Goal: Task Accomplishment & Management: Manage account settings

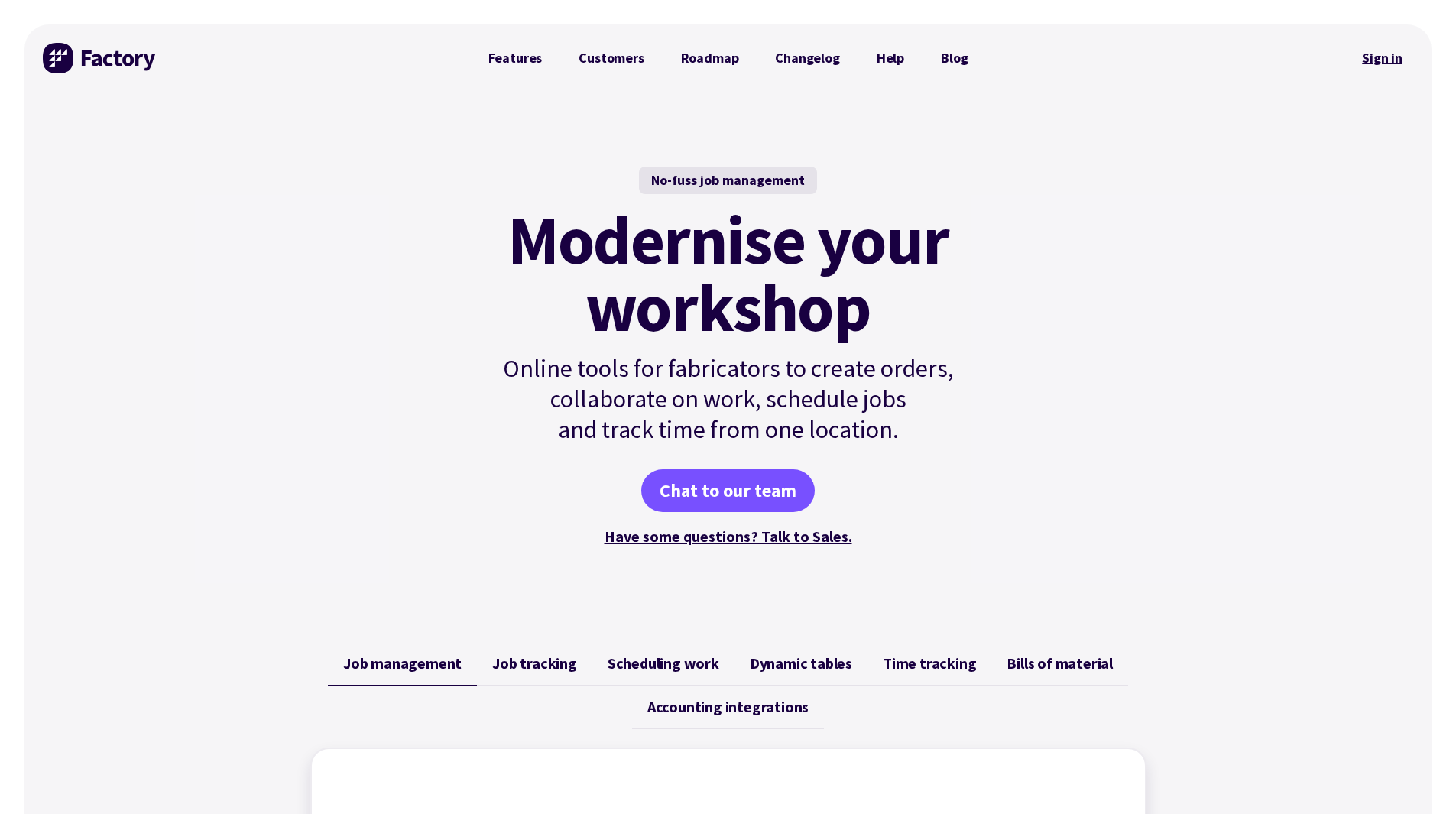
click at [1383, 65] on link "Sign in" at bounding box center [1381, 58] width 62 height 35
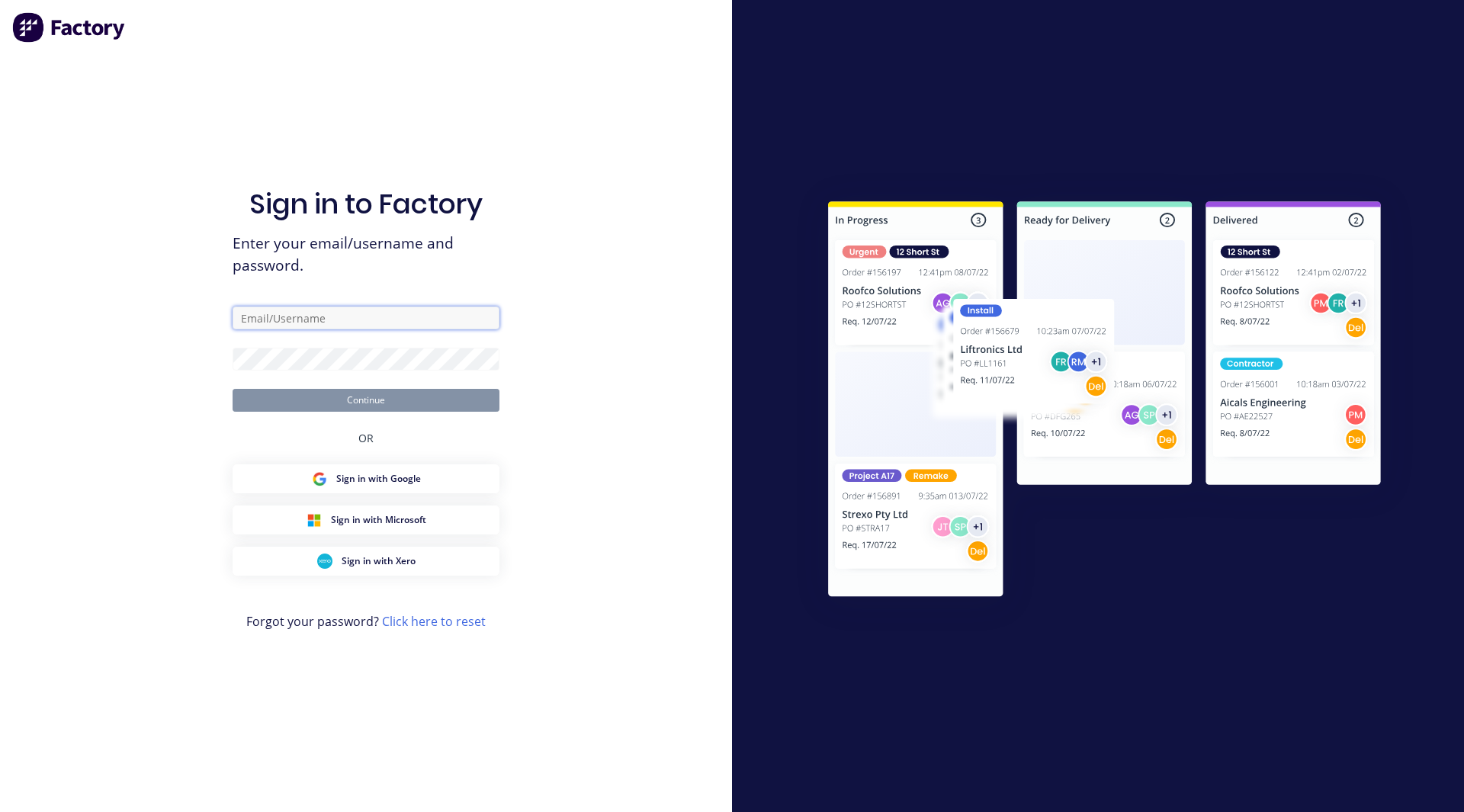
click at [332, 314] on input "text" at bounding box center [366, 318] width 267 height 23
click at [301, 318] on input "[EMAIL_ADDRESS][DOMAIN_NAME]" at bounding box center [366, 318] width 267 height 23
type input "[EMAIL_ADDRESS][DOMAIN_NAME]"
click at [233, 388] on button "Continue" at bounding box center [366, 399] width 267 height 23
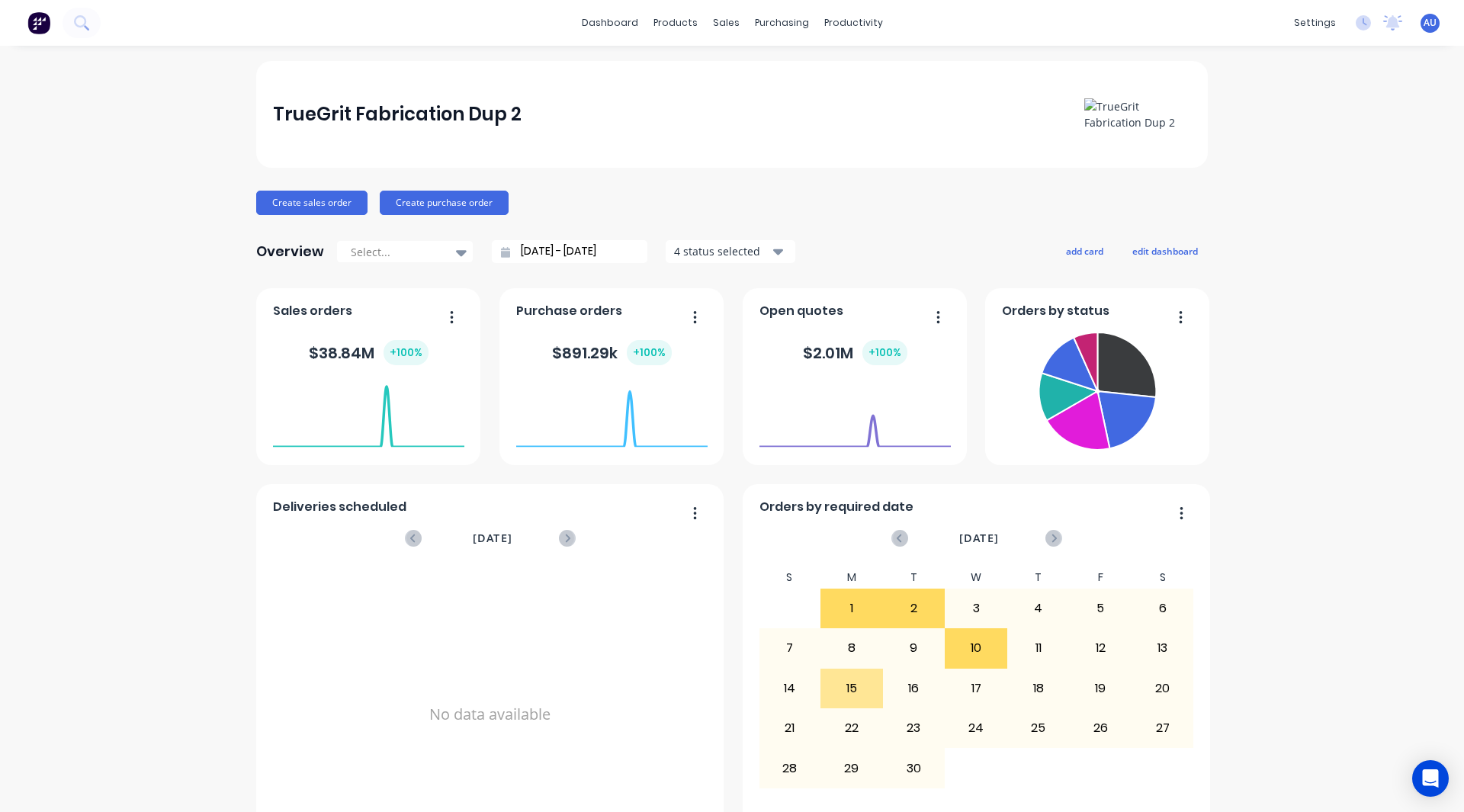
click at [212, 608] on div "TrueGrit Fabrication Dup 2 Create sales order Create purchase order Overview Se…" at bounding box center [732, 459] width 1464 height 796
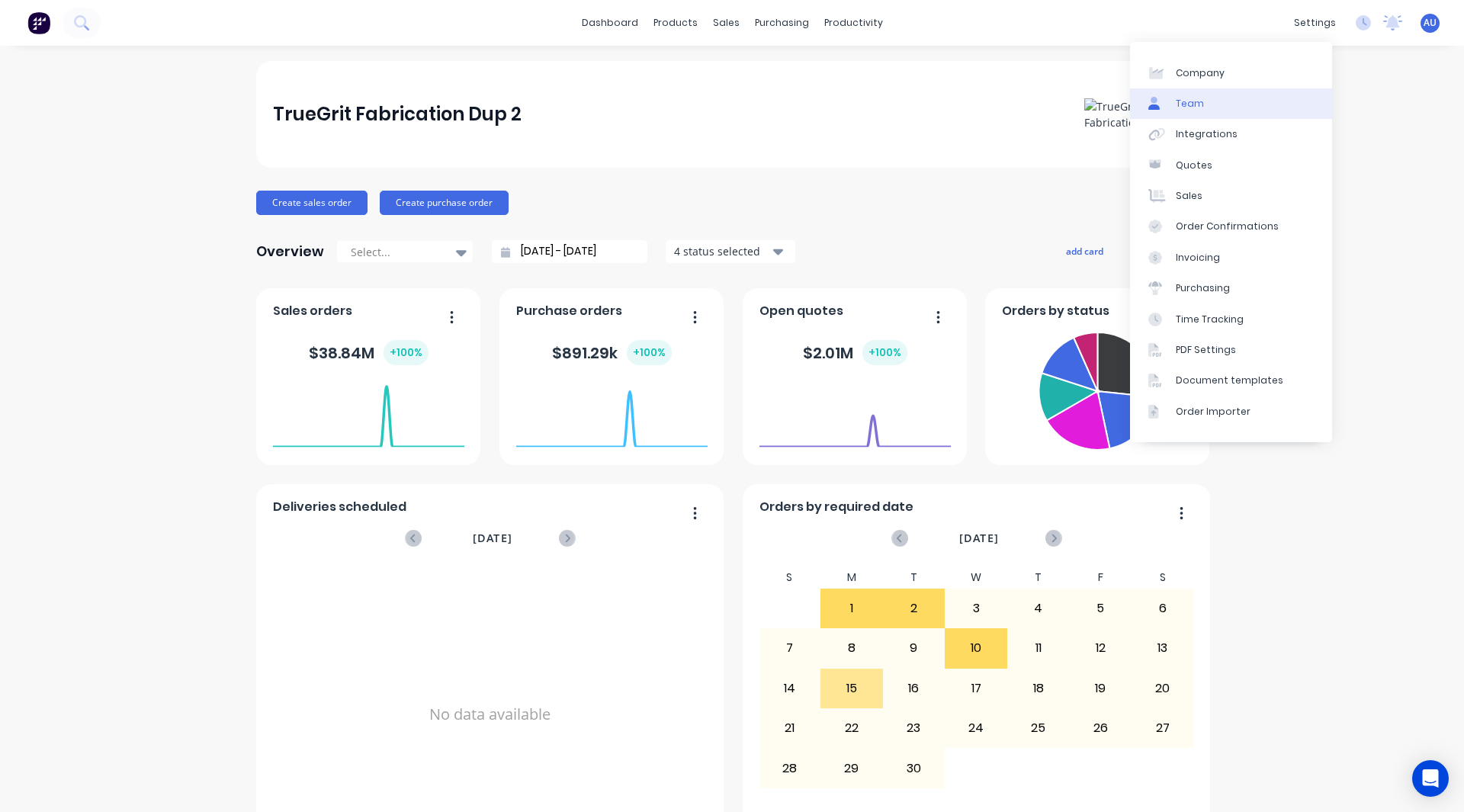
click at [1215, 103] on link "Team" at bounding box center [1231, 104] width 202 height 30
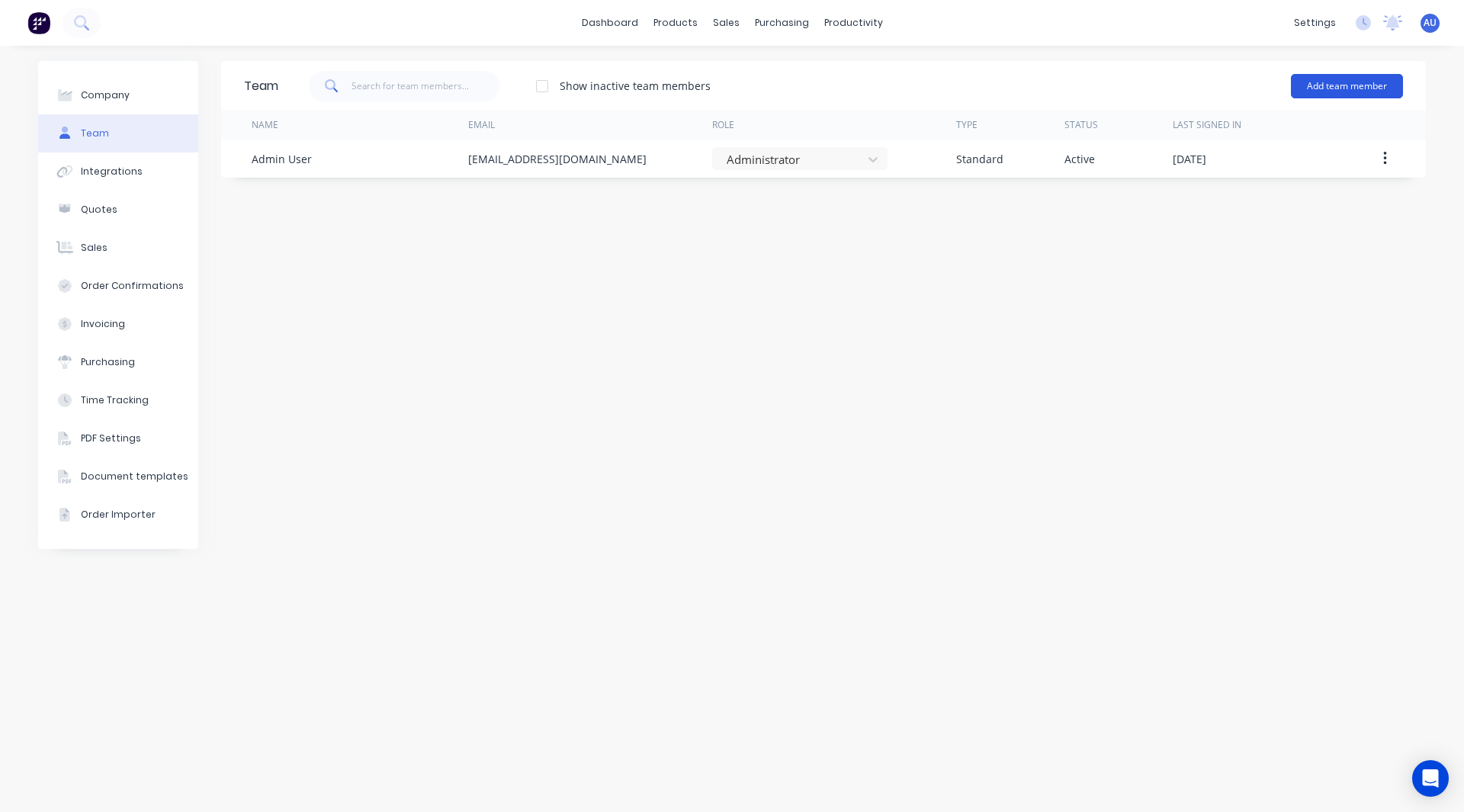
click at [1357, 83] on button "Add team member" at bounding box center [1347, 86] width 112 height 24
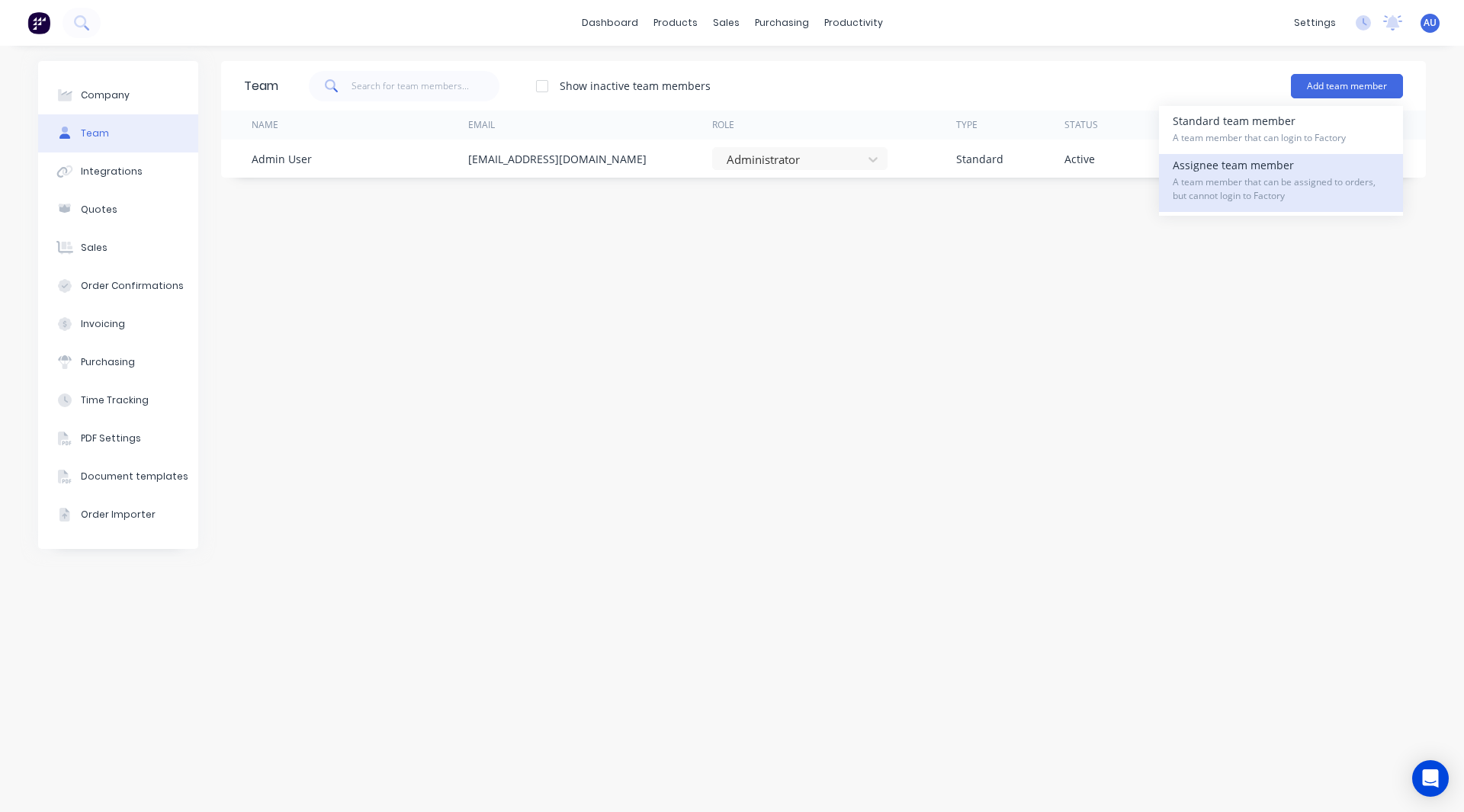
click at [1248, 178] on span "A team member that can be assigned to orders, but cannot login to Factory" at bounding box center [1281, 188] width 216 height 27
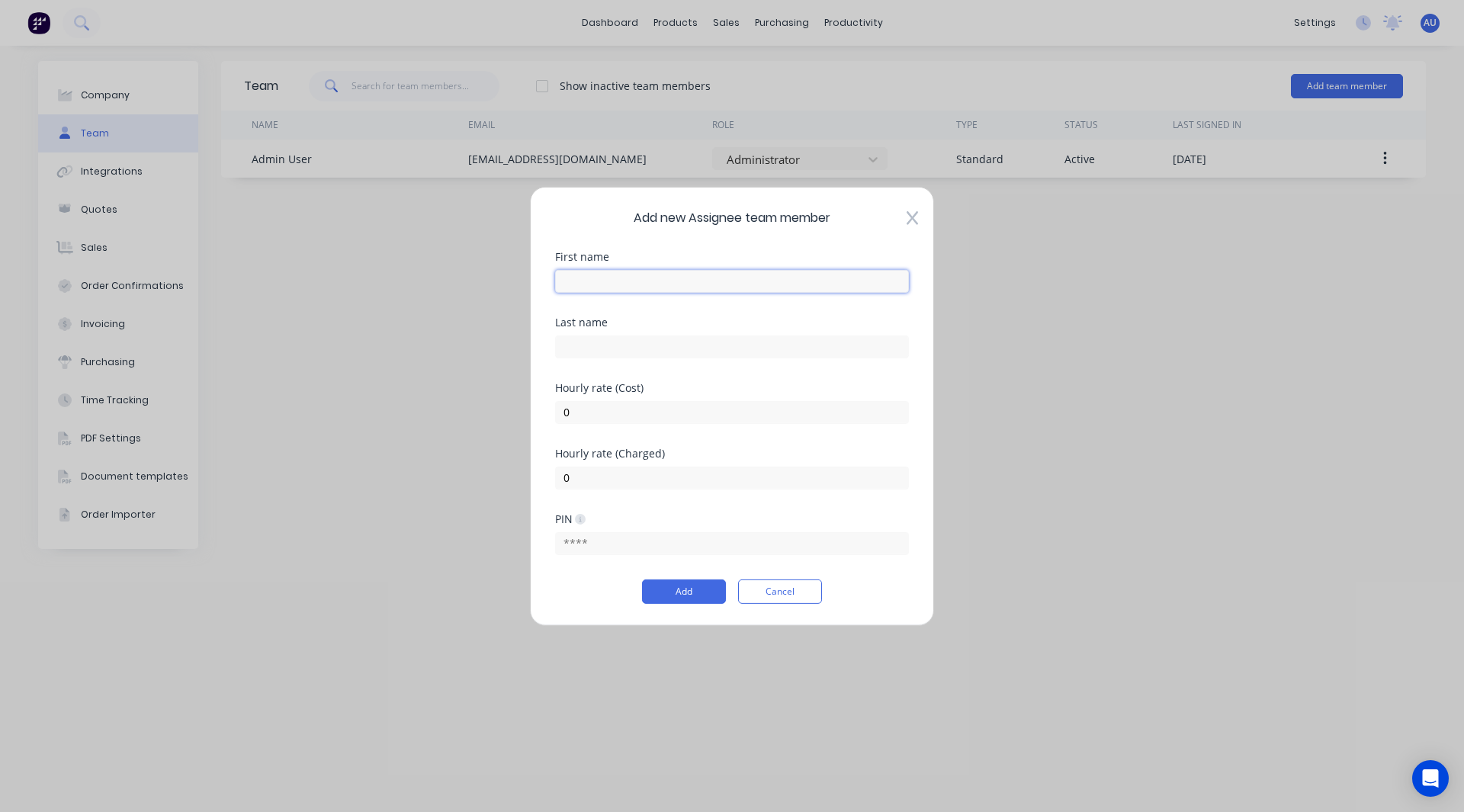
click at [607, 272] on input "text" at bounding box center [732, 280] width 354 height 23
type input "Drawing"
click at [572, 423] on input "0" at bounding box center [732, 411] width 354 height 23
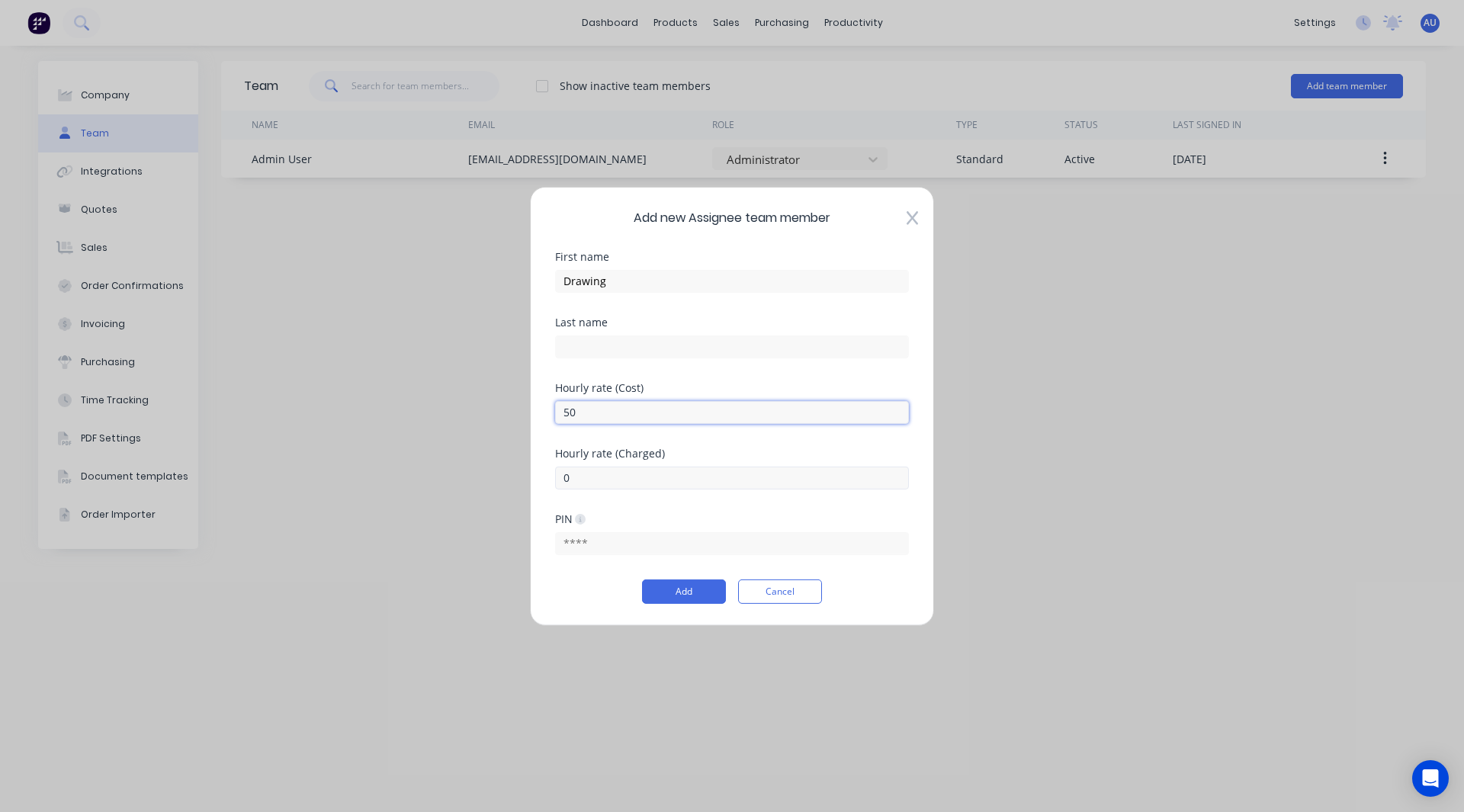
type input "50"
click at [576, 480] on input "0" at bounding box center [732, 476] width 354 height 23
type input "100"
click at [673, 592] on button "Add" at bounding box center [684, 591] width 84 height 24
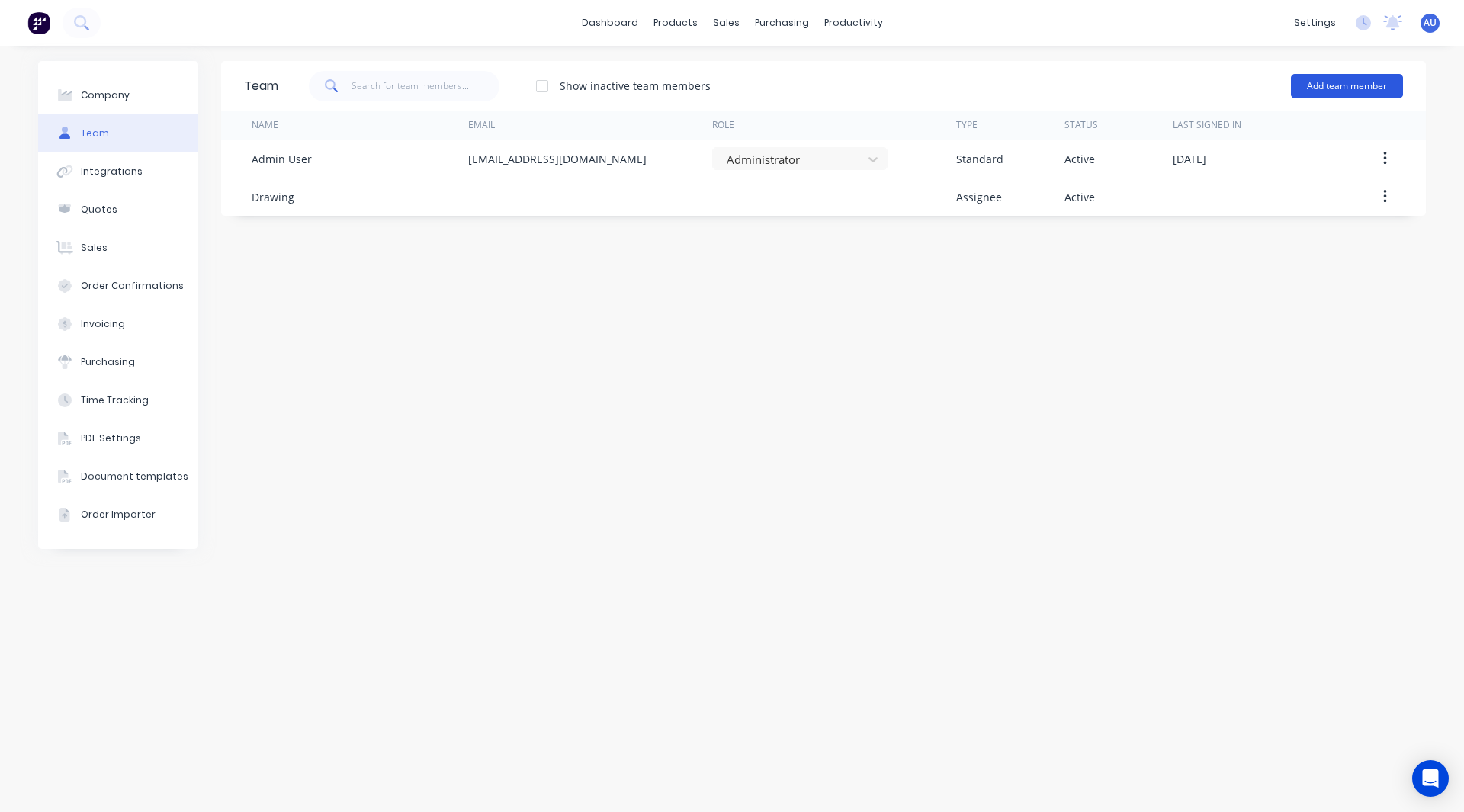
click at [1332, 75] on button "Add team member" at bounding box center [1347, 86] width 112 height 24
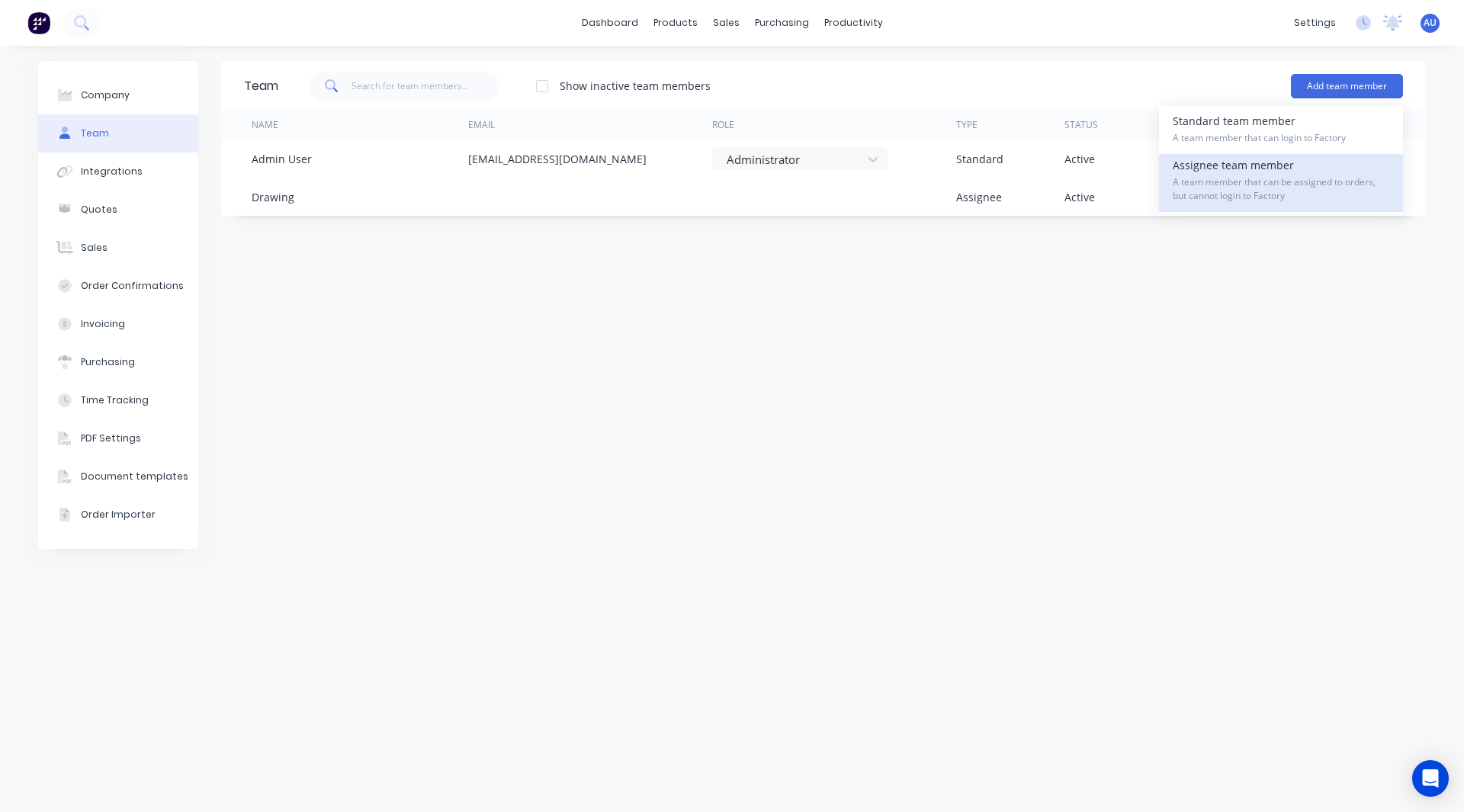
click at [1252, 170] on div "Assignee team member A team member that can be assigned to orders, but cannot l…" at bounding box center [1281, 183] width 216 height 58
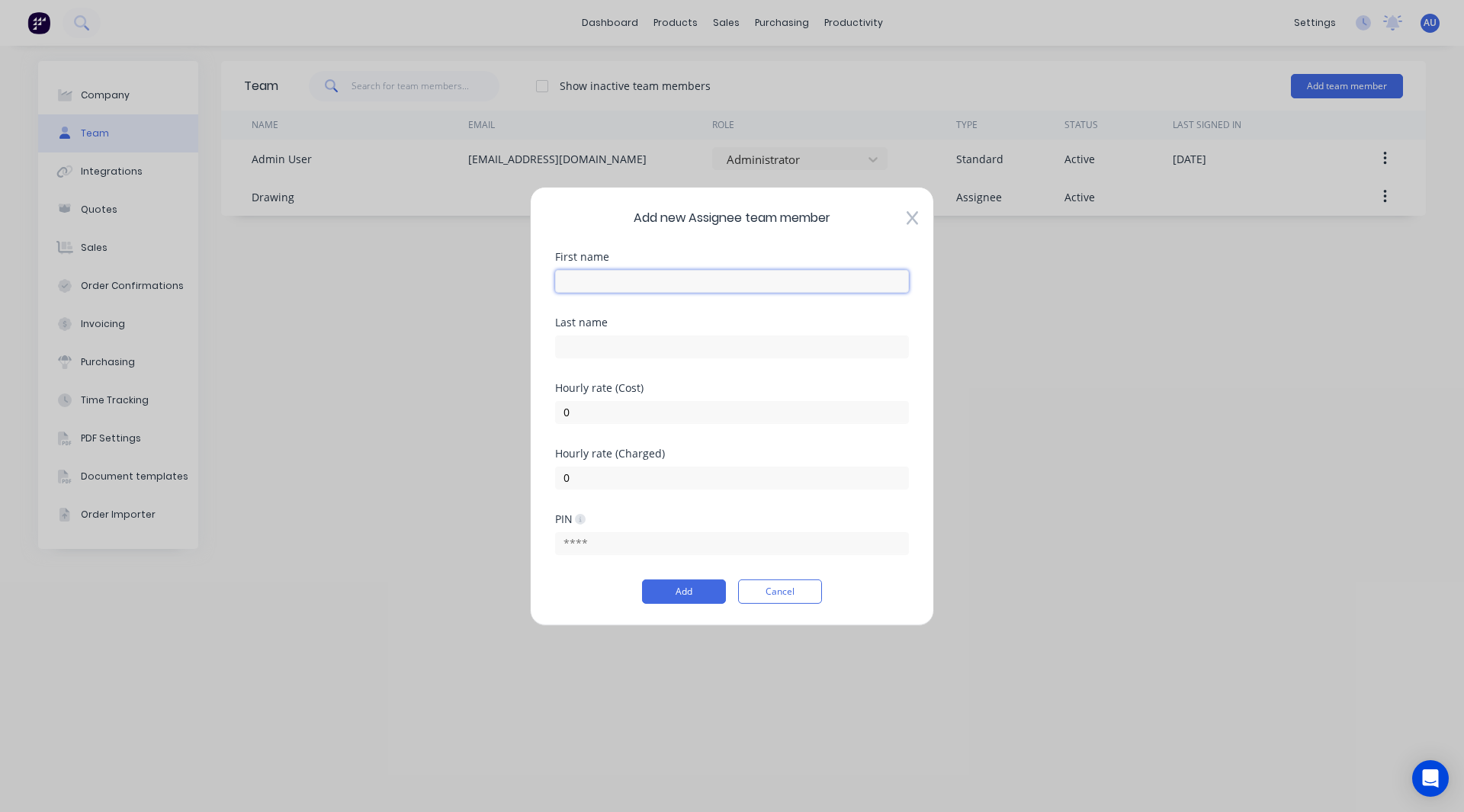
click at [767, 273] on input "text" at bounding box center [732, 280] width 354 height 23
type input "Cutting"
click at [572, 413] on input "0" at bounding box center [732, 411] width 354 height 23
type input "40"
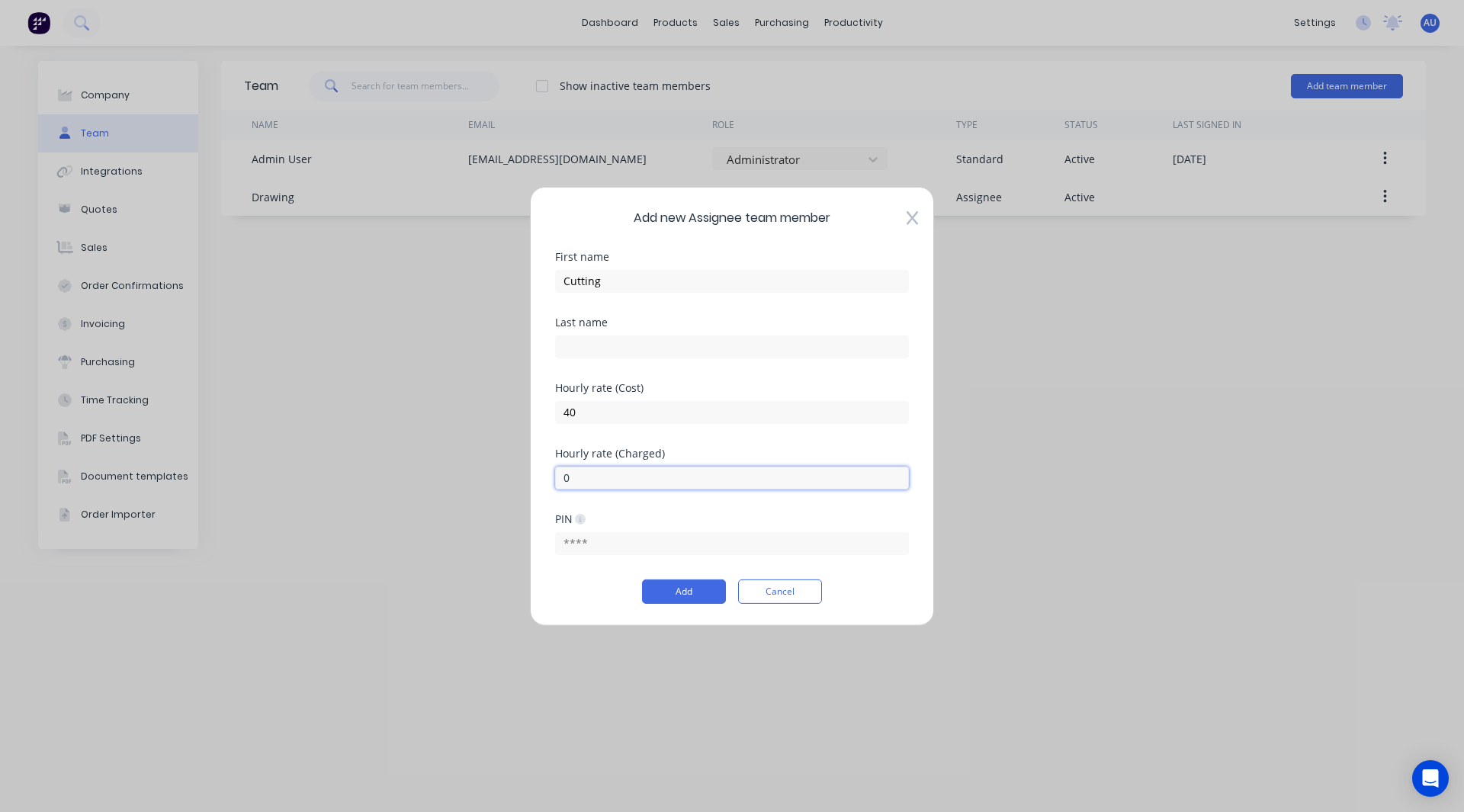
click at [569, 487] on input "0" at bounding box center [732, 476] width 354 height 23
type input "80"
click at [683, 601] on button "Add" at bounding box center [684, 591] width 84 height 24
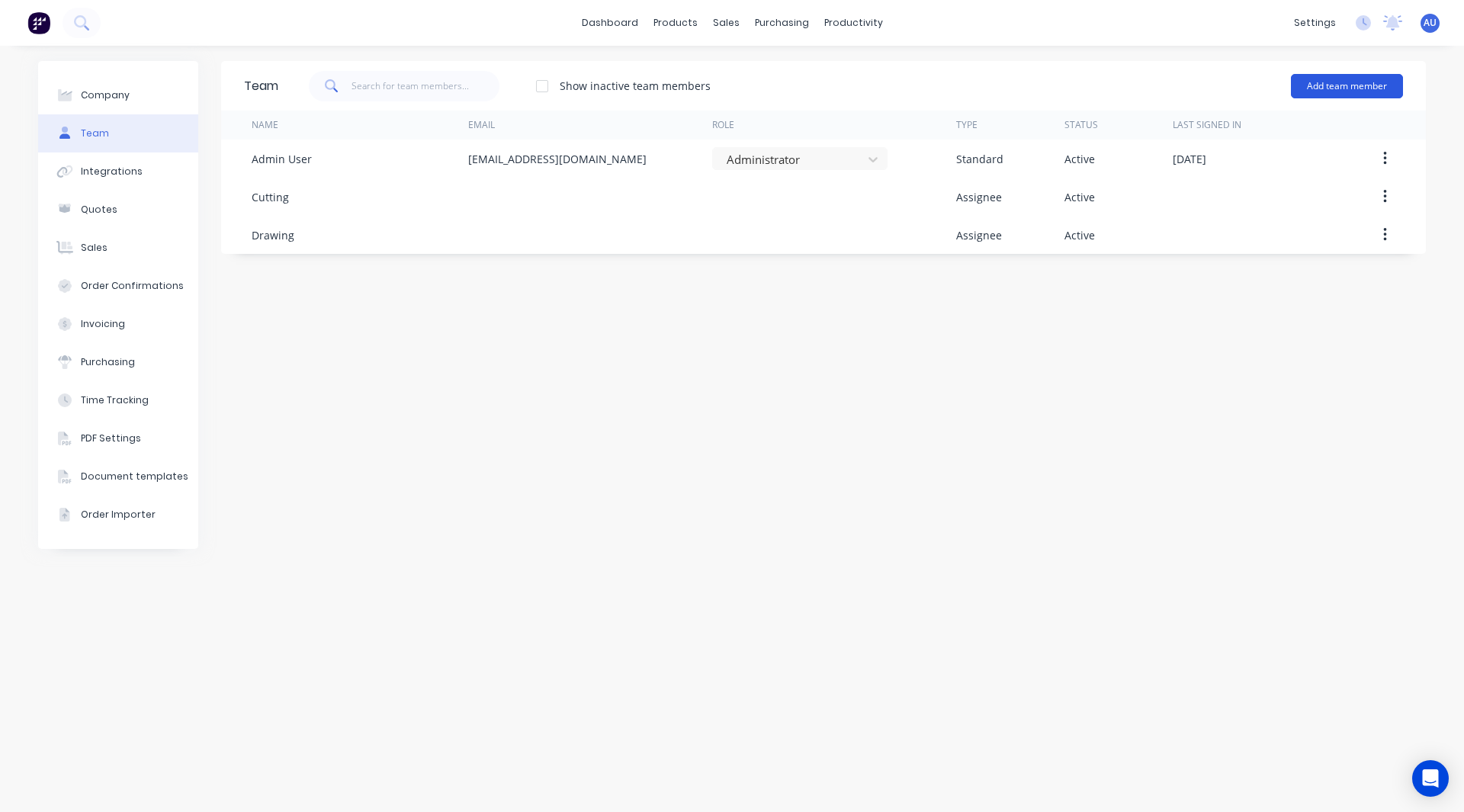
click at [1349, 86] on button "Add team member" at bounding box center [1347, 86] width 112 height 24
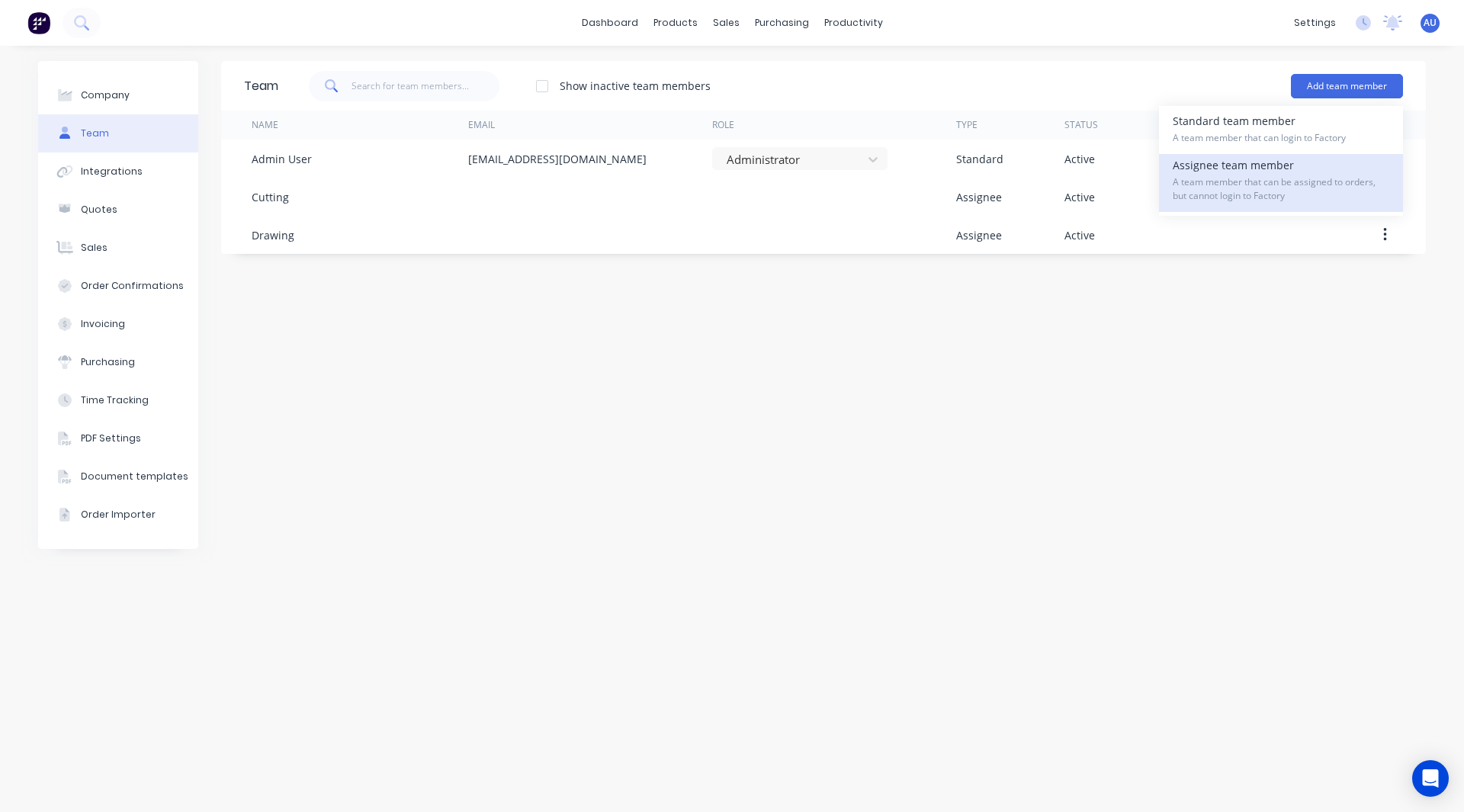
click at [1233, 180] on span "A team member that can be assigned to orders, but cannot login to Factory" at bounding box center [1281, 188] width 216 height 27
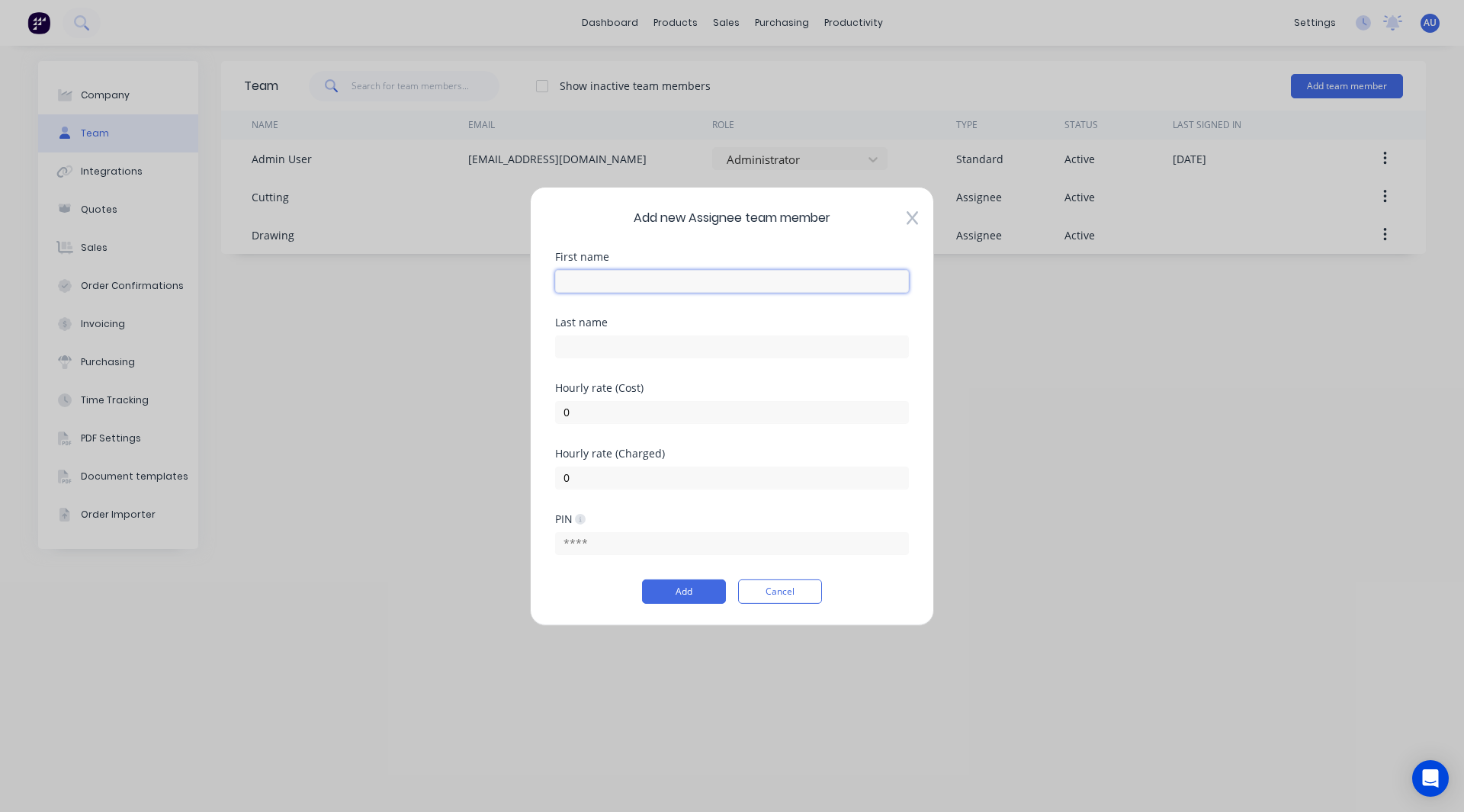
click at [631, 277] on input "text" at bounding box center [732, 280] width 354 height 23
type input "Mark & Notch"
click at [579, 413] on input "0" at bounding box center [732, 411] width 354 height 23
type input "60"
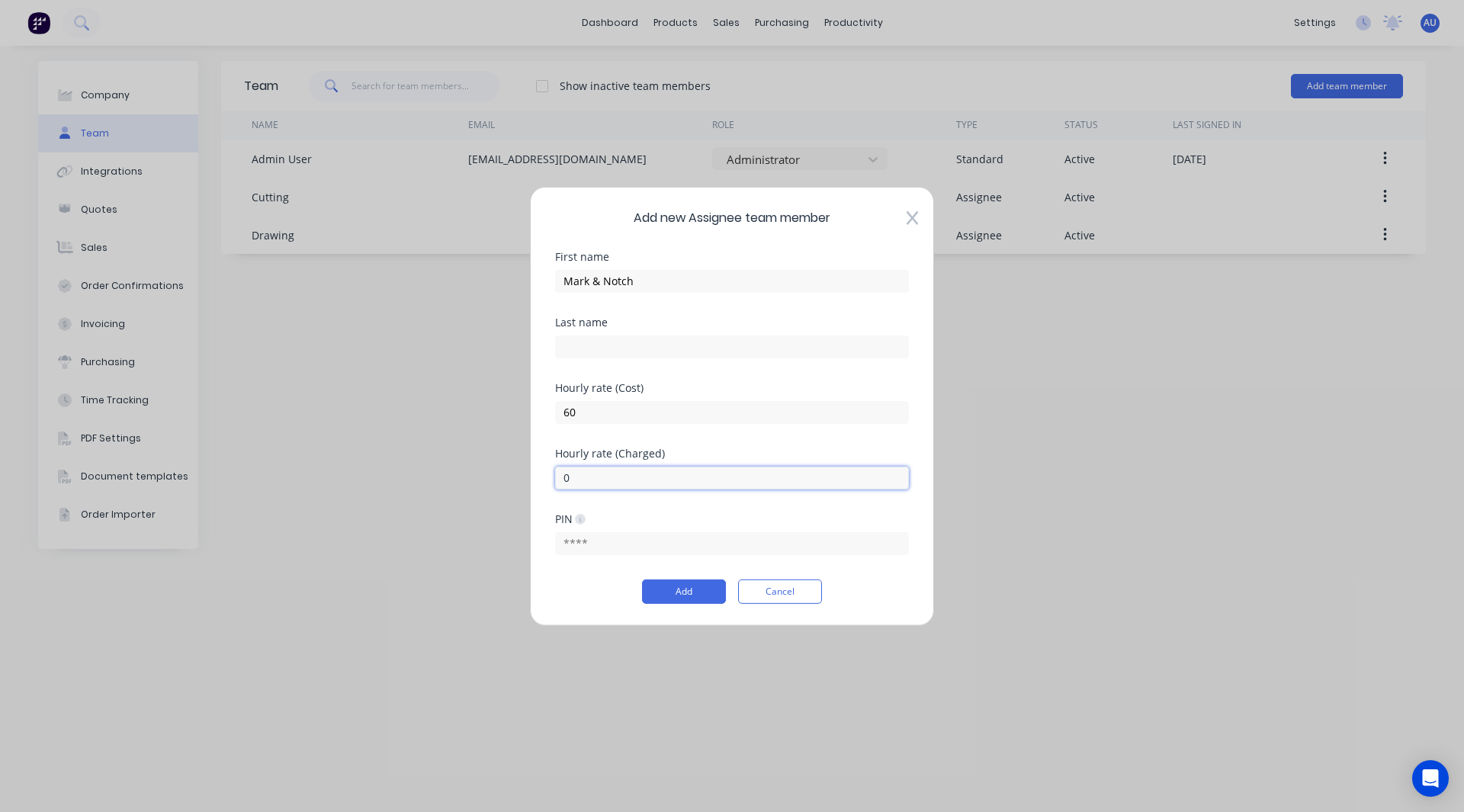
click at [573, 485] on input "0" at bounding box center [732, 476] width 354 height 23
type input "120"
click at [700, 595] on button "Add" at bounding box center [684, 591] width 84 height 24
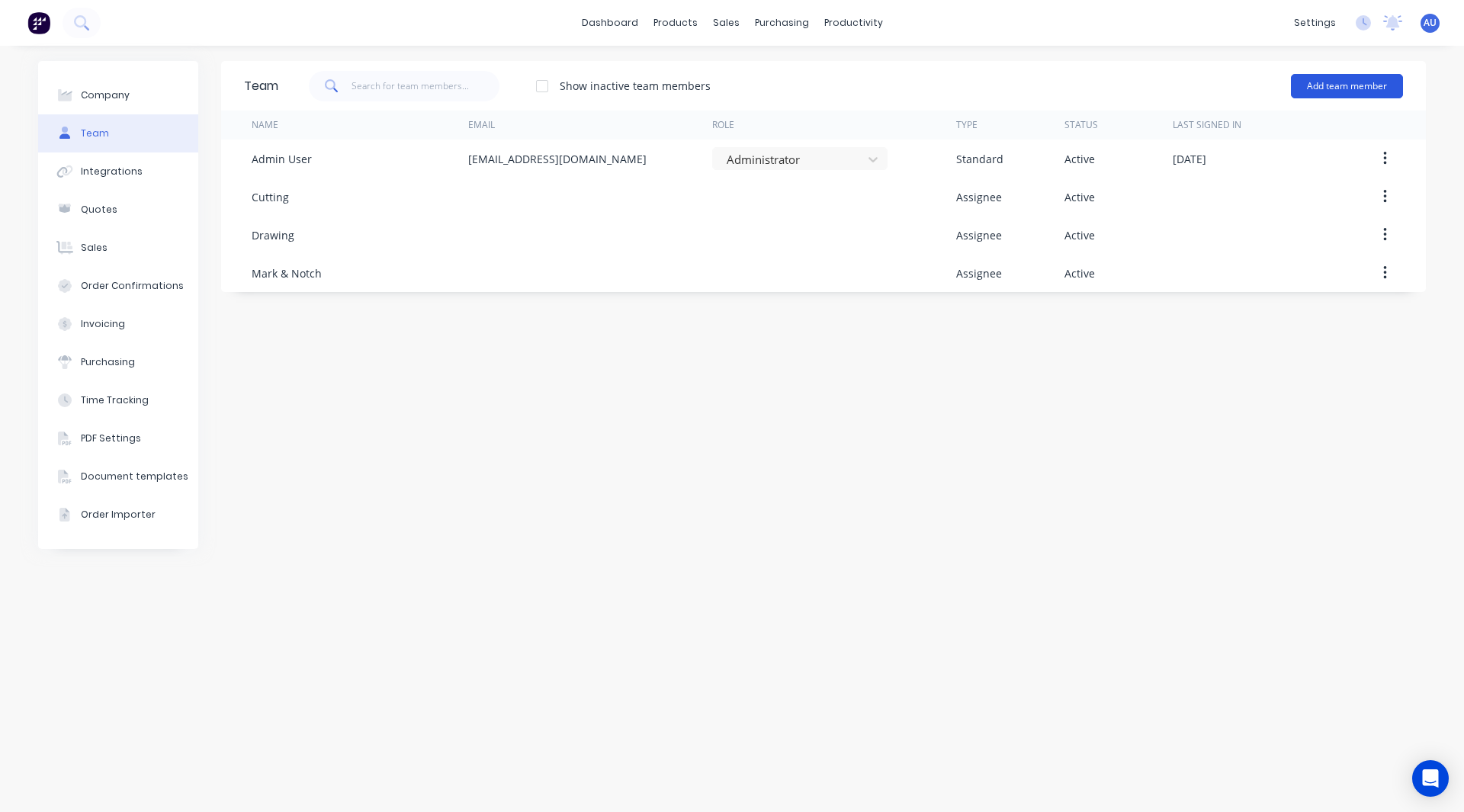
click at [1342, 86] on button "Add team member" at bounding box center [1347, 86] width 112 height 24
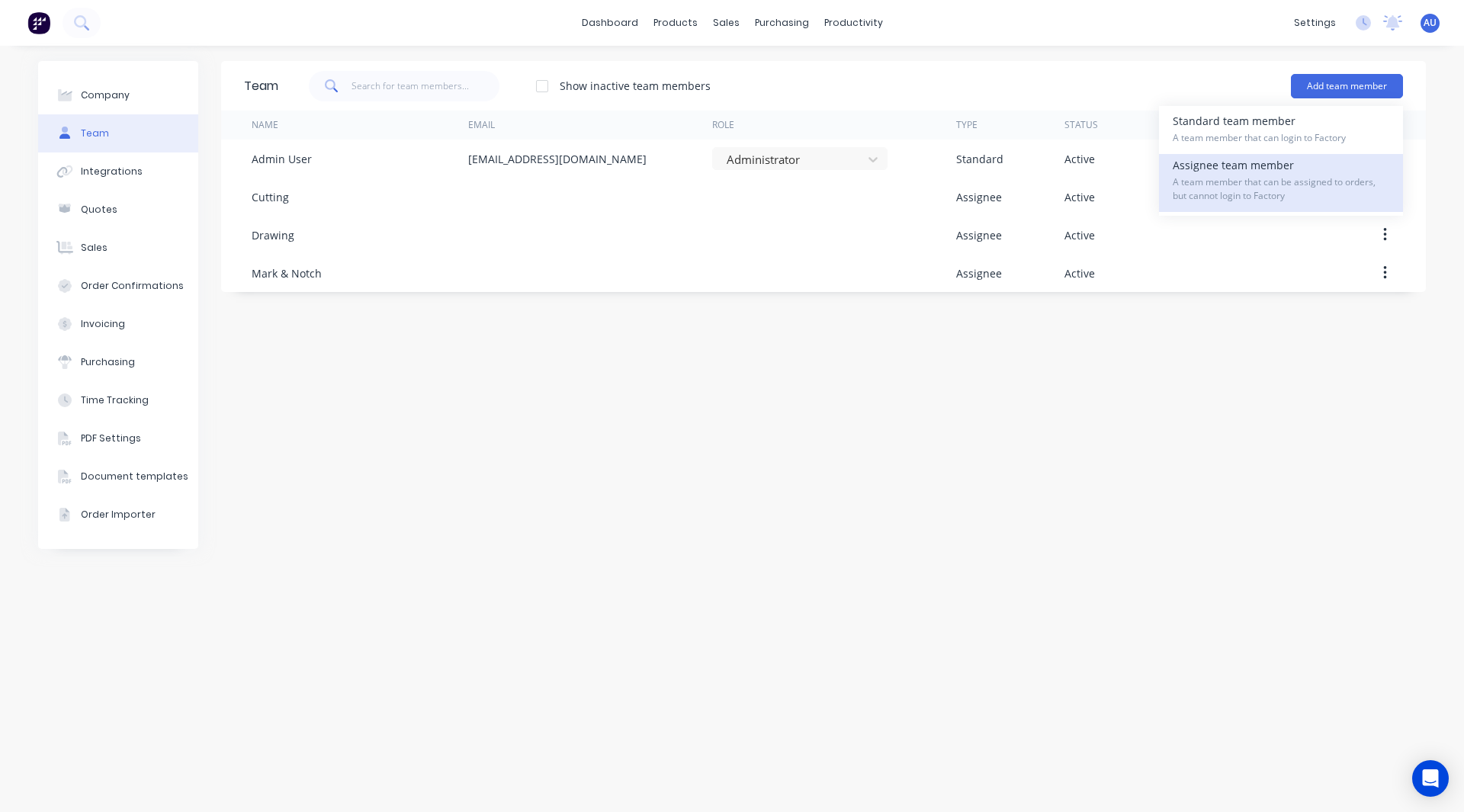
click at [1274, 170] on div "Assignee team member A team member that can be assigned to orders, but cannot l…" at bounding box center [1281, 183] width 216 height 58
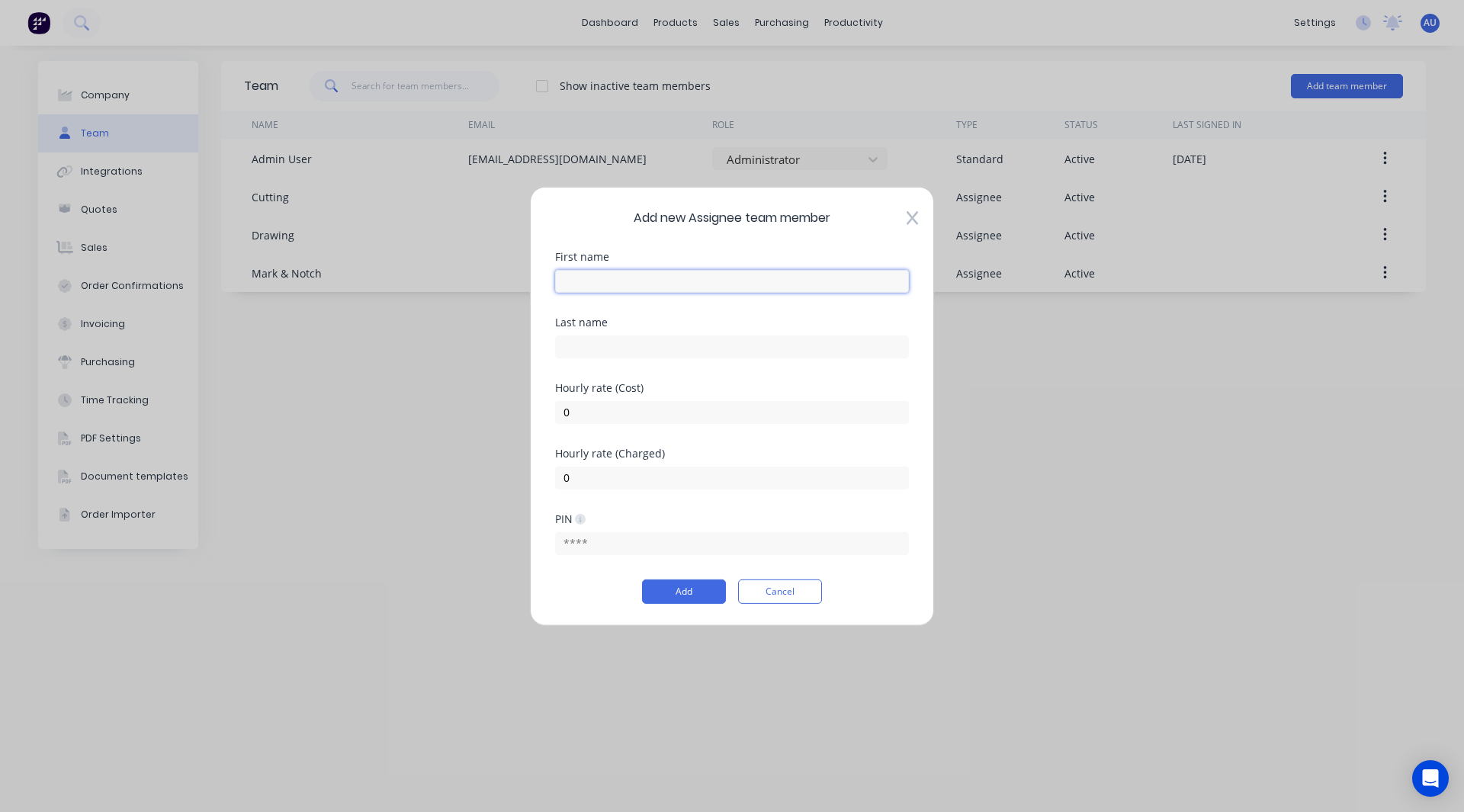
click at [623, 283] on input "text" at bounding box center [732, 280] width 354 height 23
type input "Pressing"
click at [584, 417] on input "0" at bounding box center [732, 411] width 354 height 23
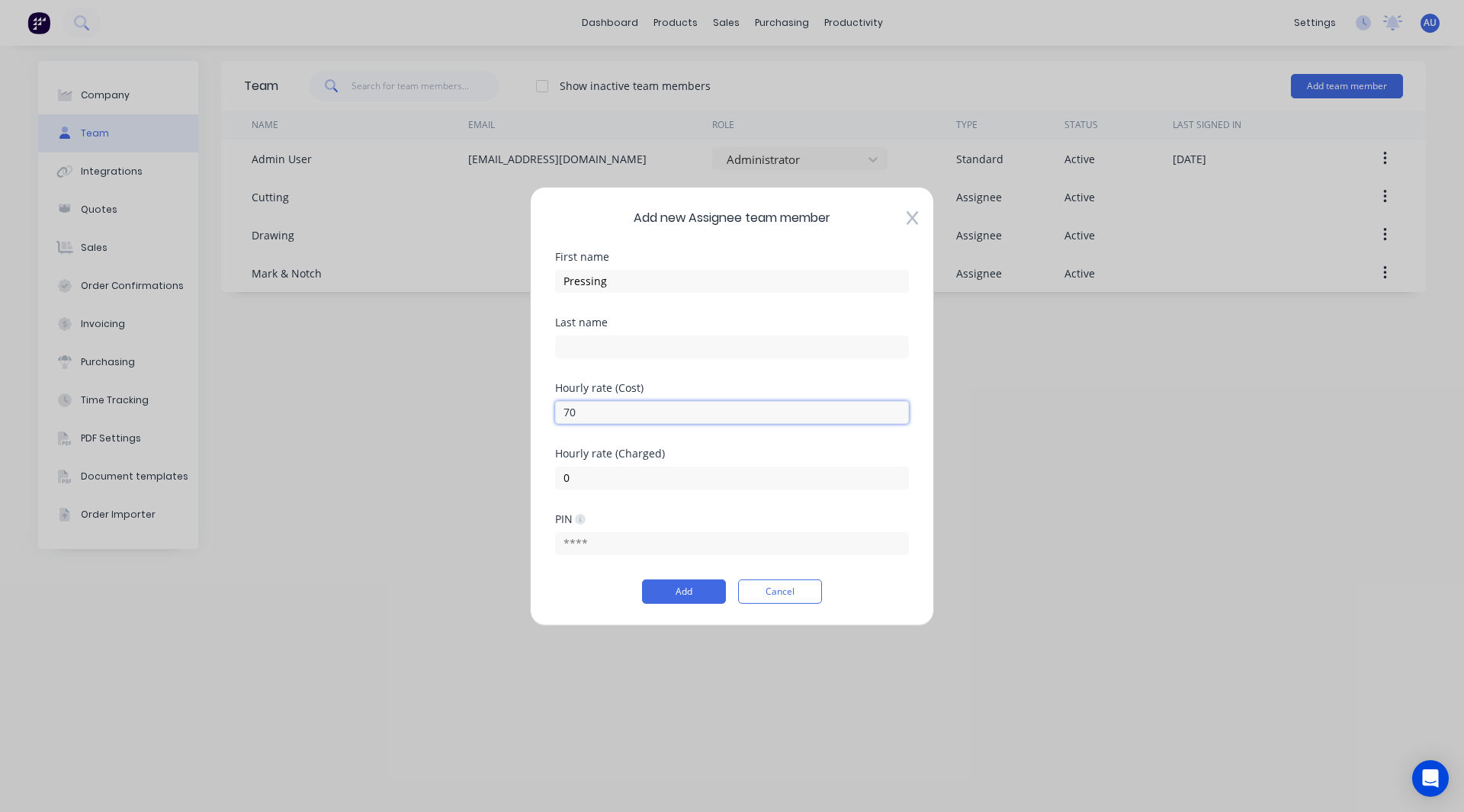
type input "70"
type input "140"
click at [683, 599] on button "Add" at bounding box center [684, 591] width 84 height 24
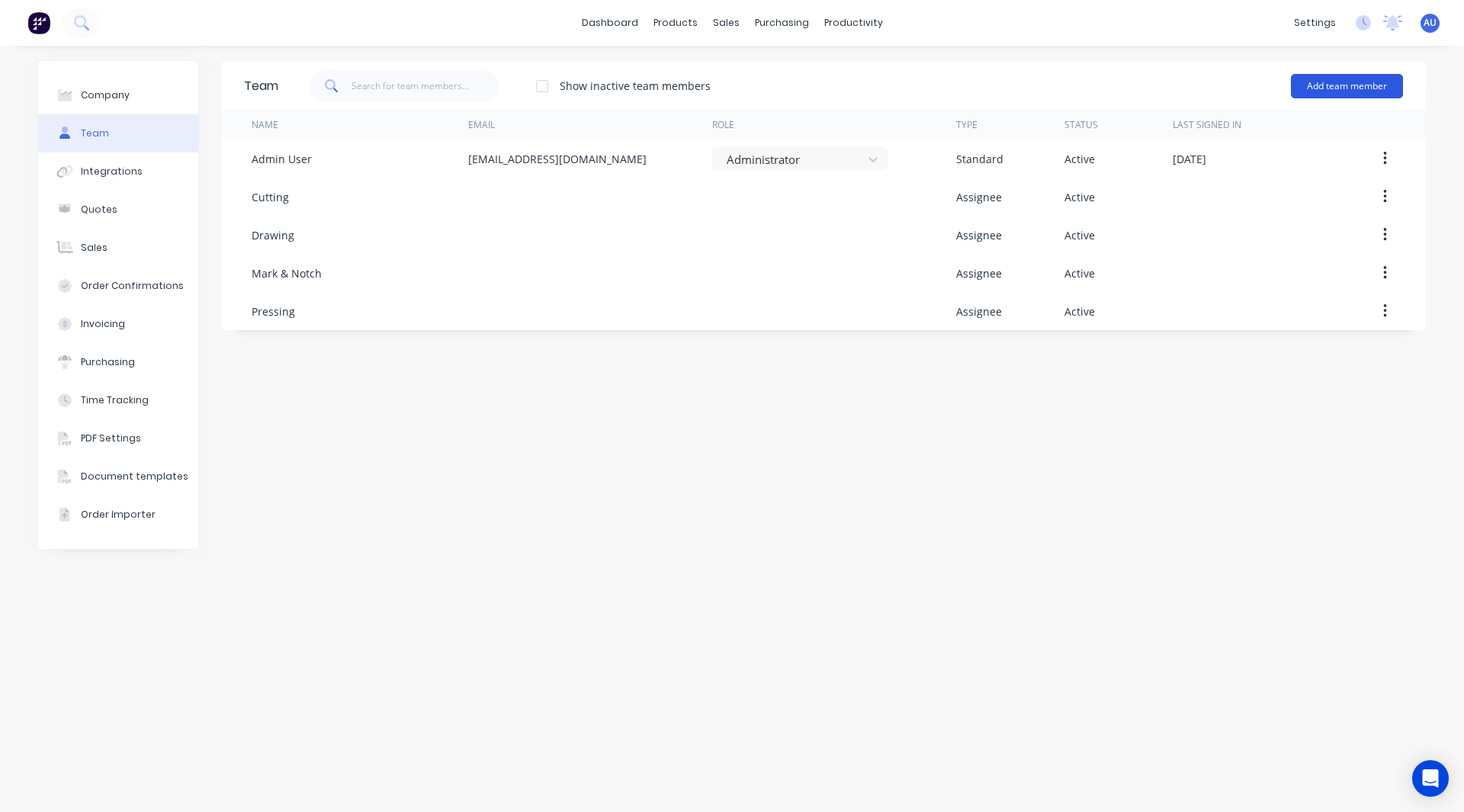
click at [1333, 93] on button "Add team member" at bounding box center [1347, 86] width 112 height 24
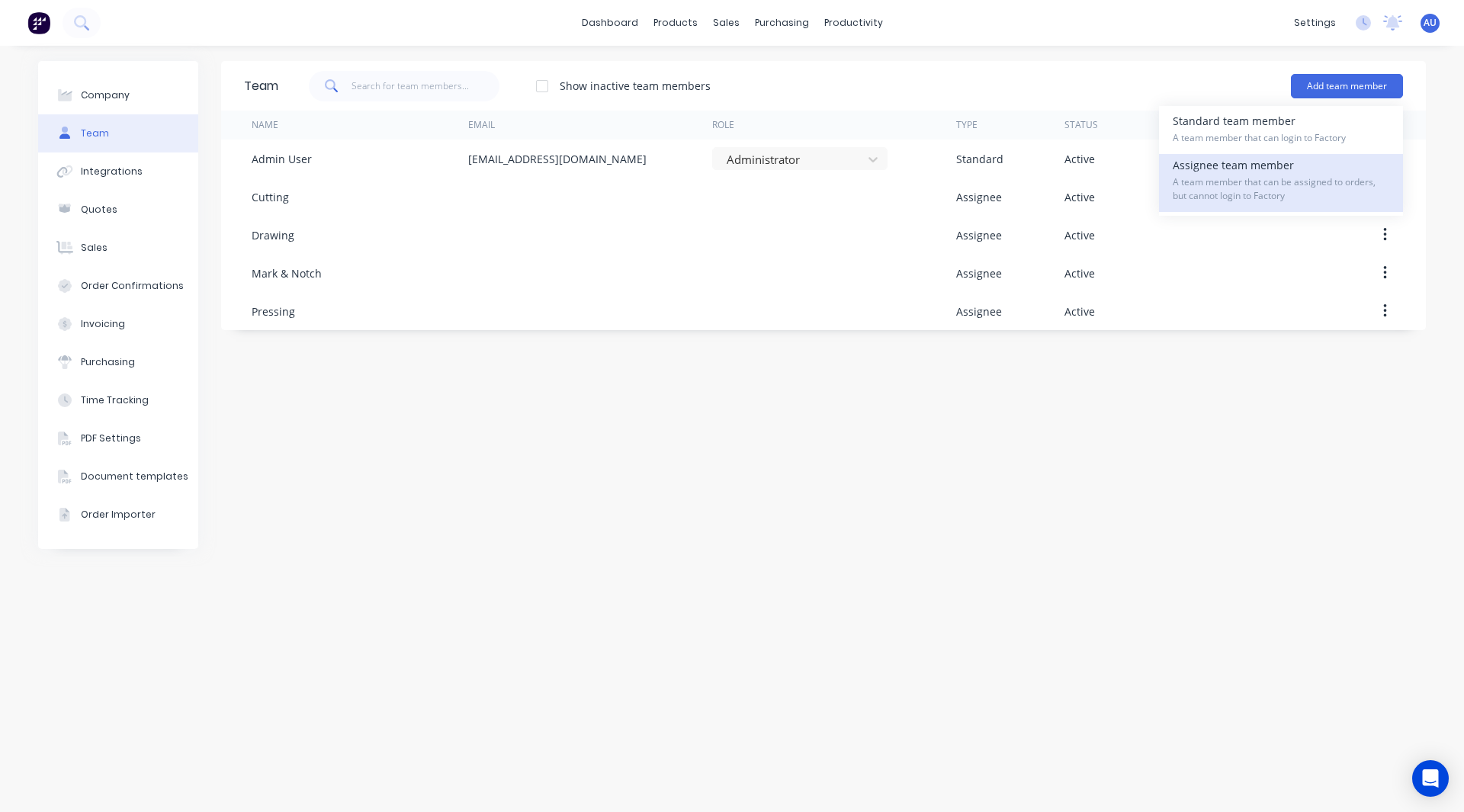
click at [1265, 184] on span "A team member that can be assigned to orders, but cannot login to Factory" at bounding box center [1281, 188] width 216 height 27
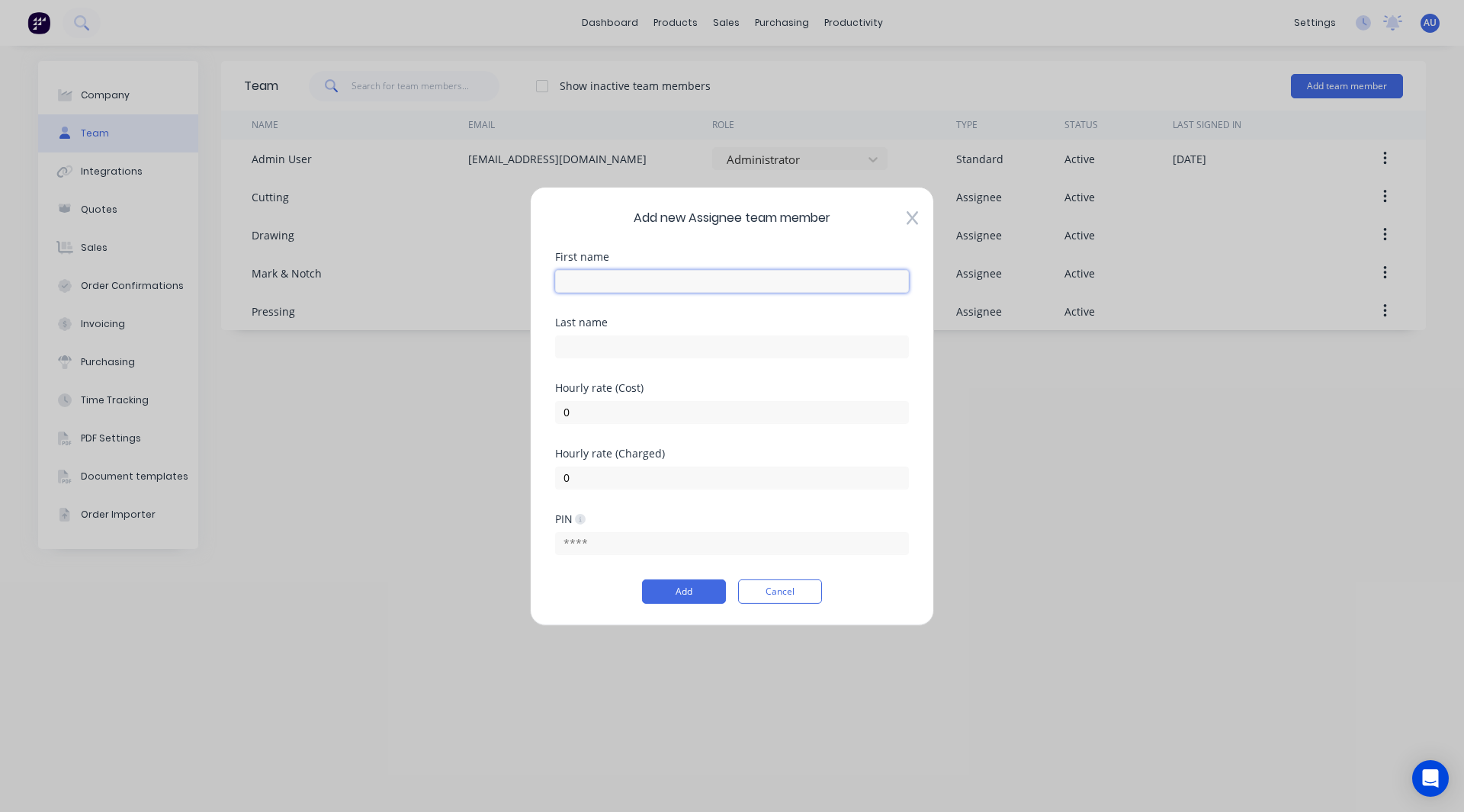
click at [611, 286] on input "text" at bounding box center [732, 280] width 354 height 23
type input "Welding"
click at [579, 395] on div "Hourly rate (Cost) 0" at bounding box center [732, 402] width 354 height 41
click at [576, 403] on input "0" at bounding box center [732, 411] width 354 height 23
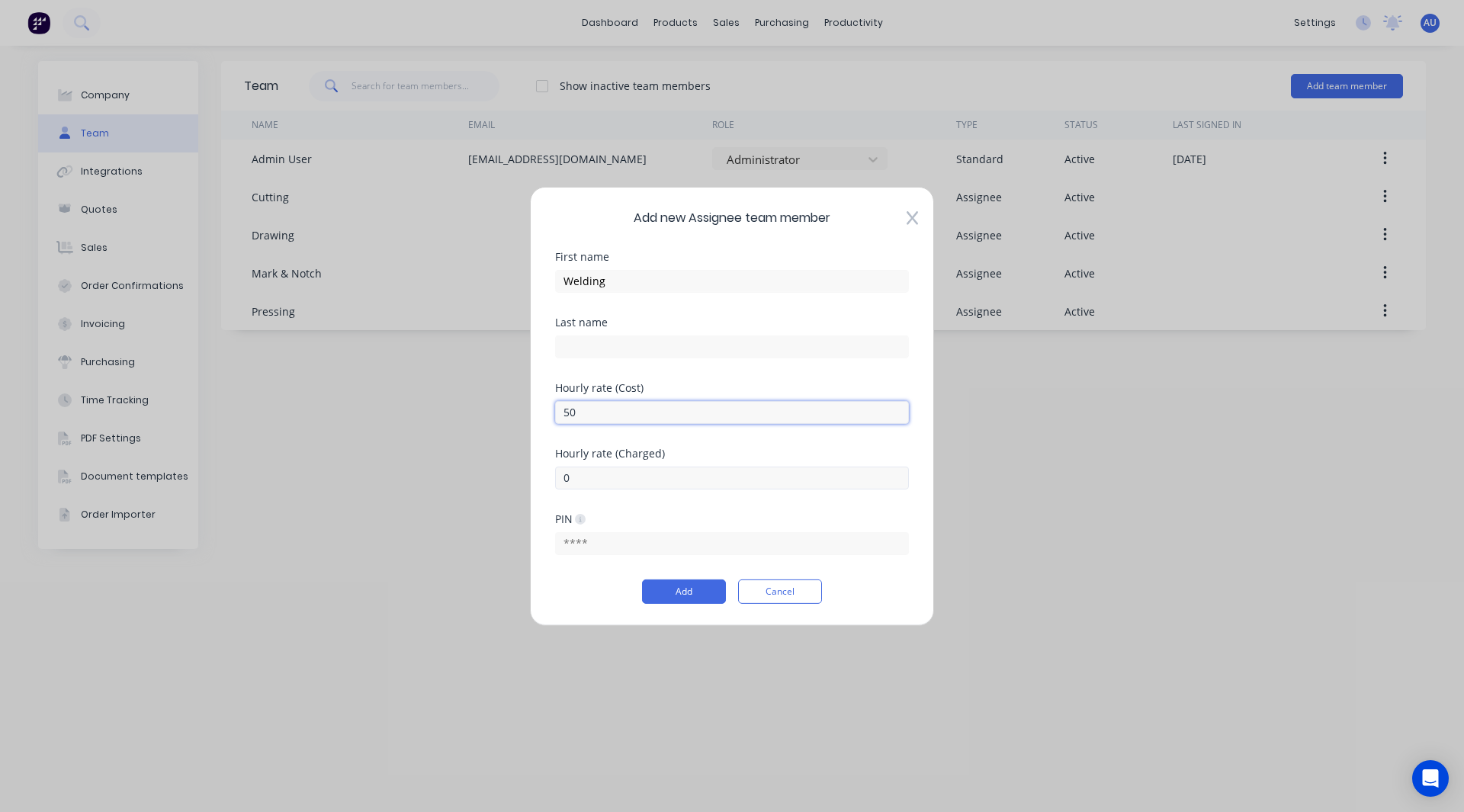
type input "50"
click at [573, 481] on input "0" at bounding box center [732, 476] width 354 height 23
type input "100"
click at [667, 592] on button "Add" at bounding box center [684, 591] width 84 height 24
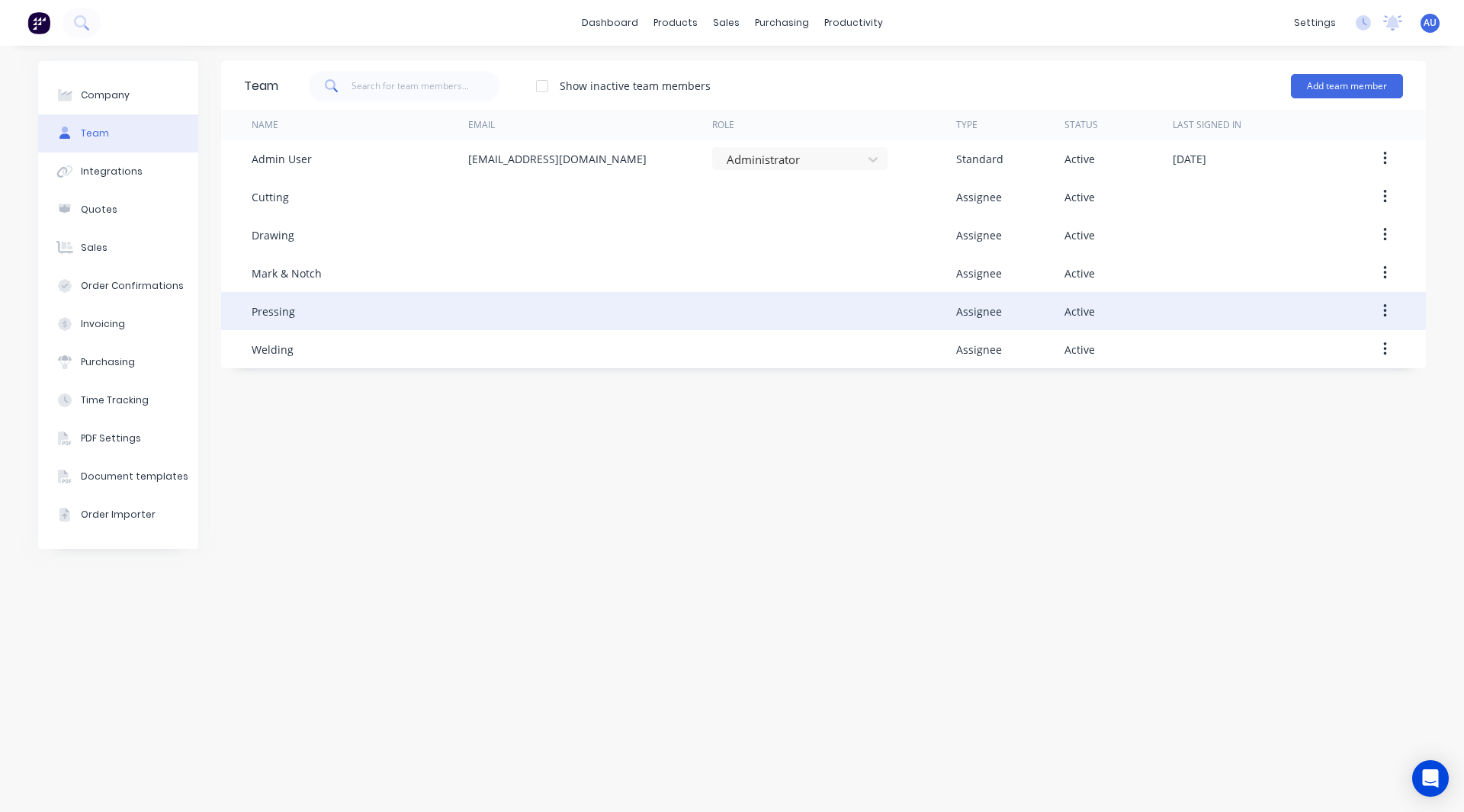
click at [430, 314] on div "Pressing" at bounding box center [360, 311] width 216 height 38
click at [1378, 314] on button "button" at bounding box center [1385, 311] width 36 height 27
click at [1309, 345] on div "Edit" at bounding box center [1331, 351] width 118 height 22
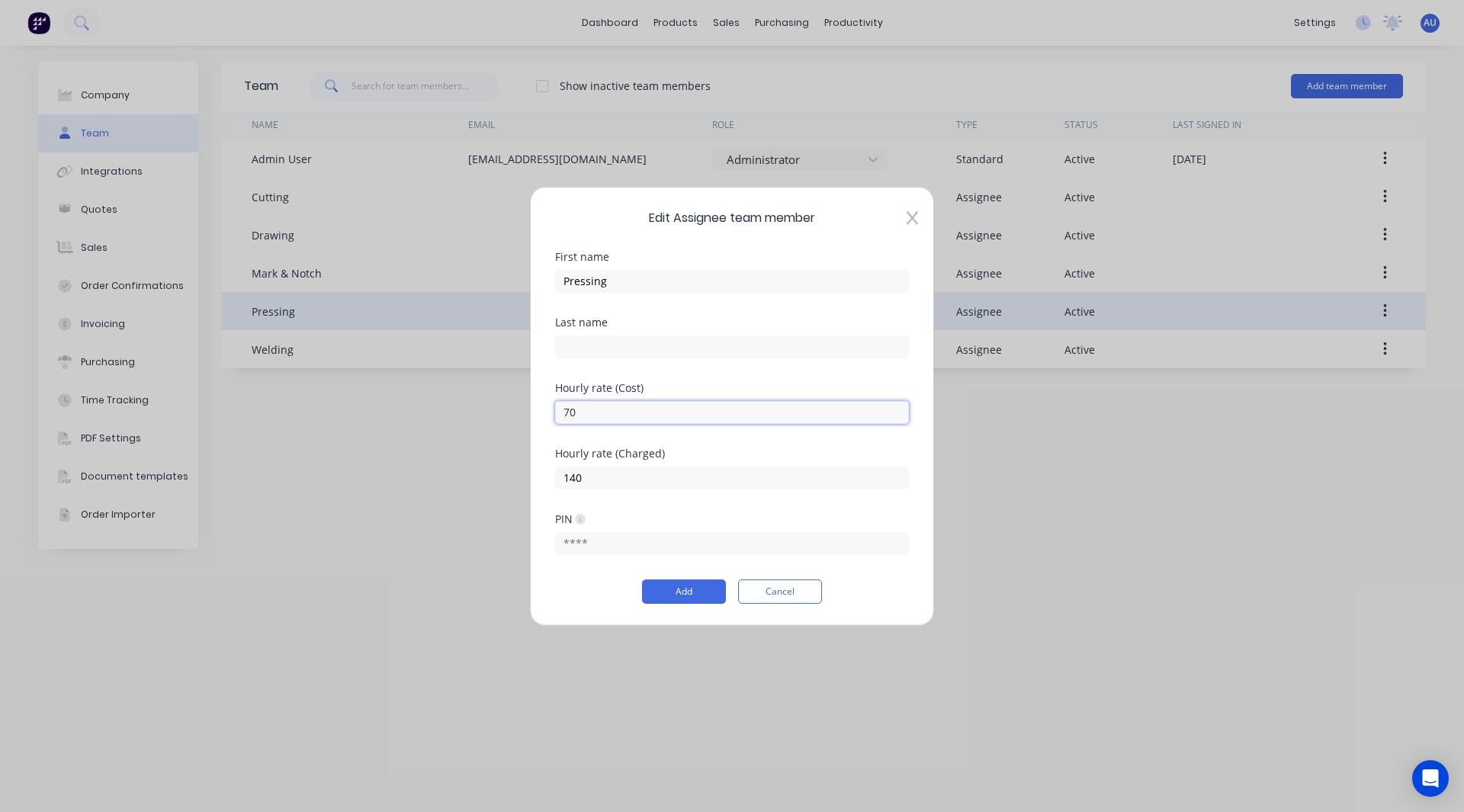
click at [575, 424] on input "70" at bounding box center [732, 411] width 354 height 23
type input "50"
click at [573, 478] on input "140" at bounding box center [732, 476] width 354 height 23
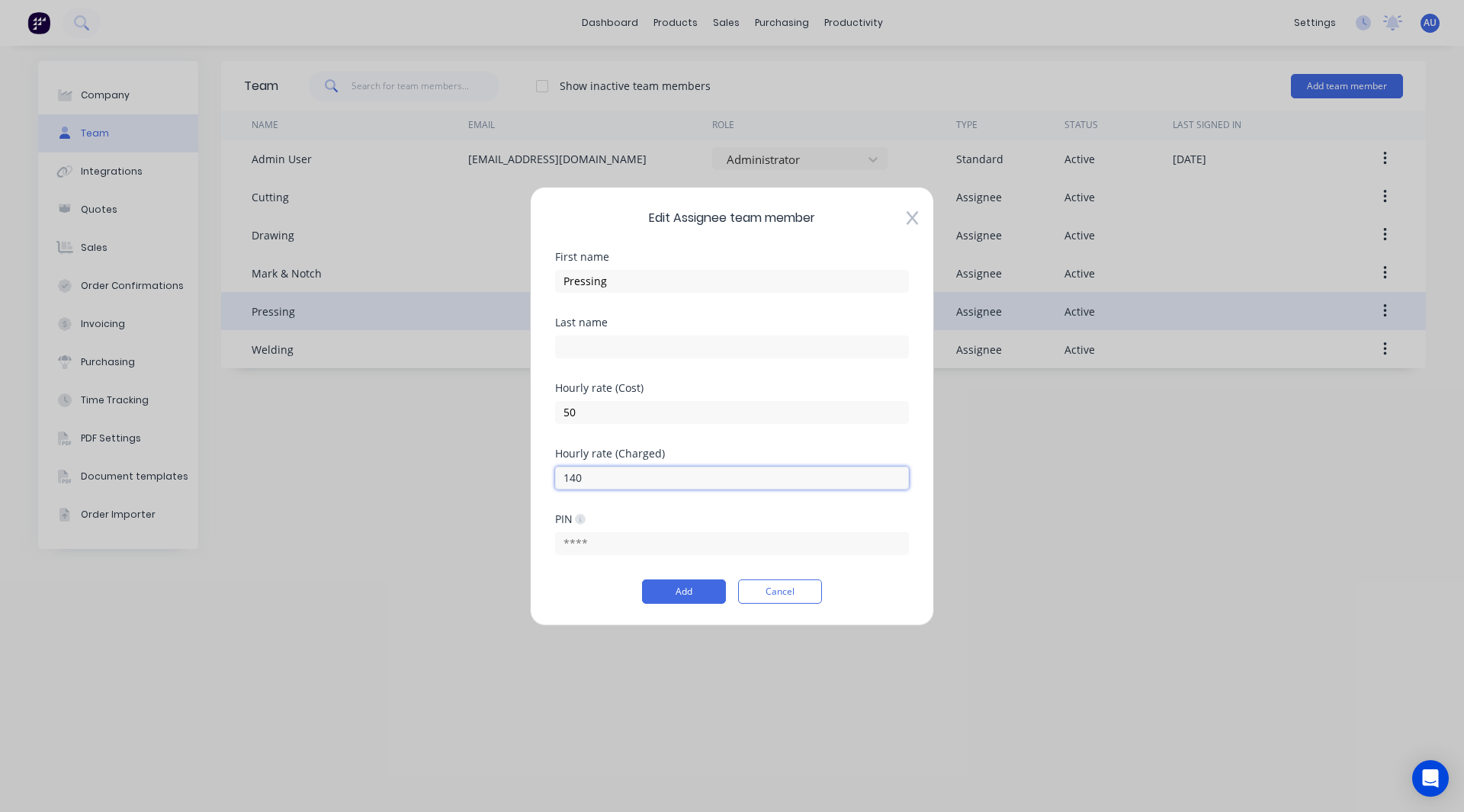
click at [573, 478] on input "140" at bounding box center [732, 476] width 354 height 23
type input "100"
click at [677, 584] on button "Add" at bounding box center [684, 591] width 84 height 24
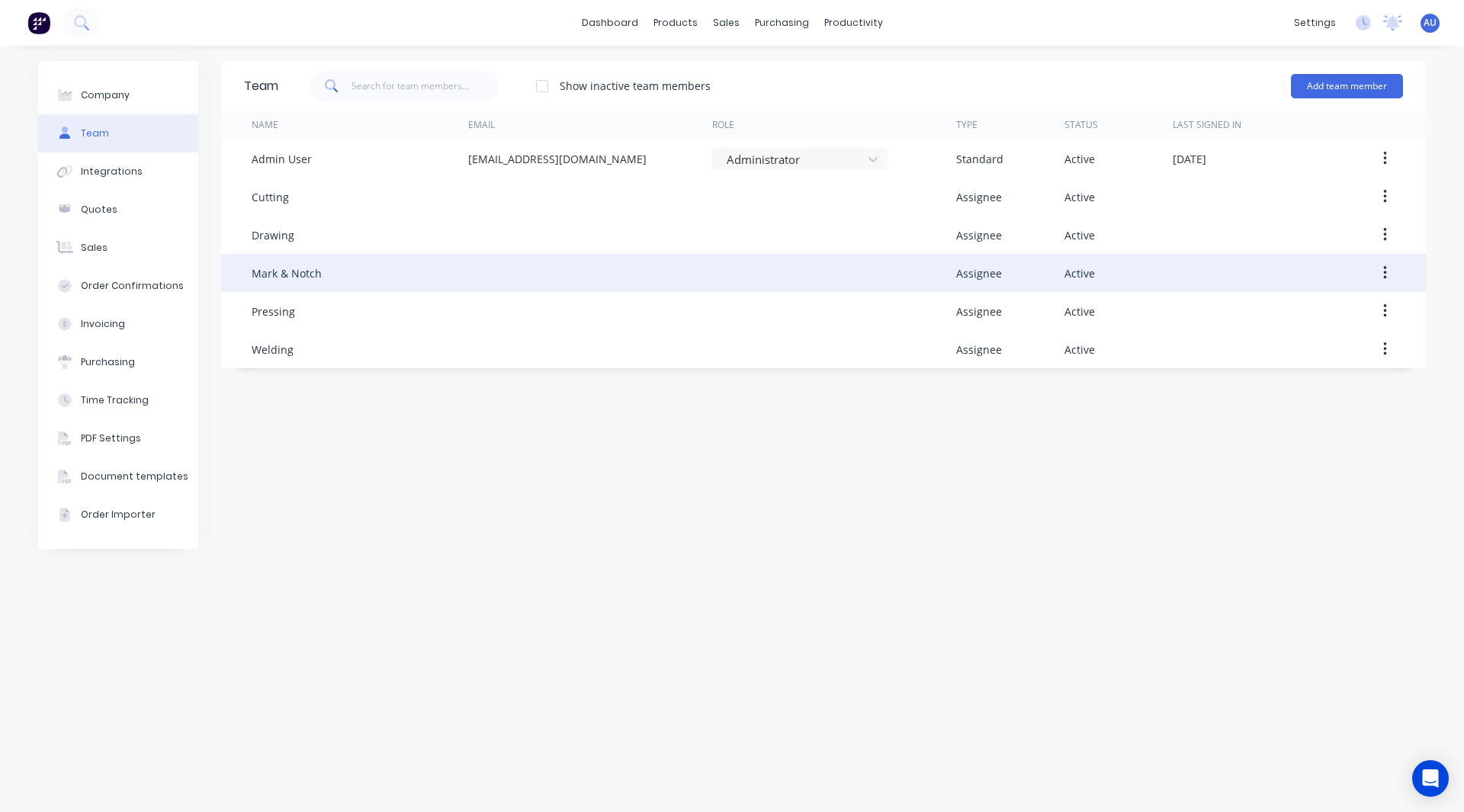
click at [1384, 270] on icon "button" at bounding box center [1385, 273] width 4 height 17
click at [1289, 315] on div "Edit" at bounding box center [1331, 313] width 118 height 22
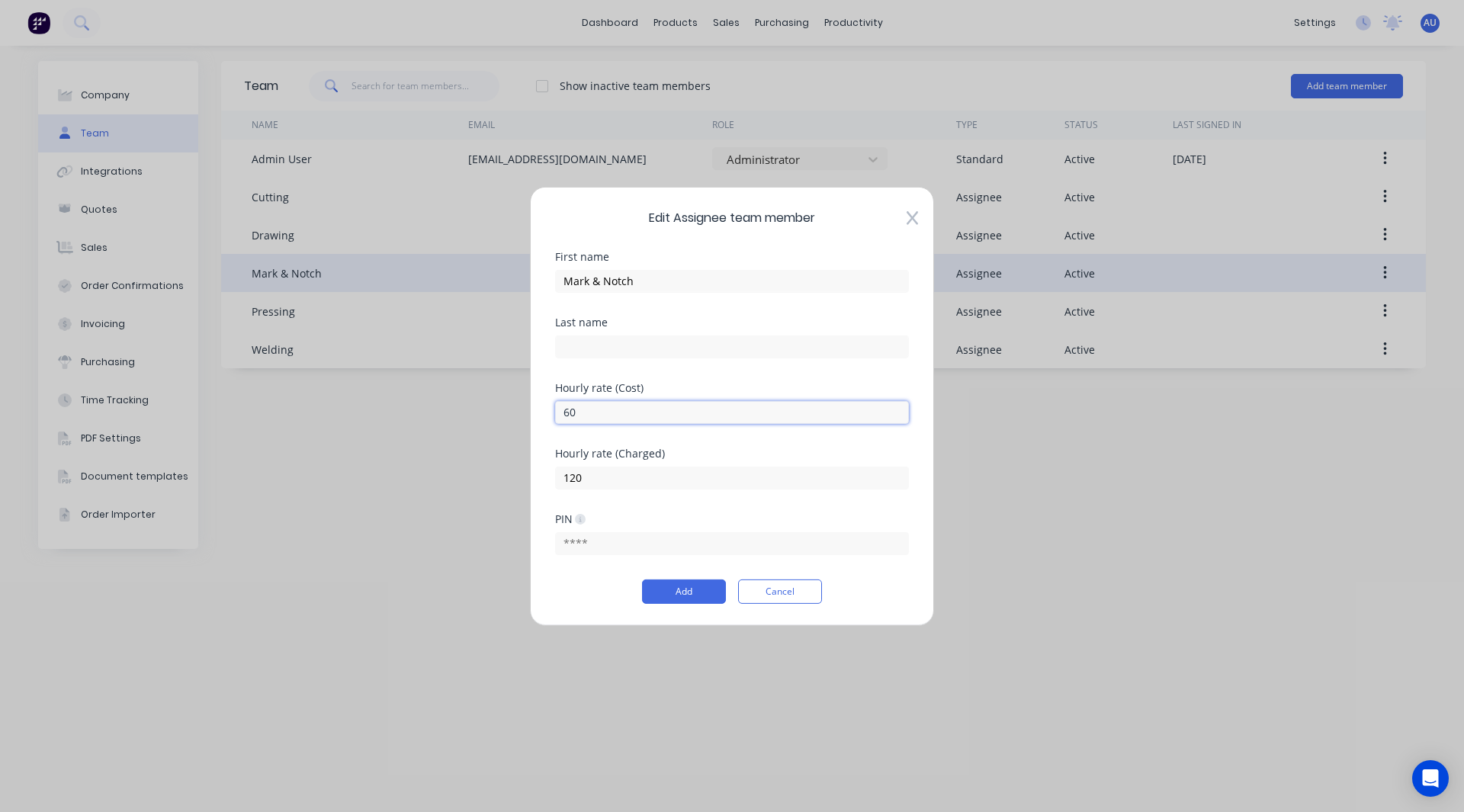
click at [583, 424] on input "60" at bounding box center [732, 411] width 354 height 23
type input "50"
click at [583, 480] on input "120" at bounding box center [732, 476] width 354 height 23
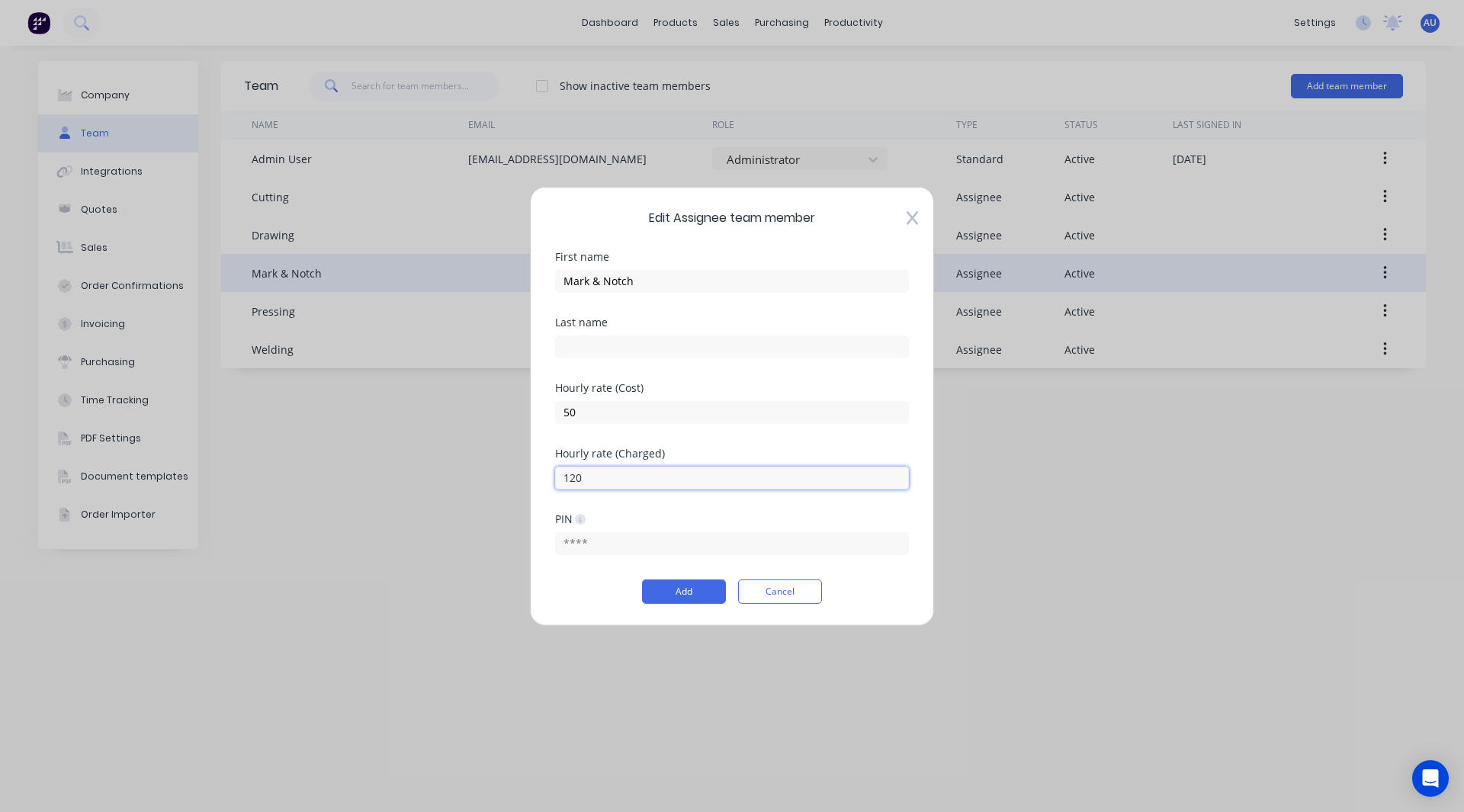
click at [583, 480] on input "120" at bounding box center [732, 476] width 354 height 23
type input "100"
click at [649, 583] on button "Add" at bounding box center [684, 591] width 84 height 24
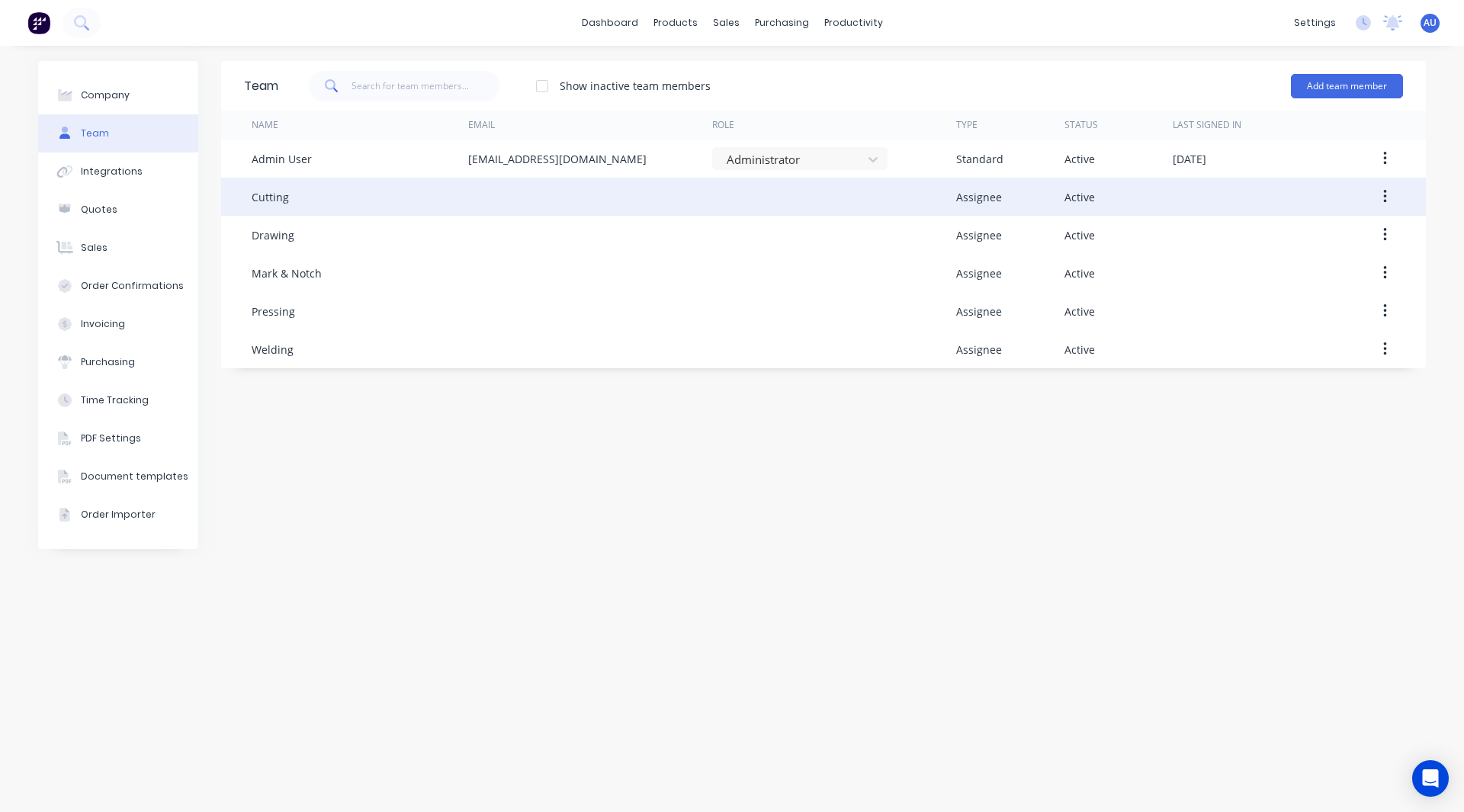
click at [1385, 199] on icon "button" at bounding box center [1385, 197] width 4 height 17
click at [1311, 240] on div "Edit" at bounding box center [1331, 237] width 118 height 22
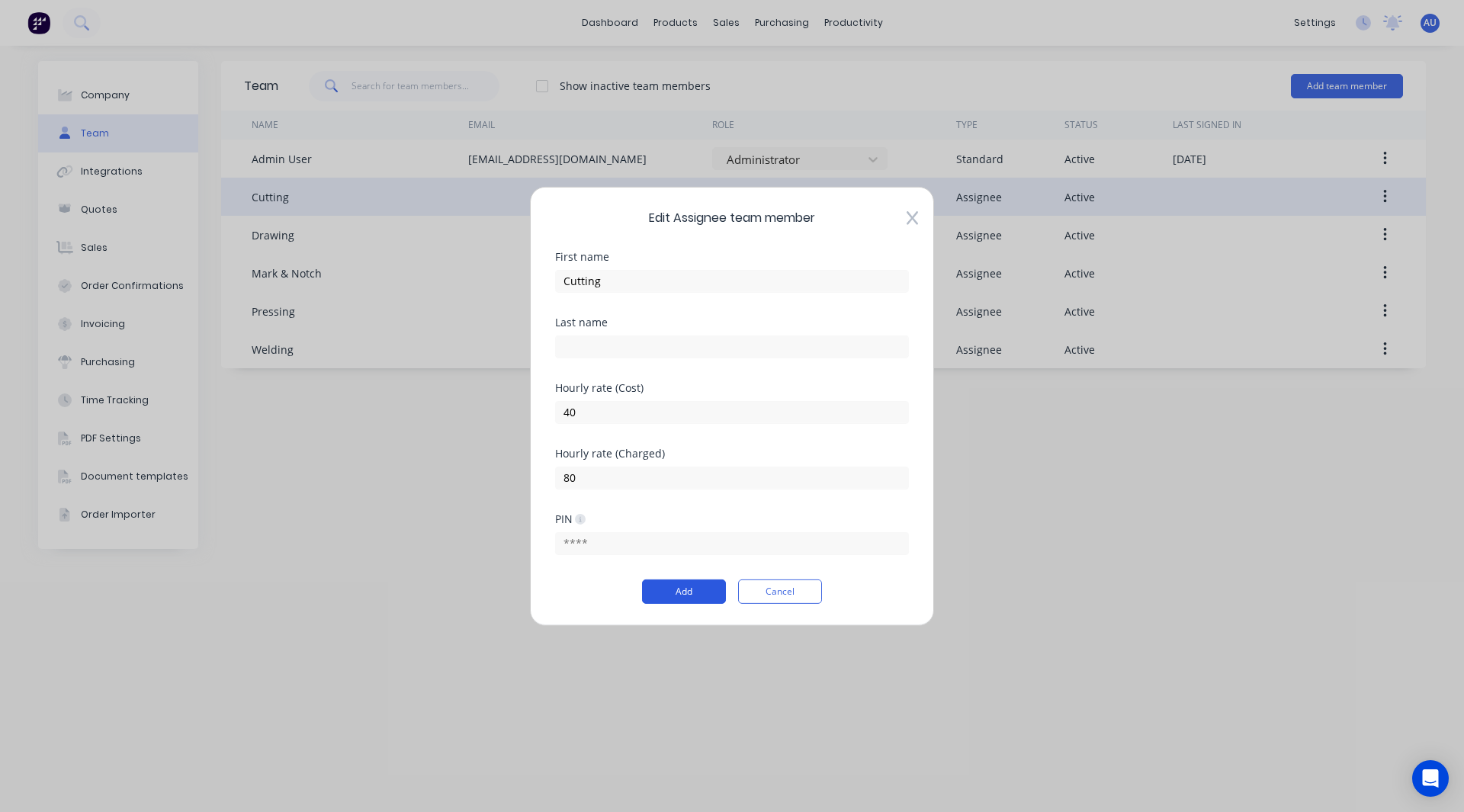
click at [680, 585] on button "Add" at bounding box center [684, 591] width 84 height 24
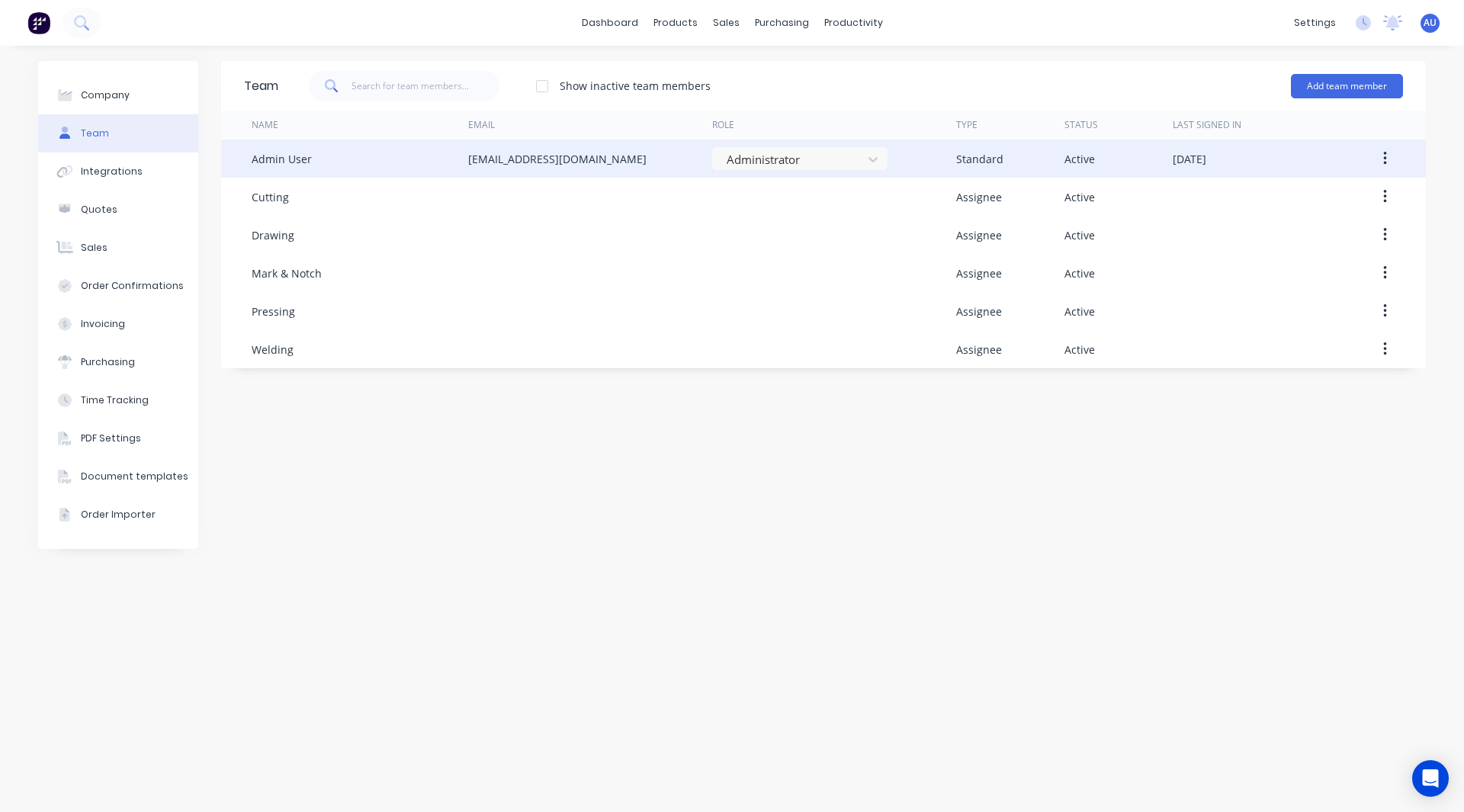
click at [1390, 167] on button "button" at bounding box center [1385, 158] width 36 height 27
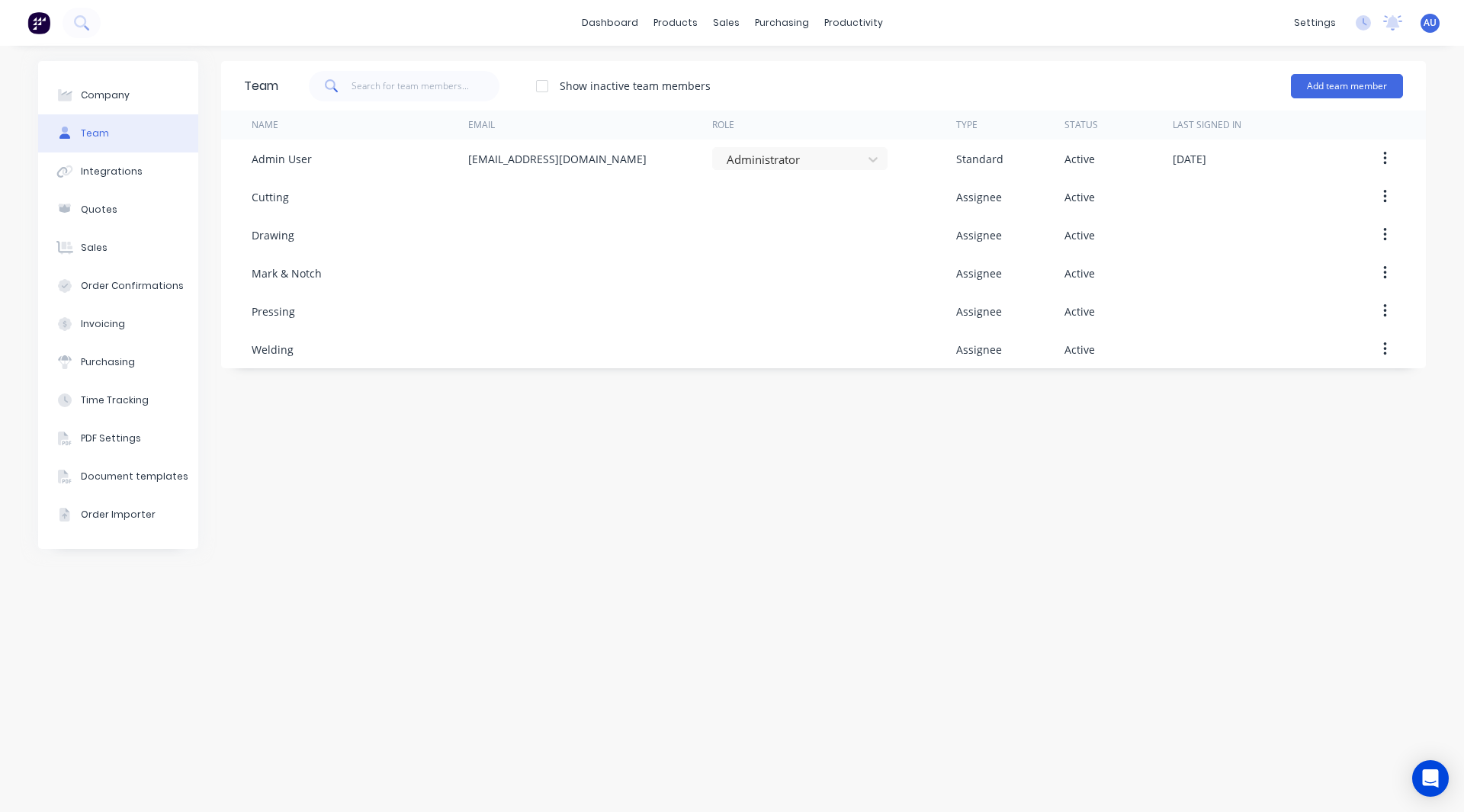
click at [1163, 521] on div "Team Show inactive team members Add team member Name Email Role Type Status Las…" at bounding box center [823, 428] width 1205 height 736
click at [1318, 93] on button "Add team member" at bounding box center [1347, 86] width 112 height 24
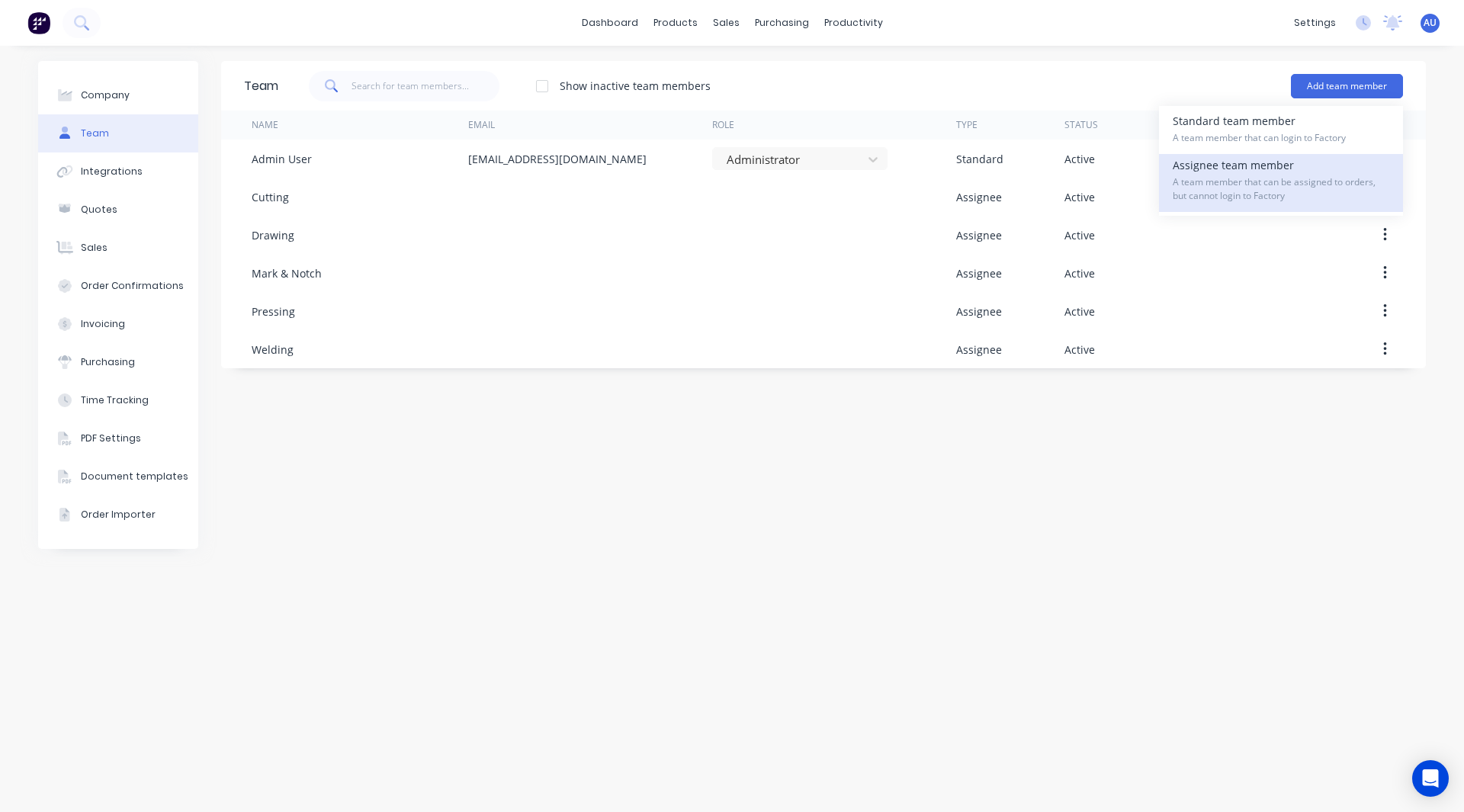
click at [1303, 187] on span "A team member that can be assigned to orders, but cannot login to Factory" at bounding box center [1281, 188] width 216 height 27
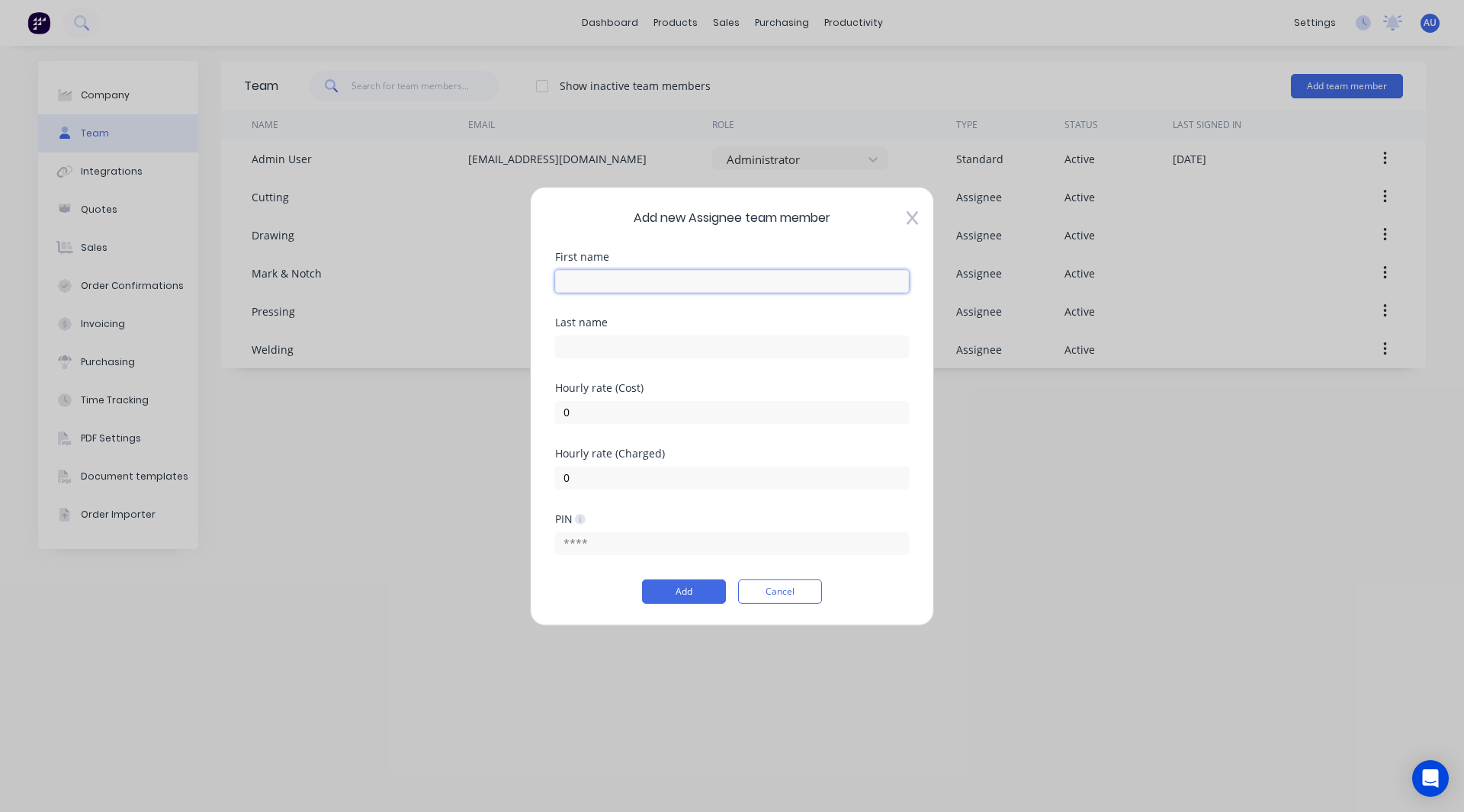
click at [640, 287] on input "text" at bounding box center [732, 280] width 354 height 23
type input "[PERSON_NAME]"
type input "5"
type input "60"
type input "120"
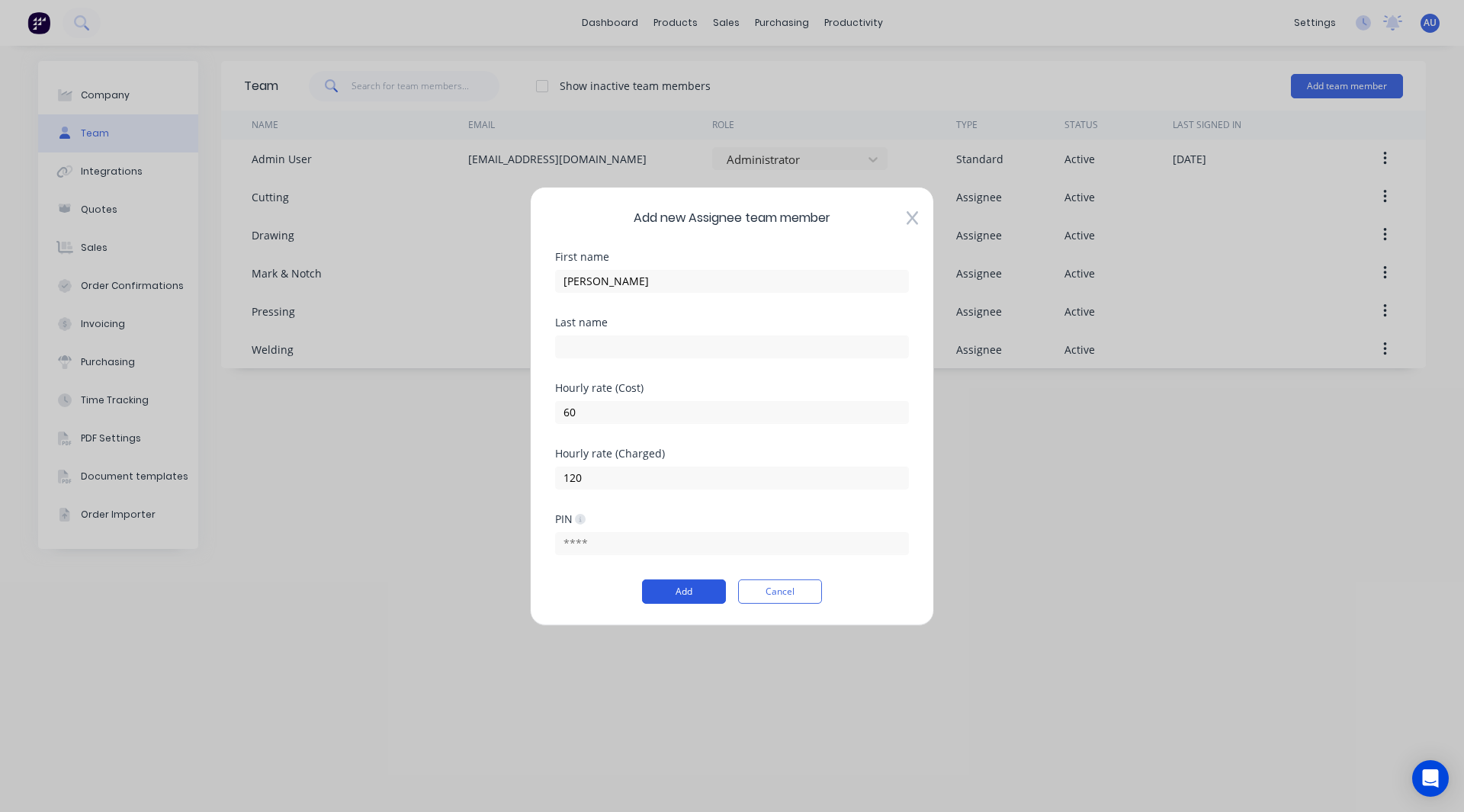
click at [670, 587] on button "Add" at bounding box center [684, 591] width 84 height 24
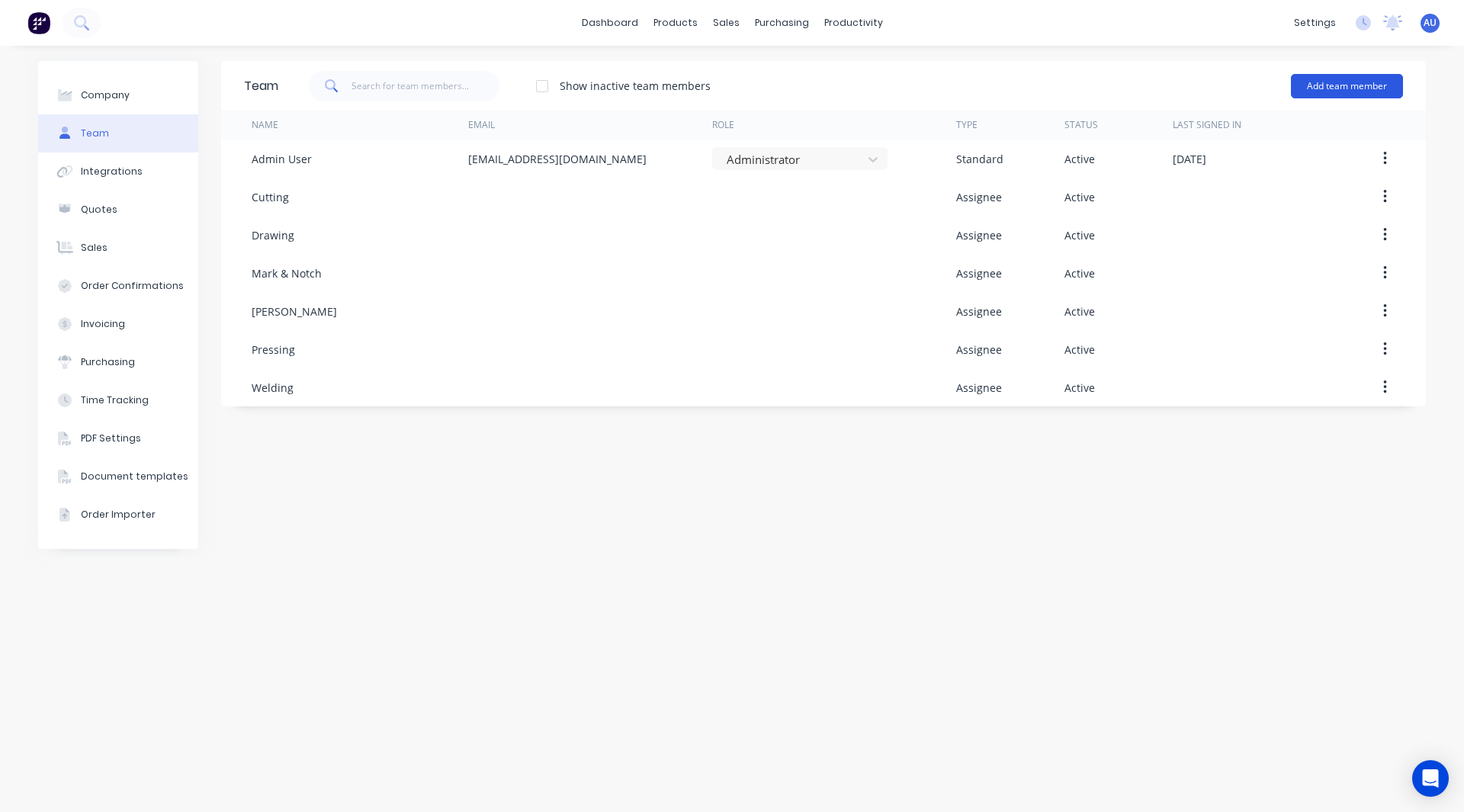
click at [1326, 79] on button "Add team member" at bounding box center [1347, 86] width 112 height 24
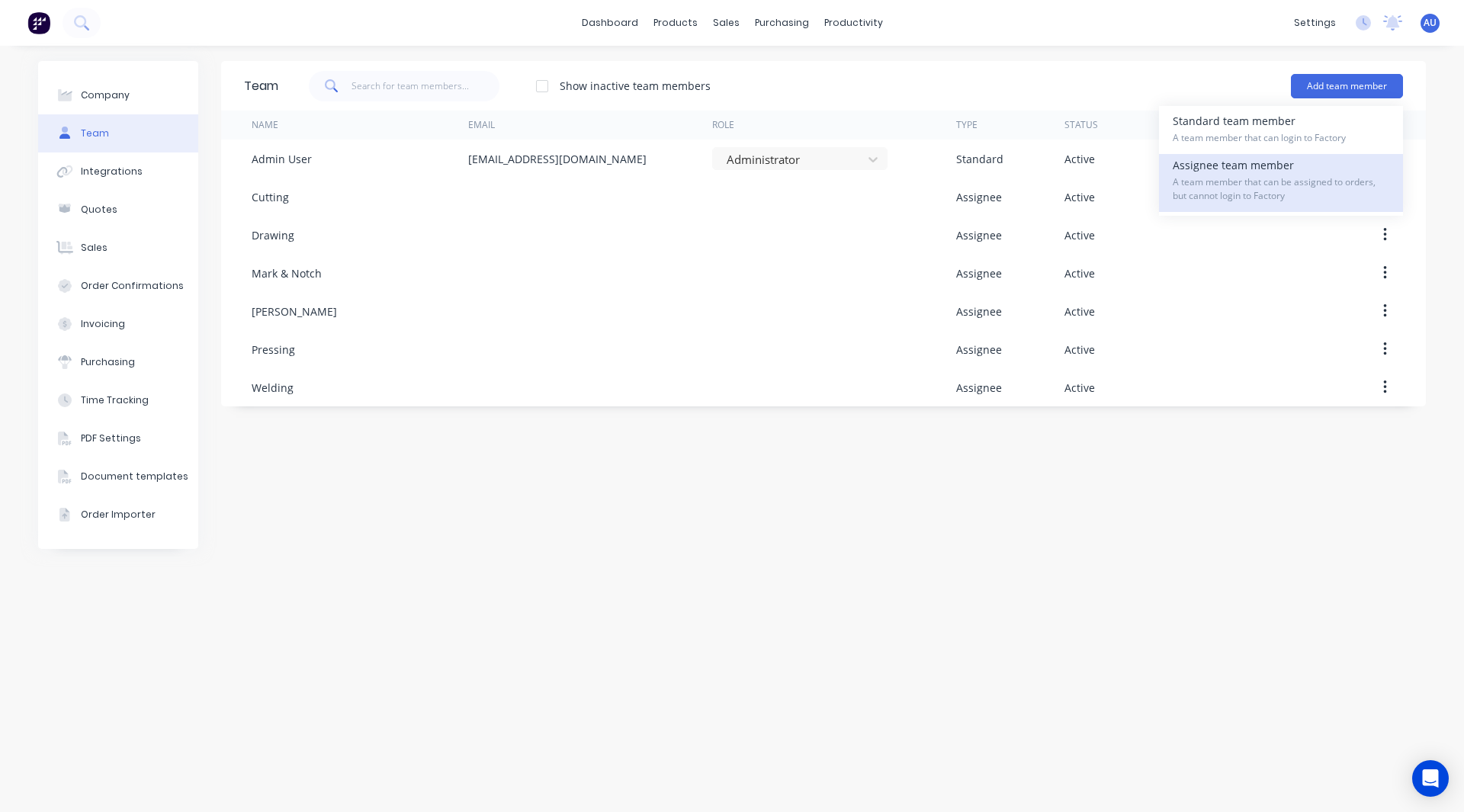
click at [1262, 172] on div "Assignee team member A team member that can be assigned to orders, but cannot l…" at bounding box center [1281, 183] width 216 height 58
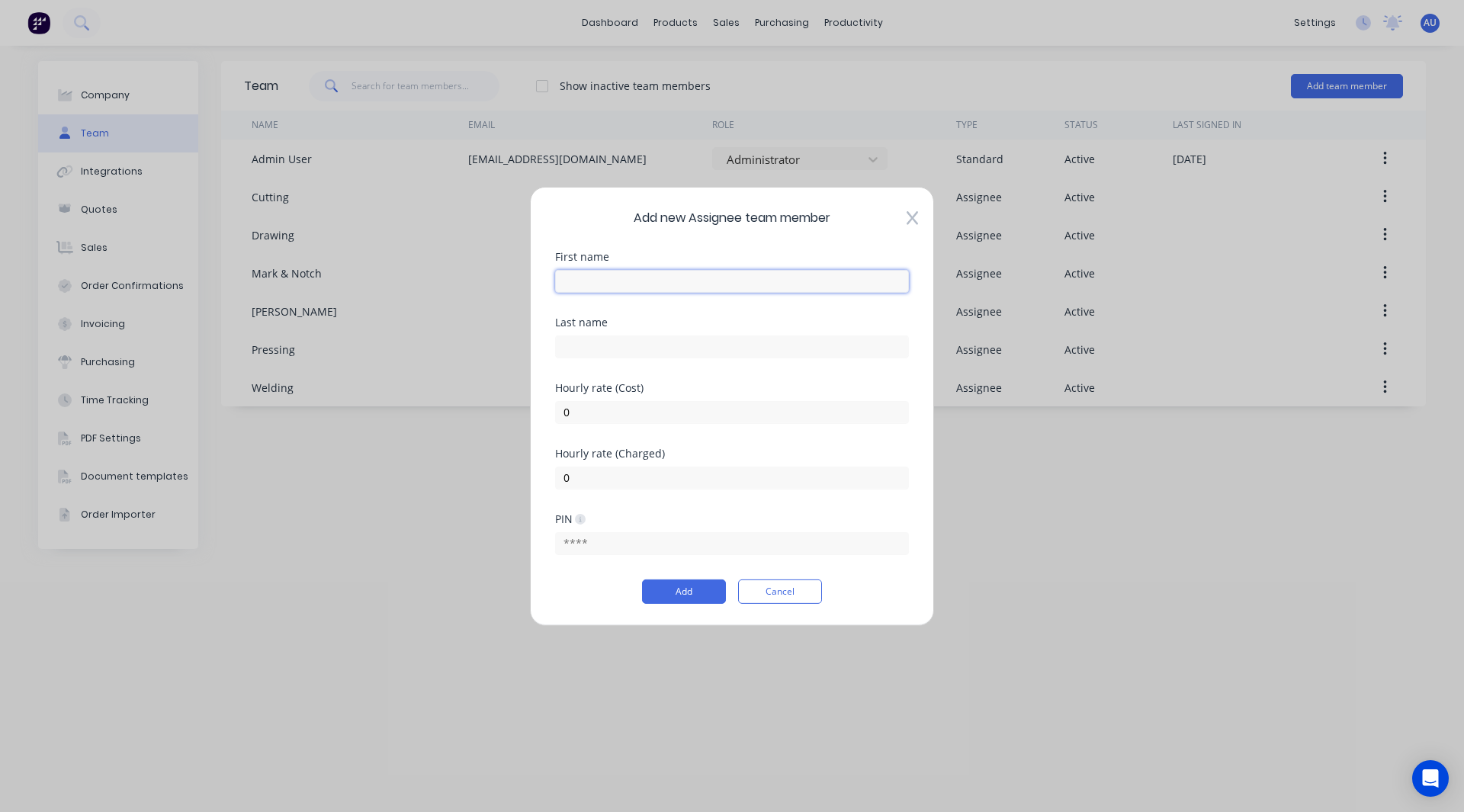
click at [586, 274] on input "text" at bounding box center [732, 280] width 354 height 23
type input "[PERSON_NAME]"
click at [572, 421] on input "0" at bounding box center [732, 411] width 354 height 23
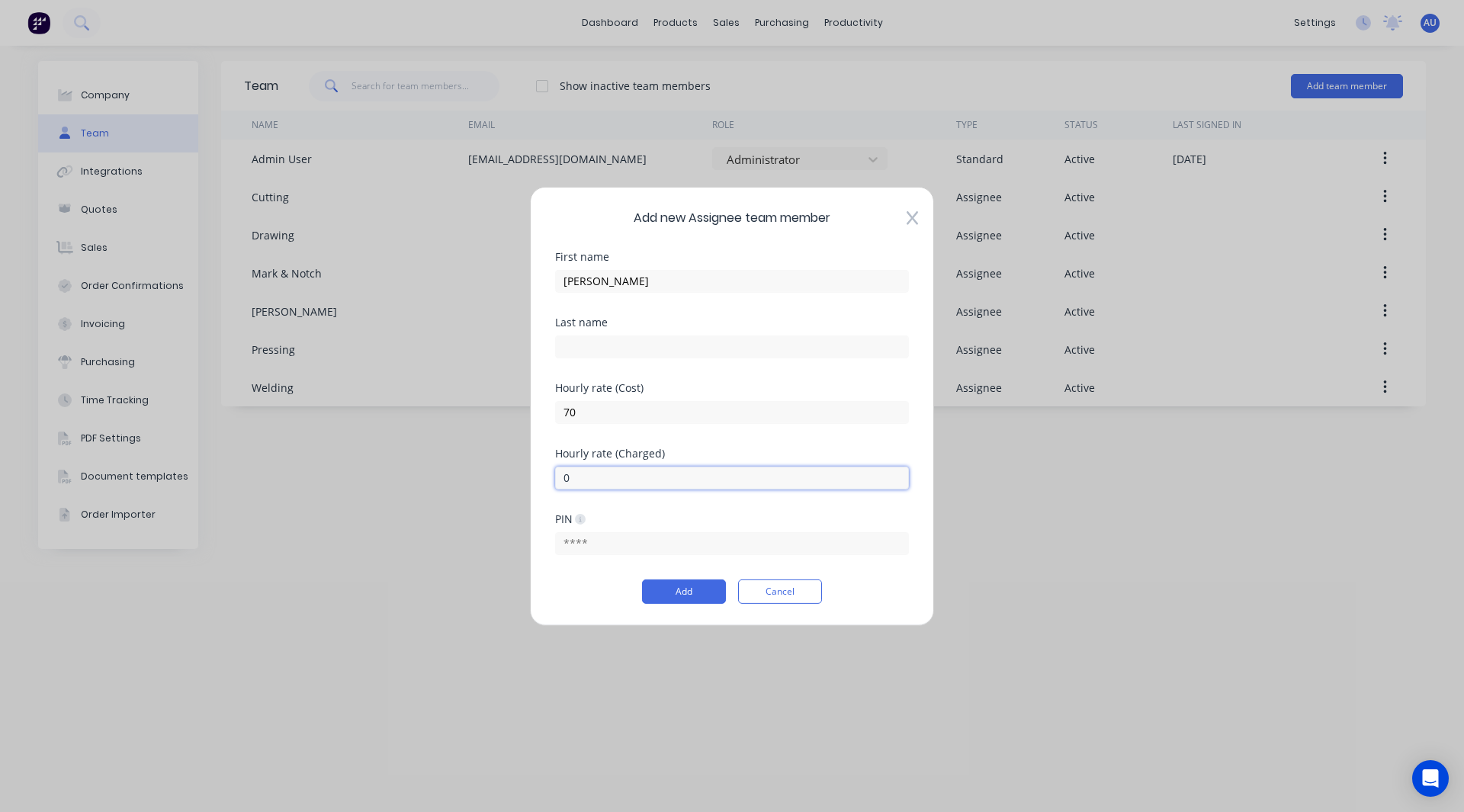
click at [575, 488] on input "0" at bounding box center [732, 476] width 354 height 23
click at [583, 406] on input "70" at bounding box center [732, 411] width 354 height 23
click at [583, 406] on input "50" at bounding box center [732, 411] width 354 height 23
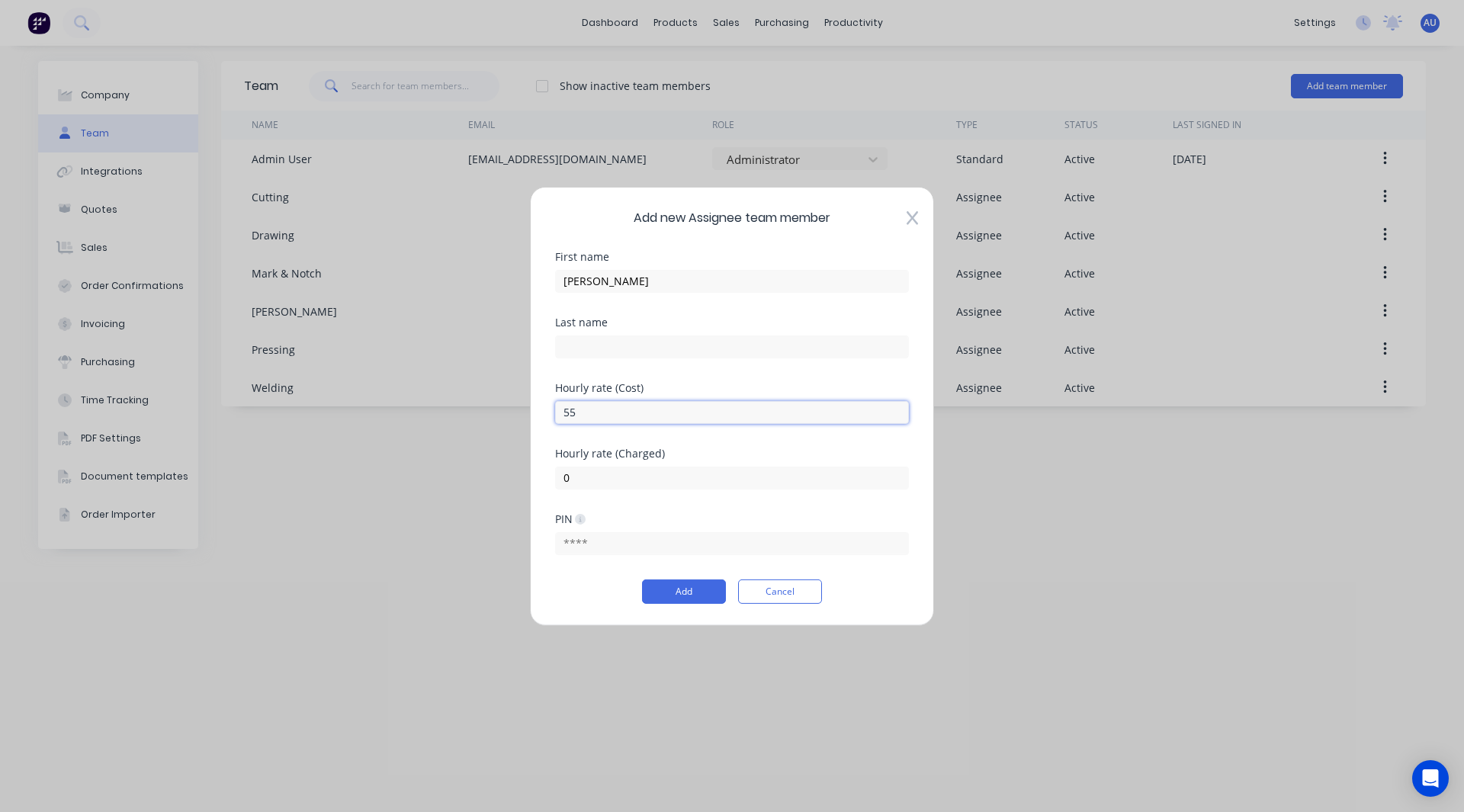
click at [583, 406] on input "55" at bounding box center [732, 411] width 354 height 23
type input "50"
type input "100"
click at [654, 592] on button "Add" at bounding box center [684, 591] width 84 height 24
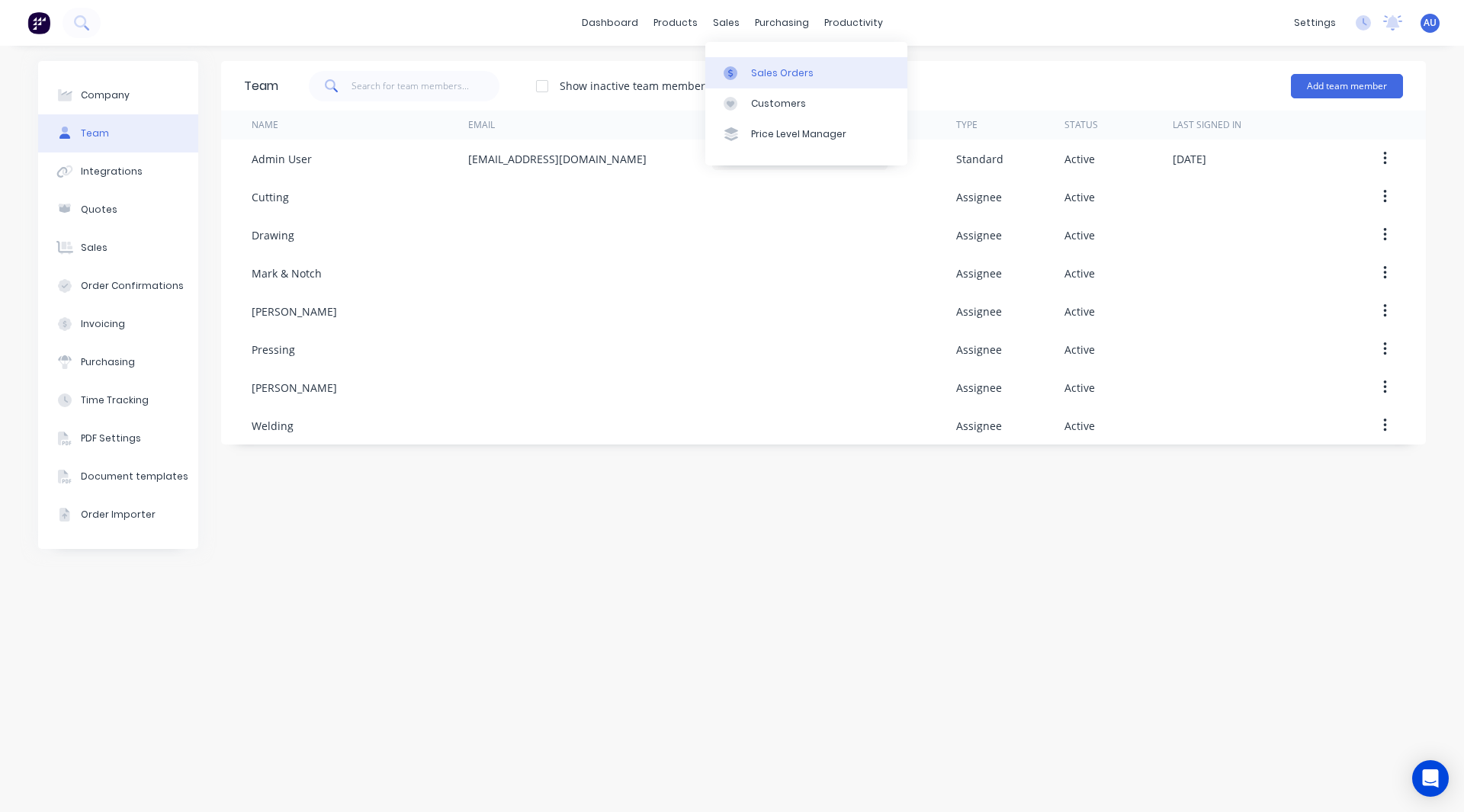
click at [760, 68] on div "Sales Orders" at bounding box center [783, 73] width 62 height 14
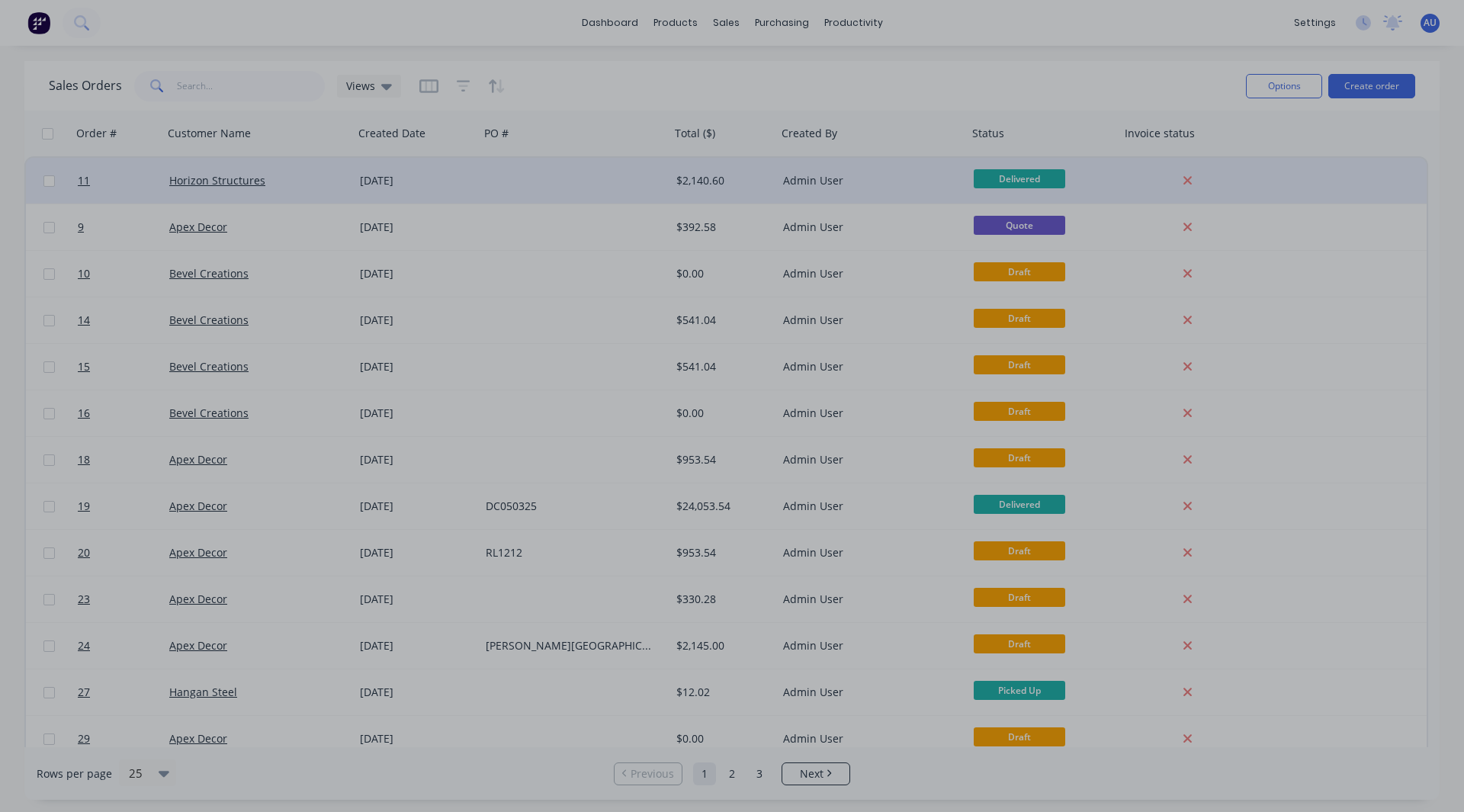
click at [543, 189] on body "dashboard products sales purchasing productivity dashboard products Product Cat…" at bounding box center [732, 406] width 1464 height 812
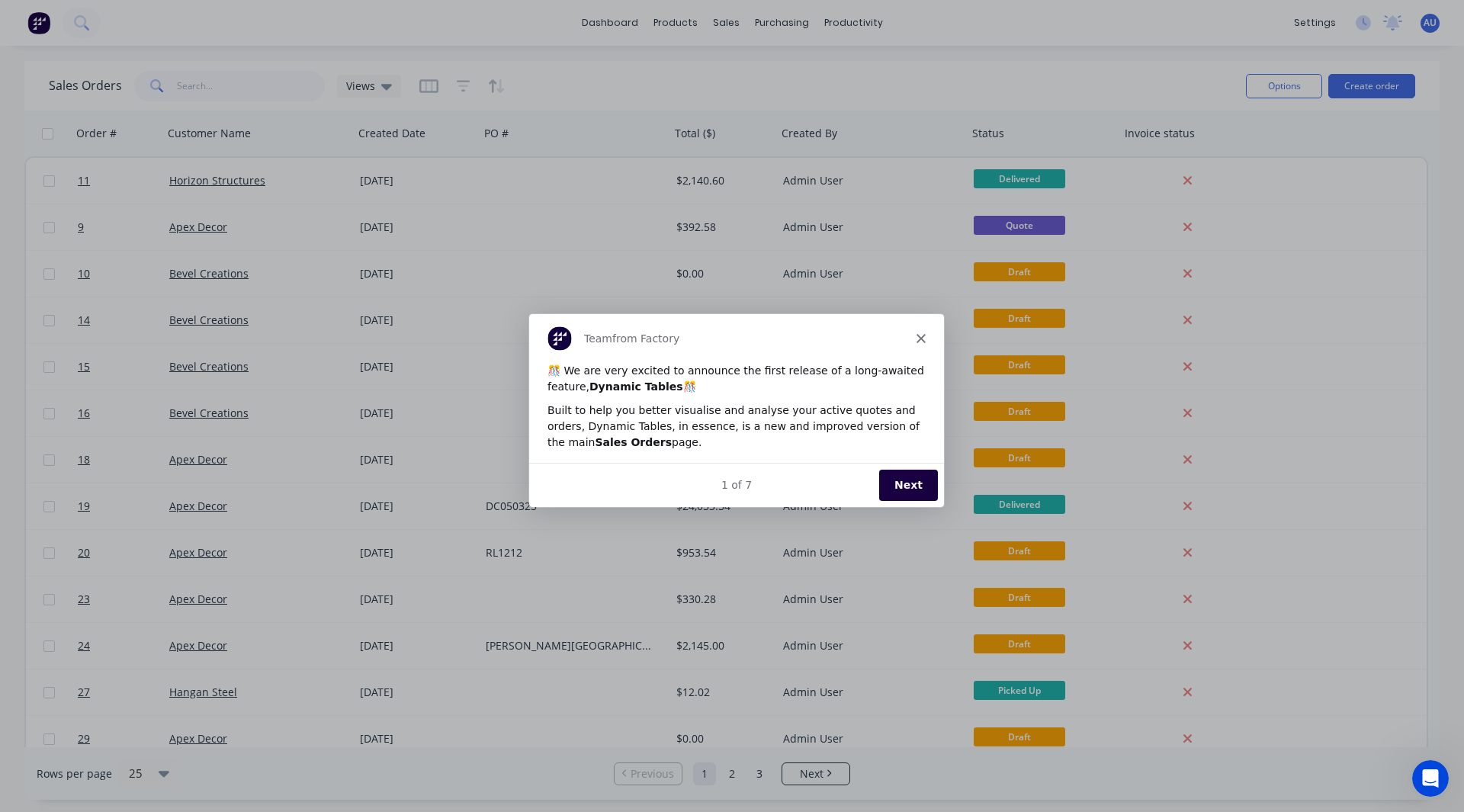
click at [910, 483] on button "Next" at bounding box center [907, 484] width 58 height 31
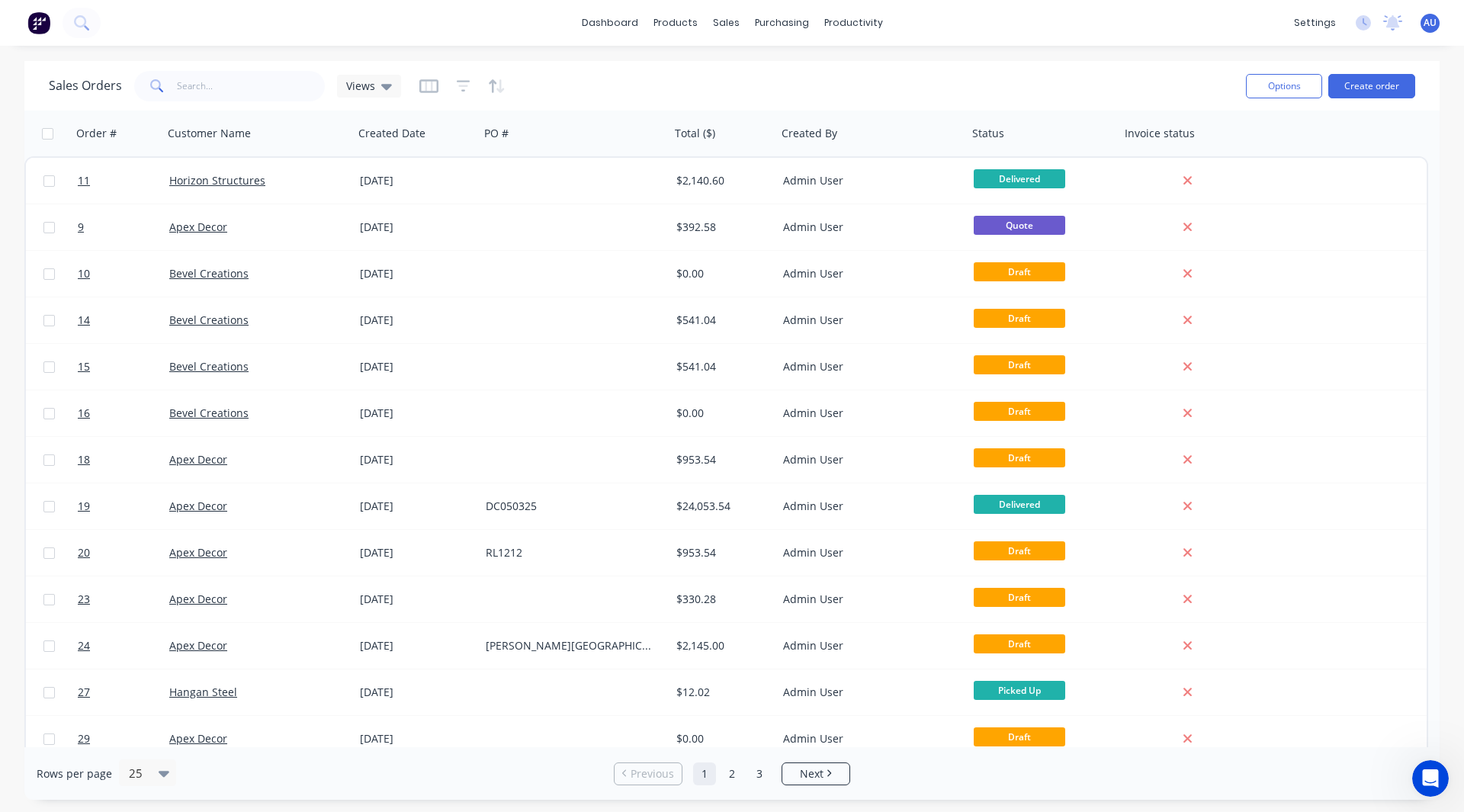
click at [911, 483] on div "Admin User" at bounding box center [872, 506] width 191 height 46
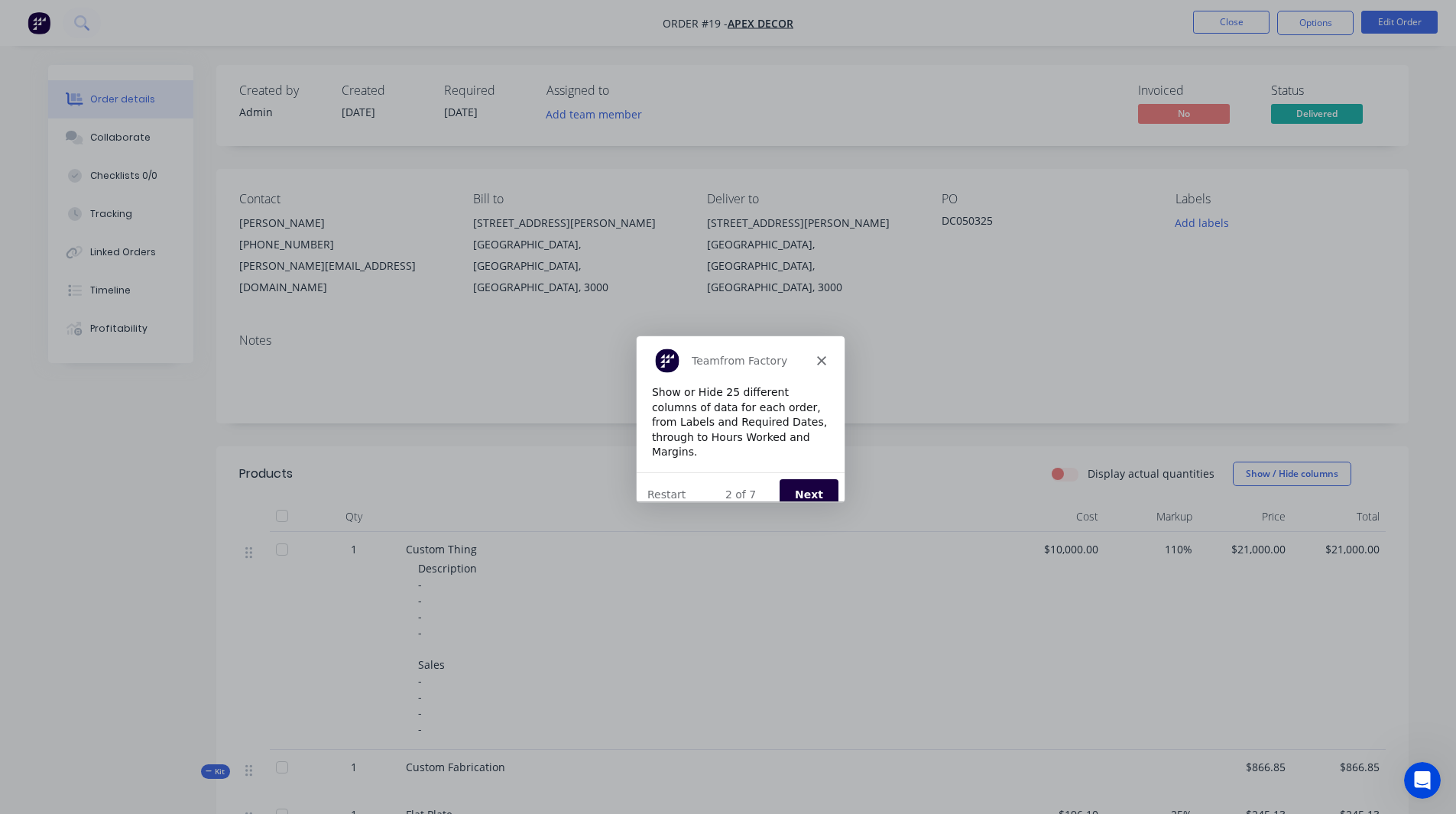
click at [811, 484] on button "Next" at bounding box center [807, 494] width 59 height 31
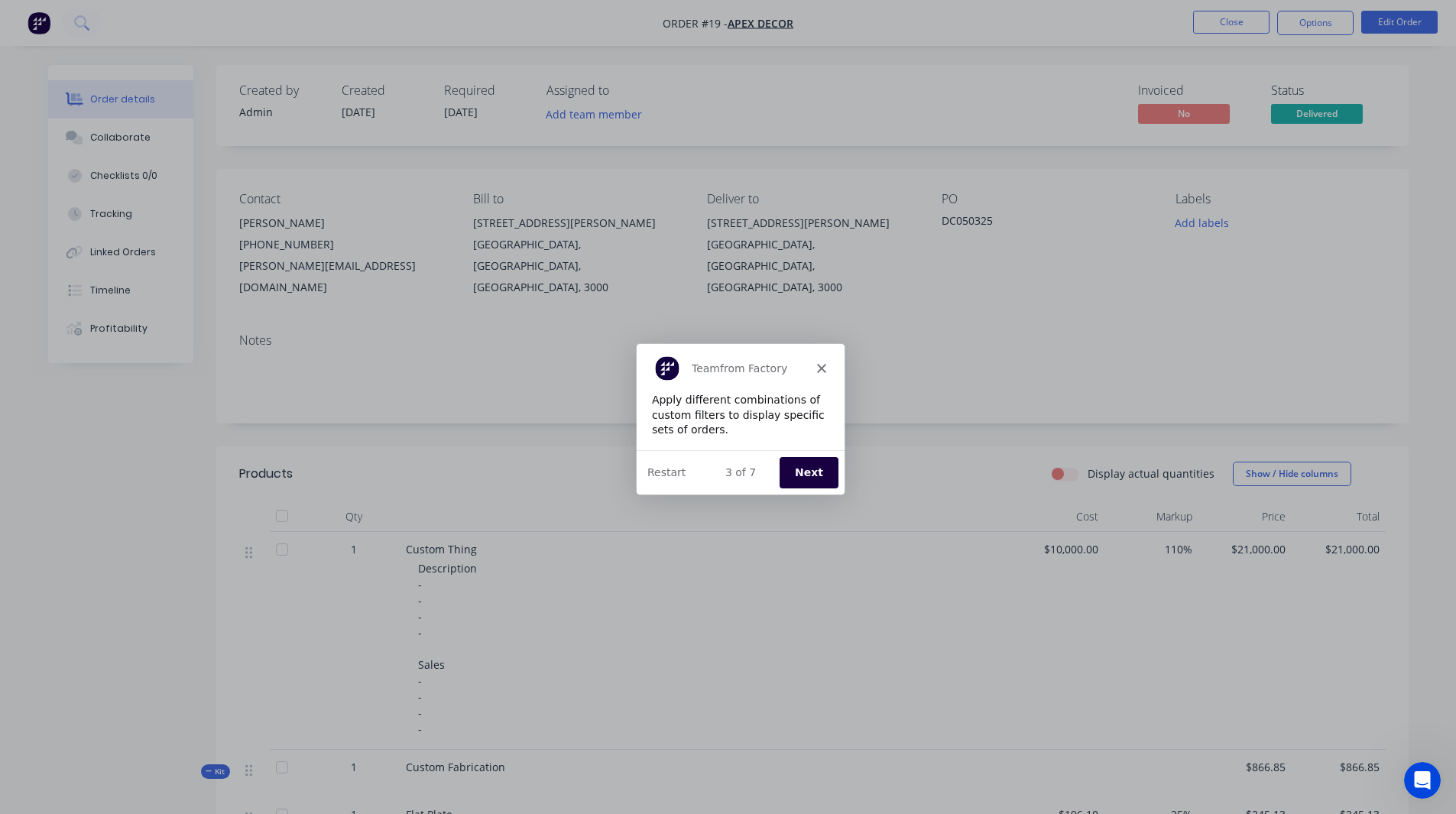
click at [804, 467] on button "Next" at bounding box center [807, 472] width 59 height 31
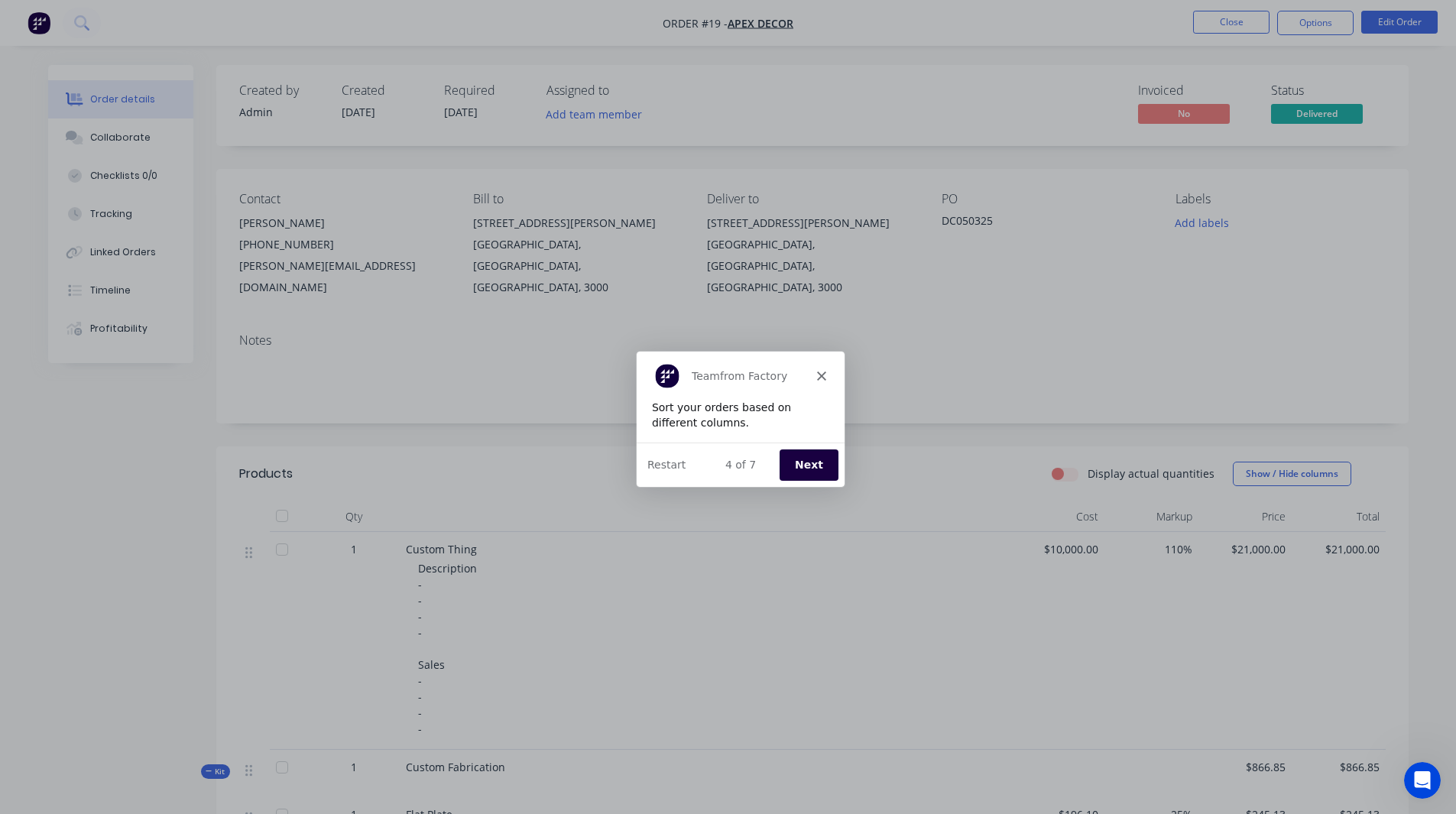
click at [808, 472] on button "Next" at bounding box center [807, 464] width 59 height 31
click at [808, 468] on button "Next" at bounding box center [807, 464] width 59 height 31
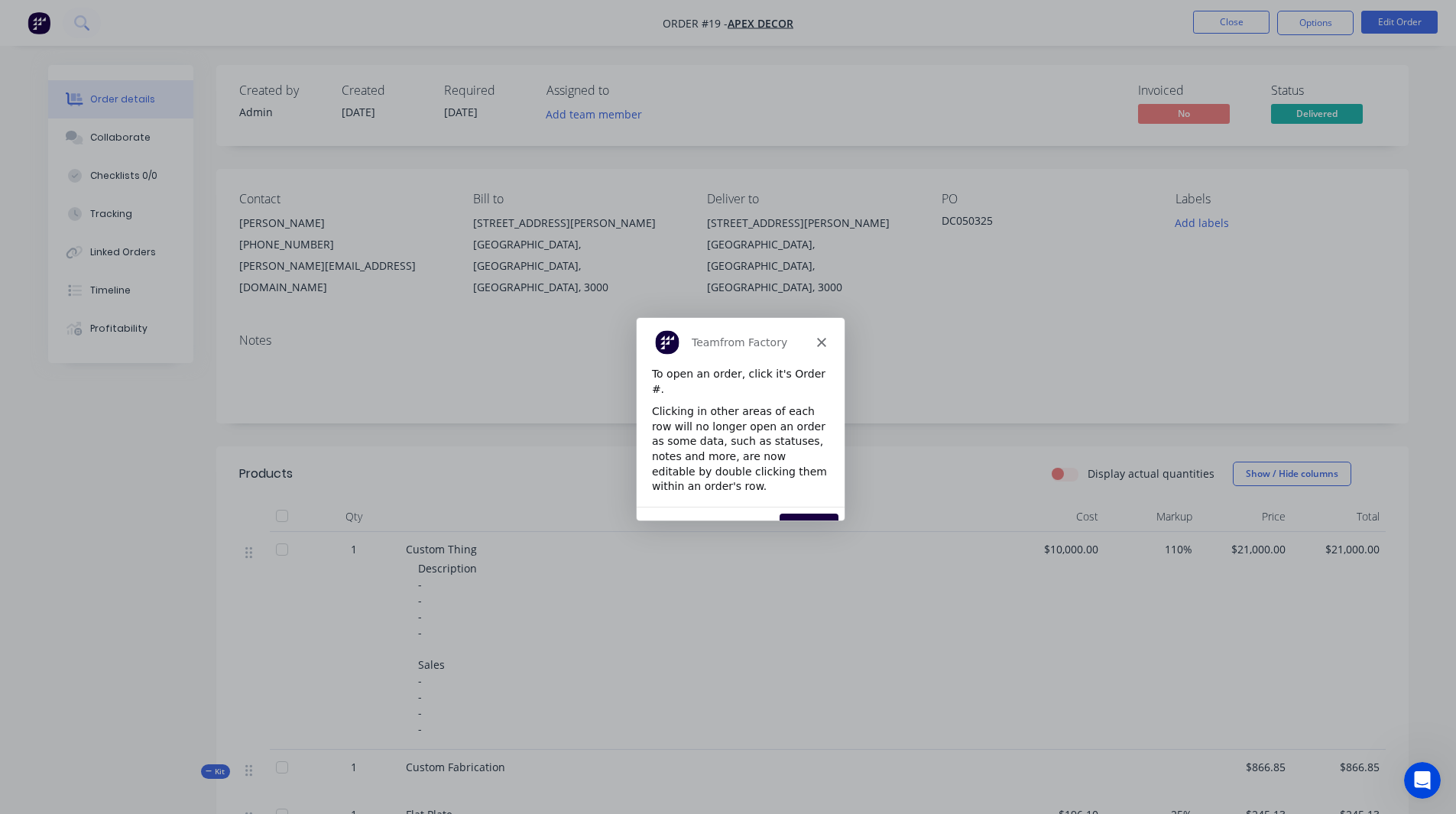
click at [808, 468] on div "To open an order, click it's Order #. Clicking in other areas of each row will …" at bounding box center [739, 435] width 208 height 140
click at [808, 472] on div "To open an order, click it's Order #. Clicking in other areas of each row will …" at bounding box center [739, 435] width 208 height 140
click at [801, 512] on button "Next" at bounding box center [807, 528] width 59 height 31
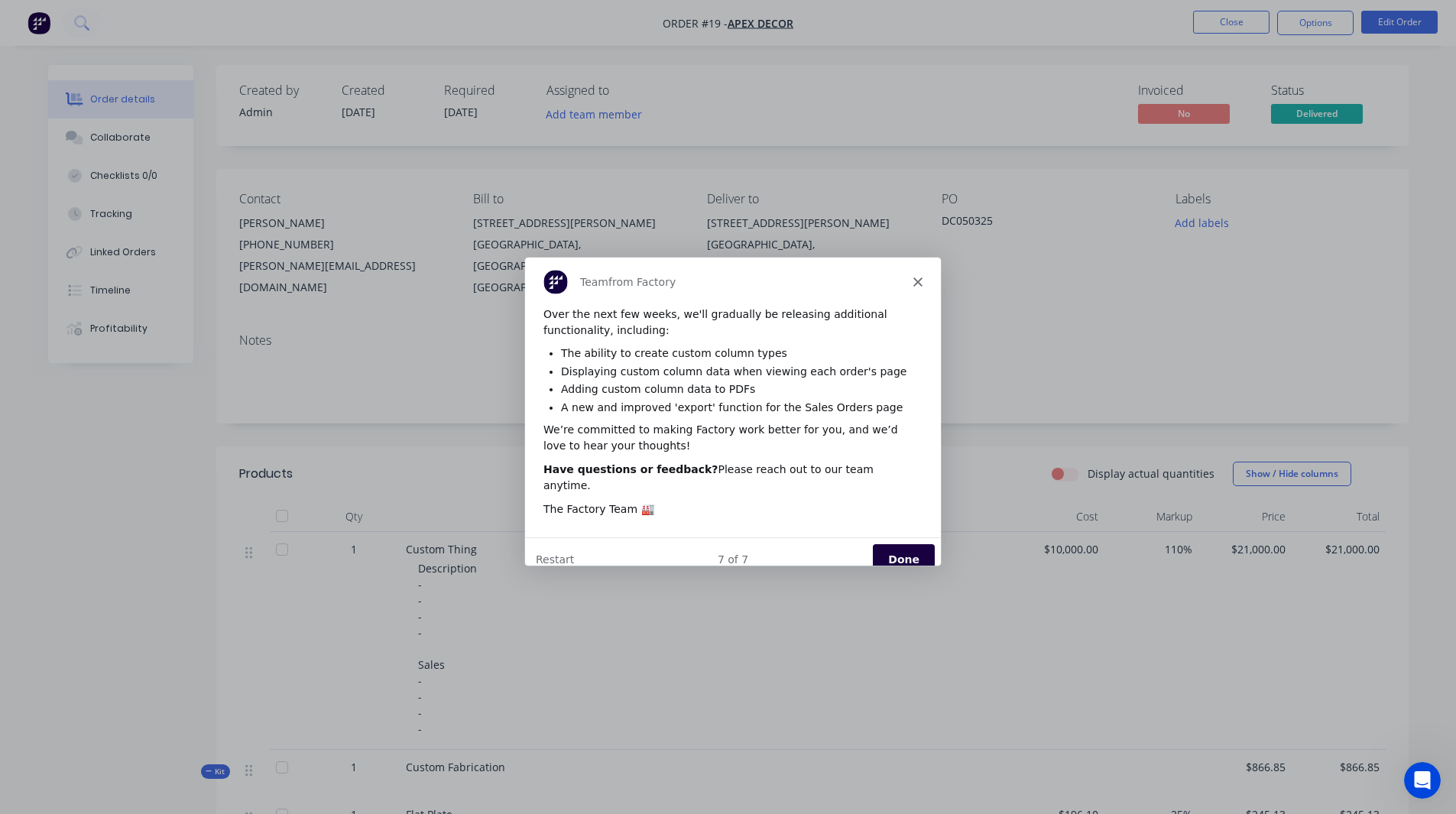
click at [904, 542] on button "Done" at bounding box center [901, 558] width 62 height 31
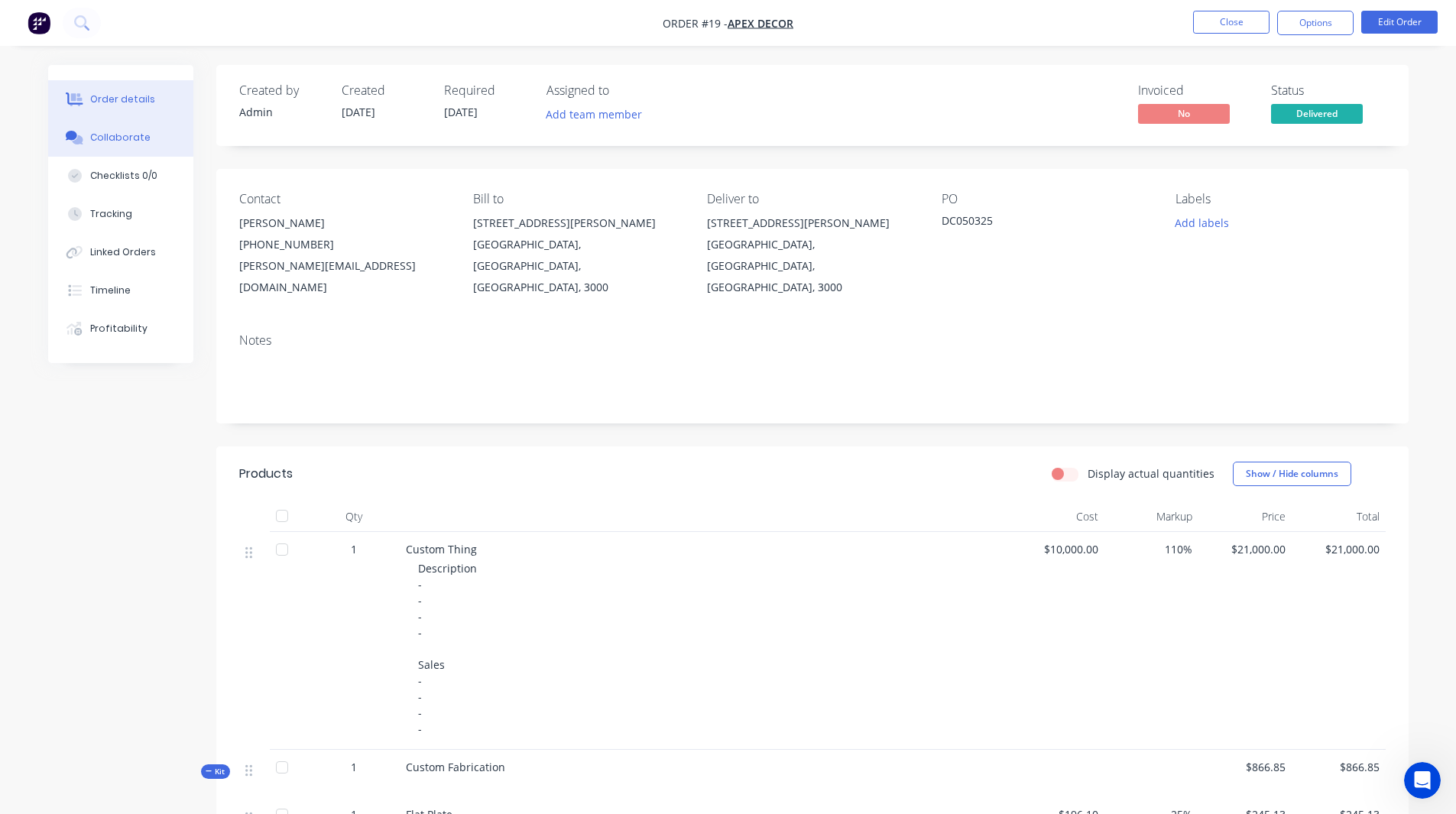
click at [130, 142] on div "Collaborate" at bounding box center [120, 137] width 60 height 14
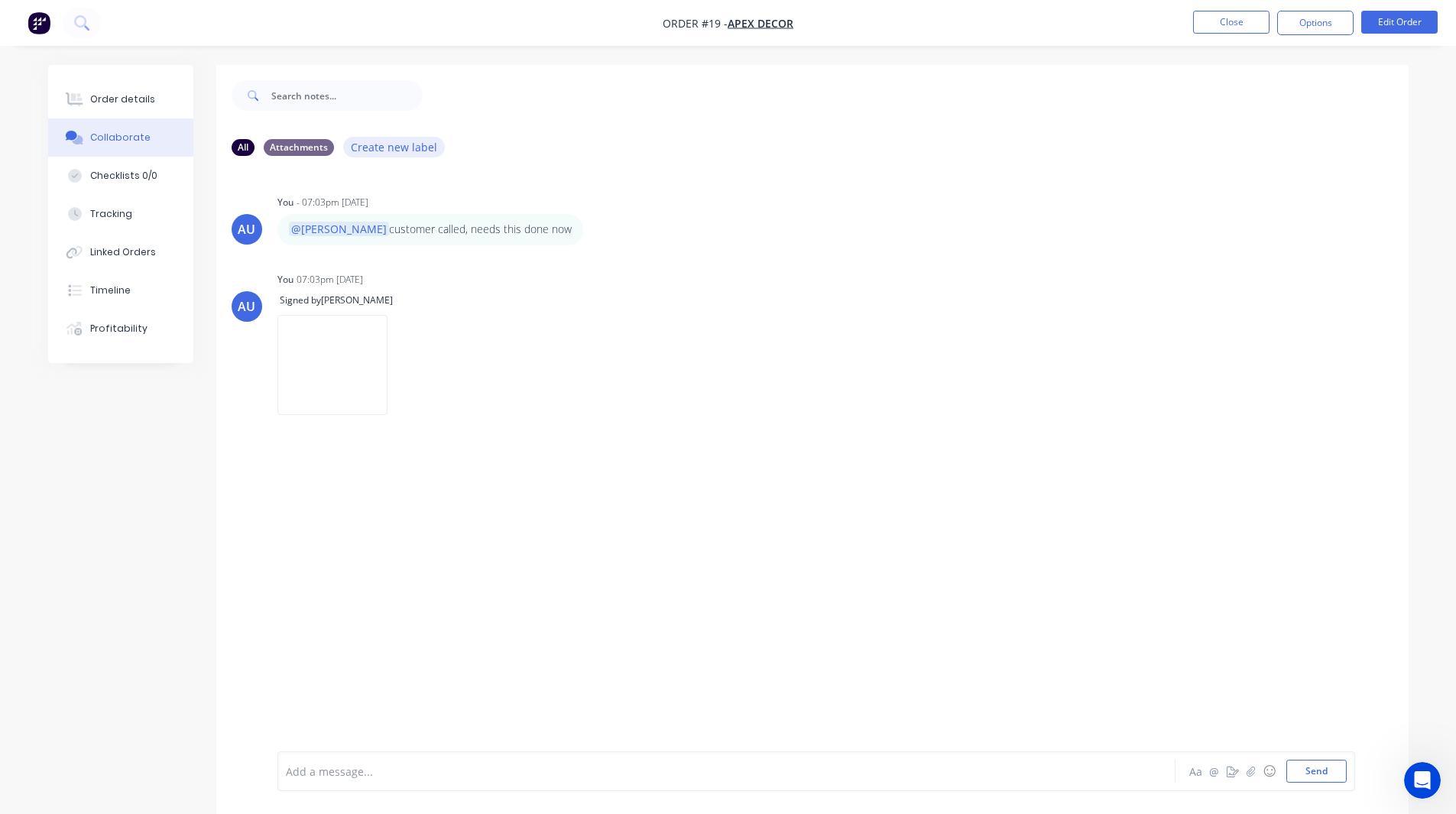
click at [392, 145] on button "Create new label" at bounding box center [394, 147] width 102 height 20
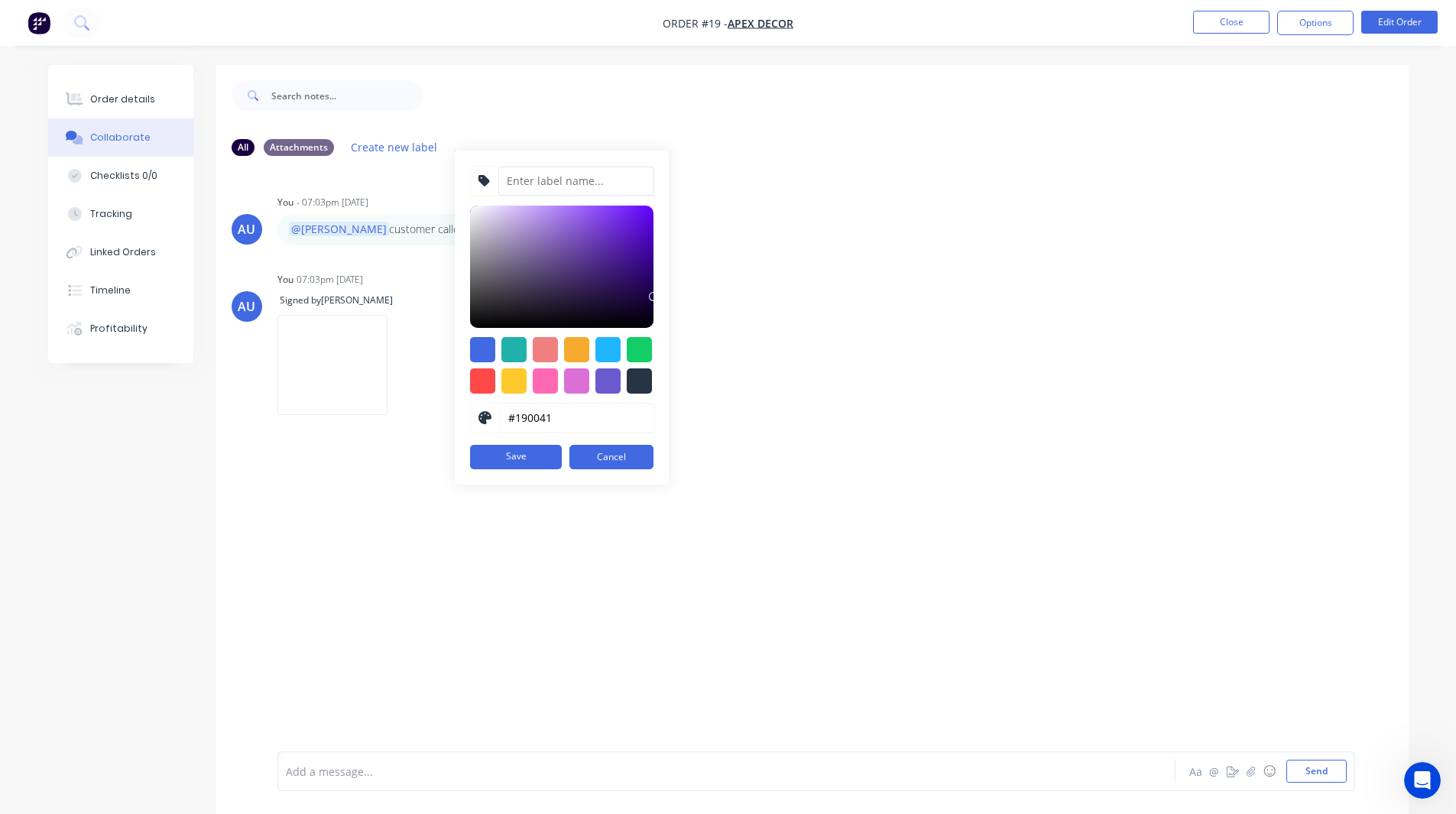
click at [519, 172] on input at bounding box center [577, 180] width 156 height 29
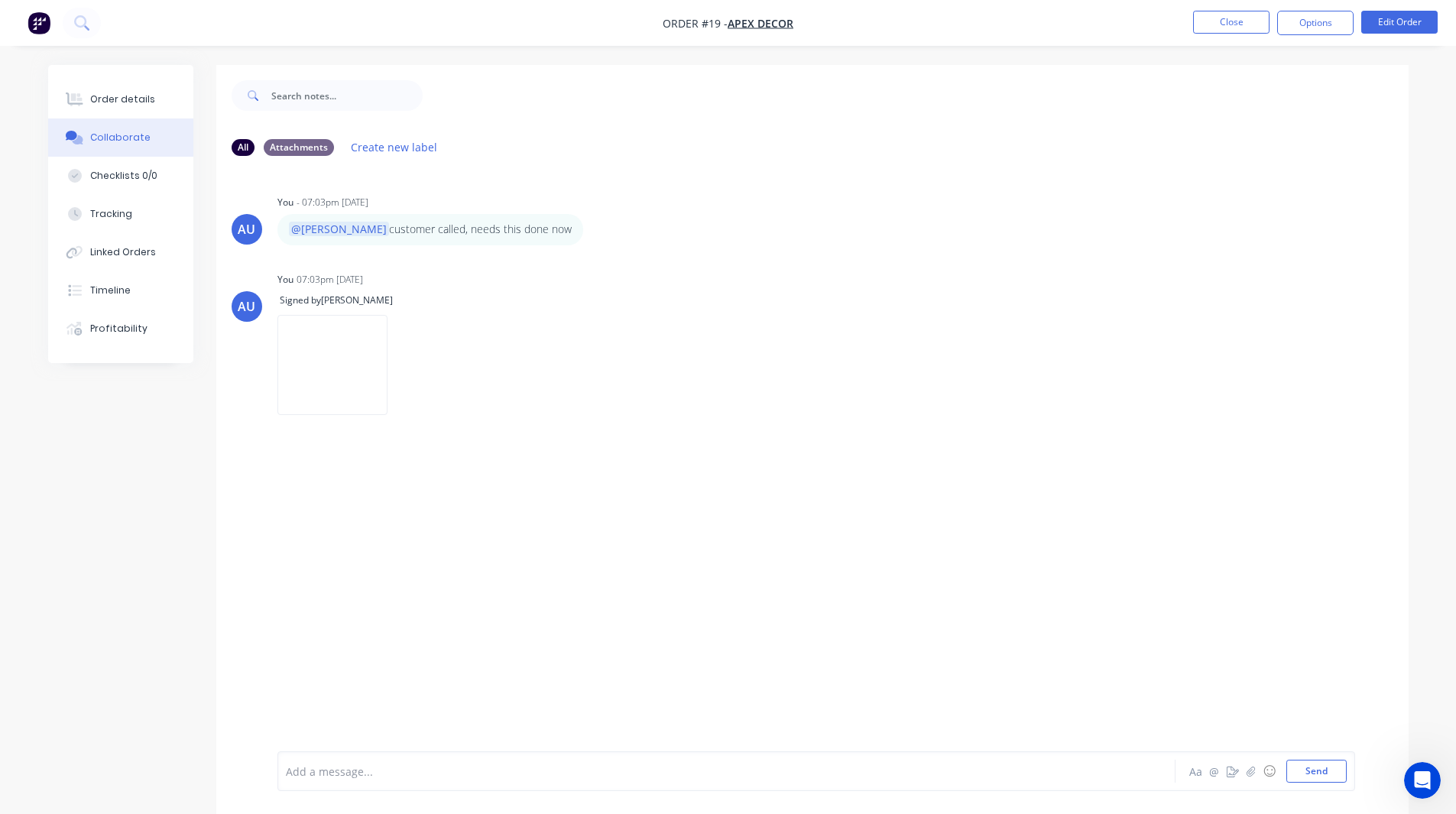
drag, startPoint x: 279, startPoint y: 144, endPoint x: 595, endPoint y: 125, distance: 316.6
click at [595, 125] on div at bounding box center [915, 95] width 985 height 61
drag, startPoint x: 289, startPoint y: 148, endPoint x: 464, endPoint y: 103, distance: 180.7
click at [464, 103] on div at bounding box center [915, 95] width 985 height 61
click at [383, 145] on button "Create new label" at bounding box center [394, 147] width 102 height 20
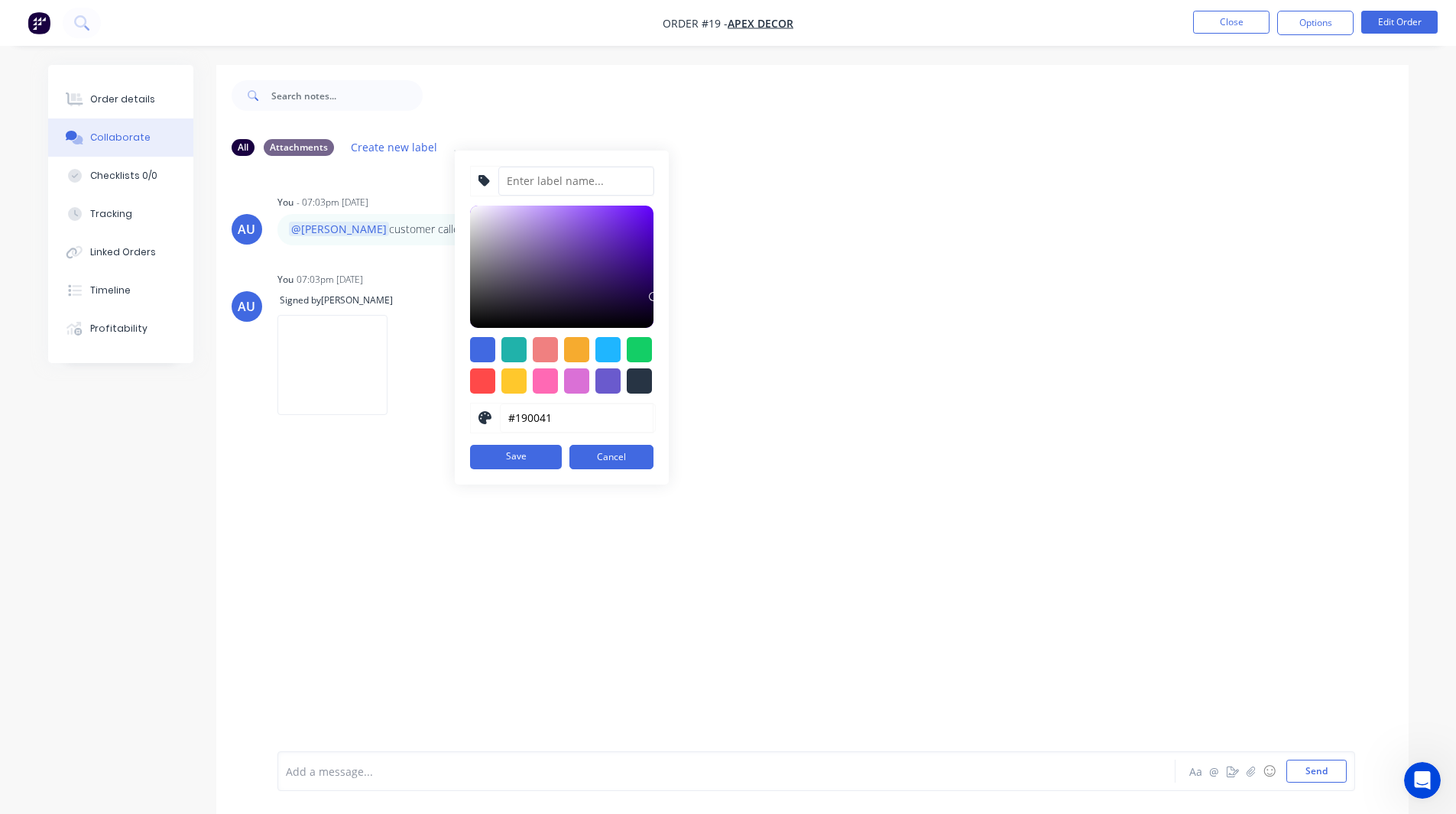
click at [534, 176] on input at bounding box center [577, 180] width 156 height 29
type input "Photos"
click at [510, 377] on div at bounding box center [513, 381] width 25 height 25
type input "#FFC82C"
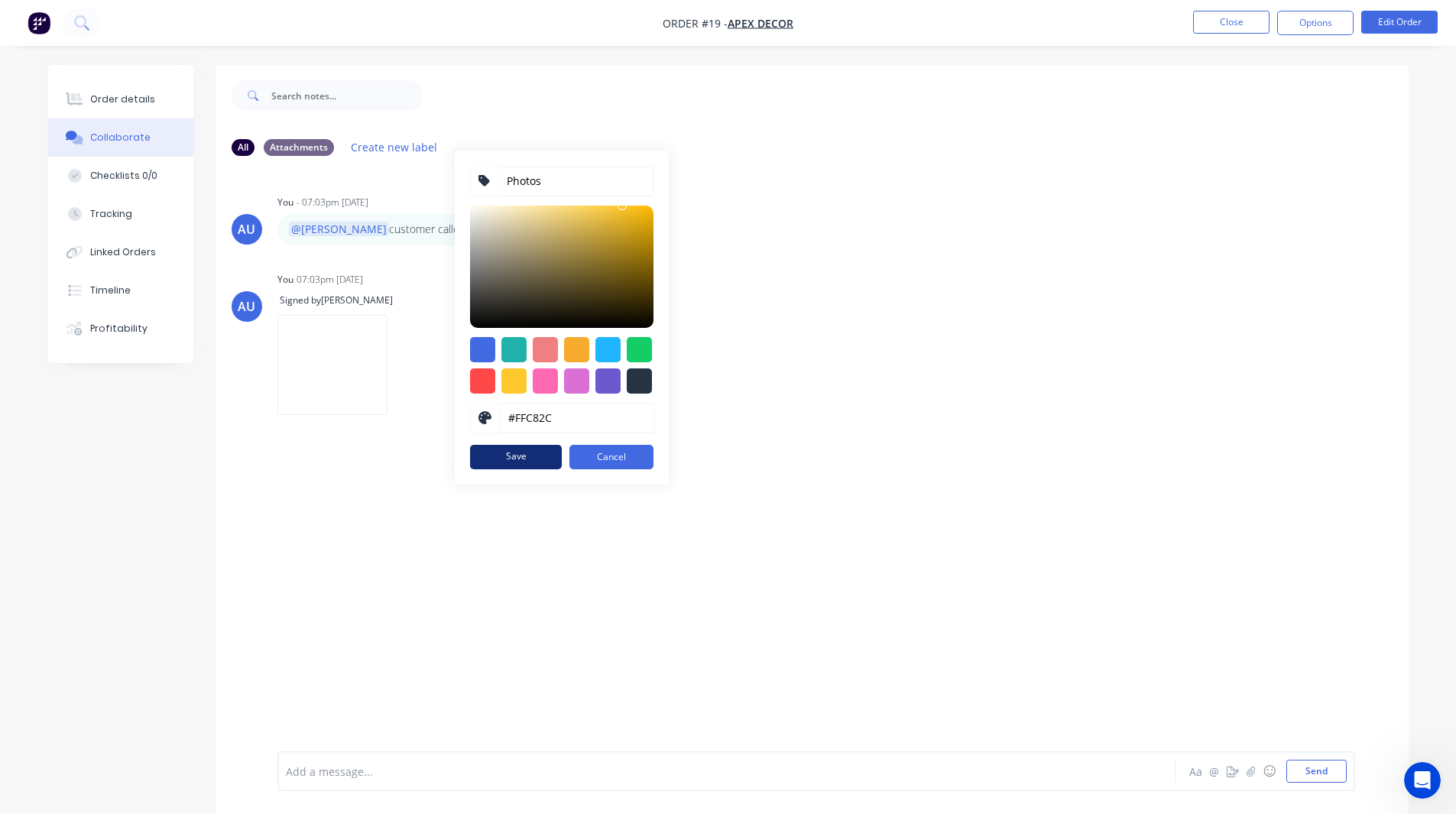
click at [524, 455] on button "Save" at bounding box center [516, 457] width 92 height 24
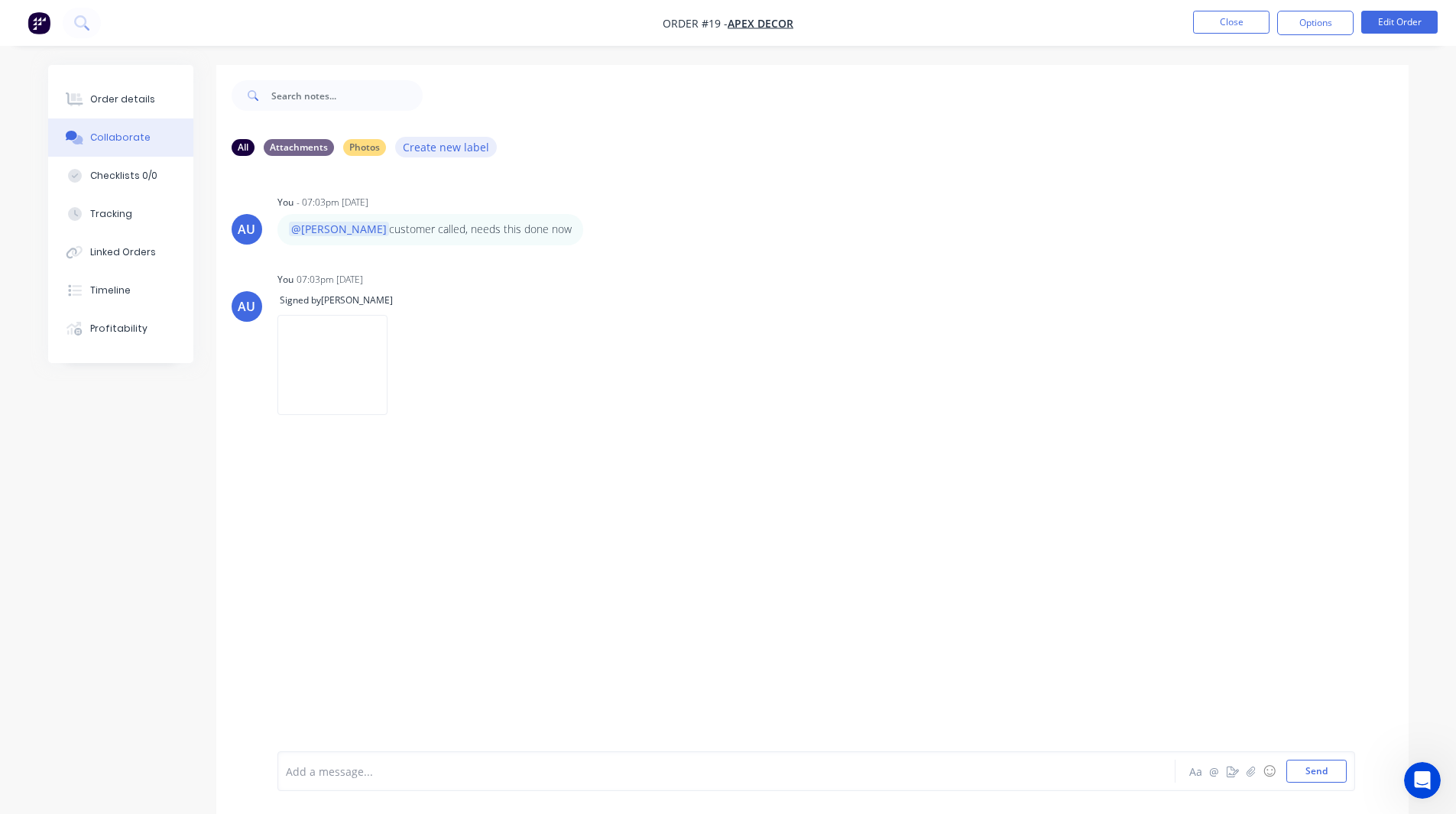
click at [428, 145] on button "Create new label" at bounding box center [446, 147] width 102 height 20
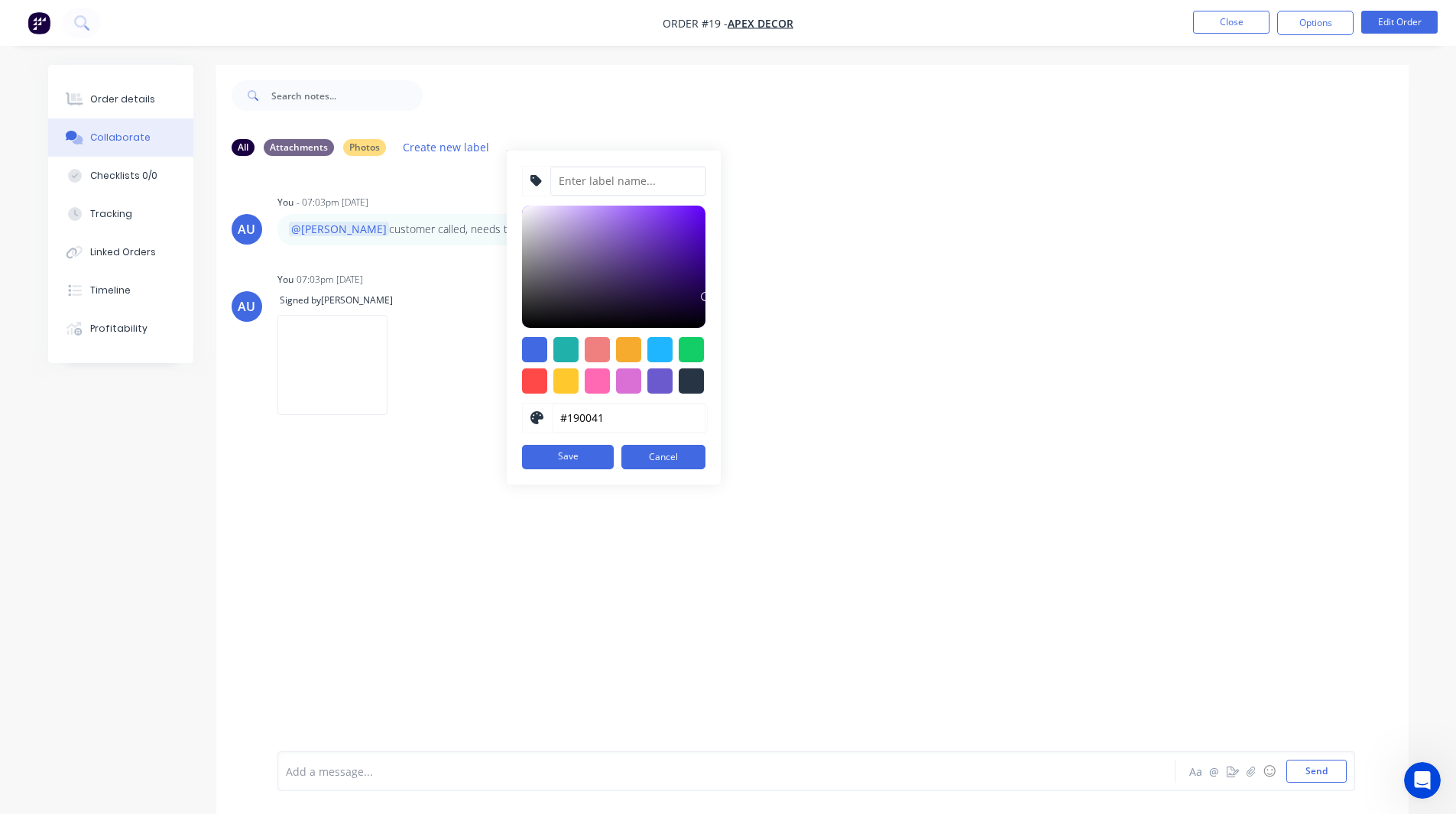
click at [584, 183] on input at bounding box center [628, 180] width 156 height 29
click at [566, 172] on input "Pictures" at bounding box center [628, 180] width 156 height 29
type input "Drawings"
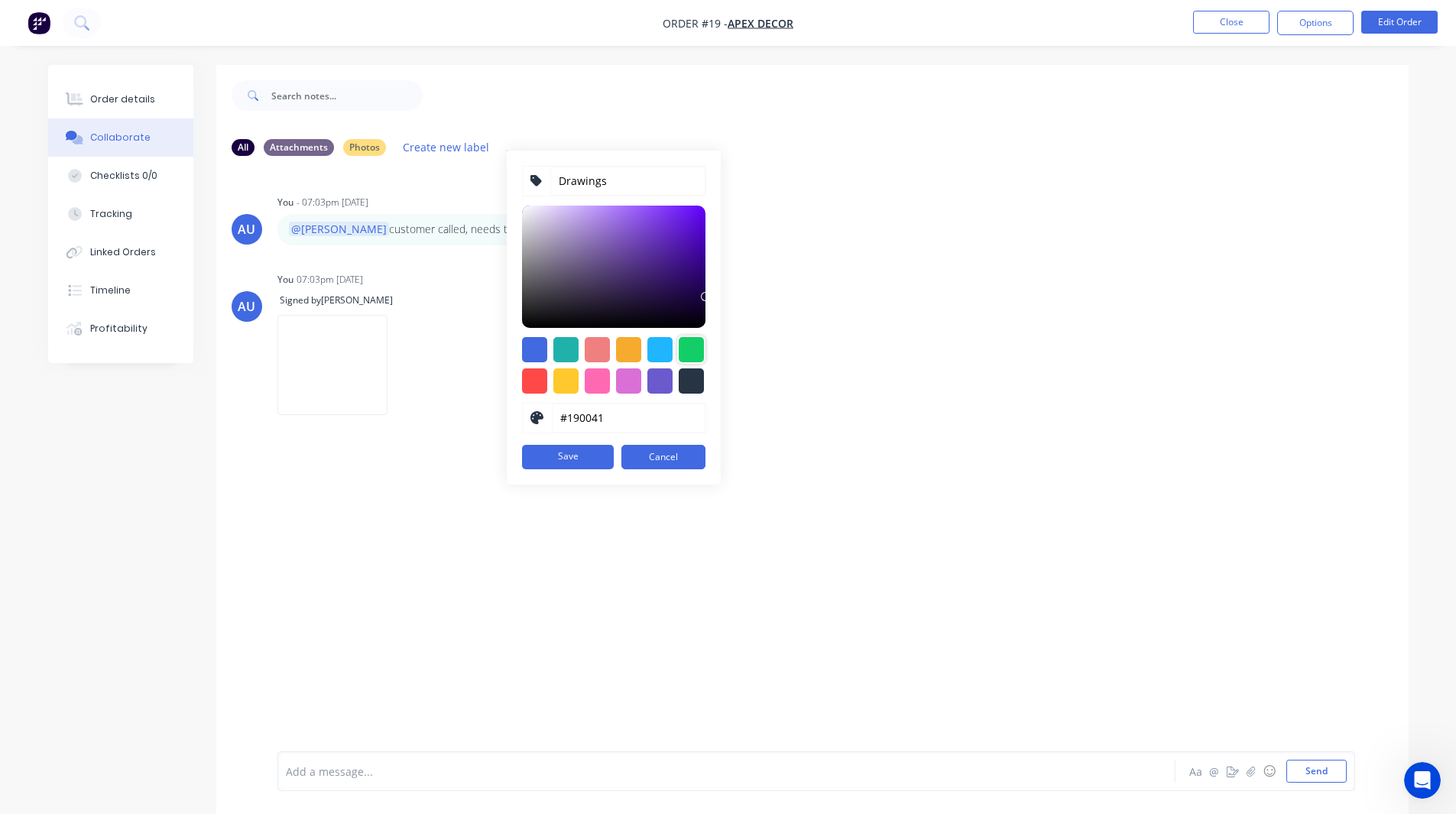
click at [691, 347] on div at bounding box center [691, 350] width 25 height 25
type input "#13CE66"
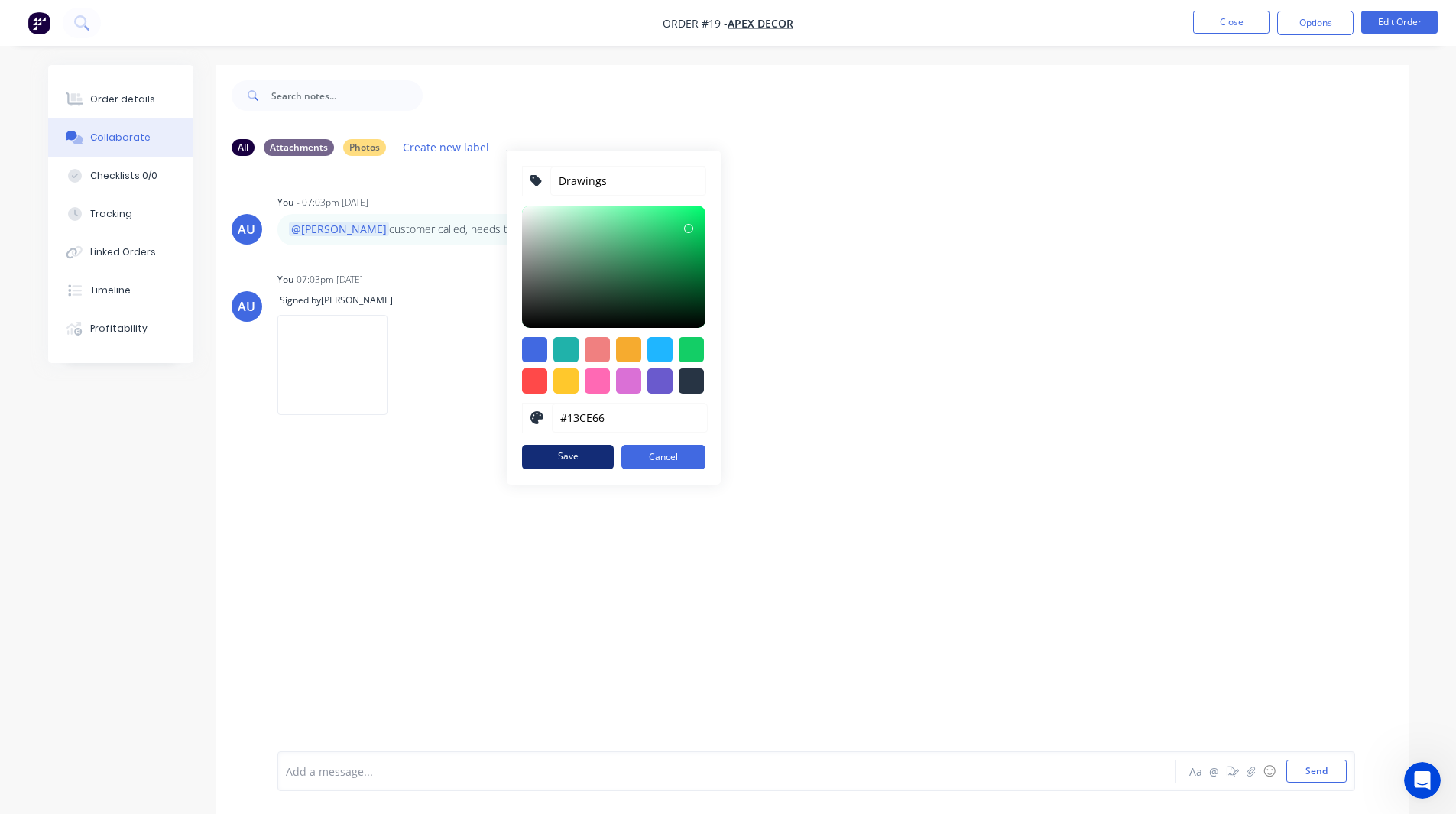
click at [570, 463] on button "Save" at bounding box center [568, 457] width 92 height 24
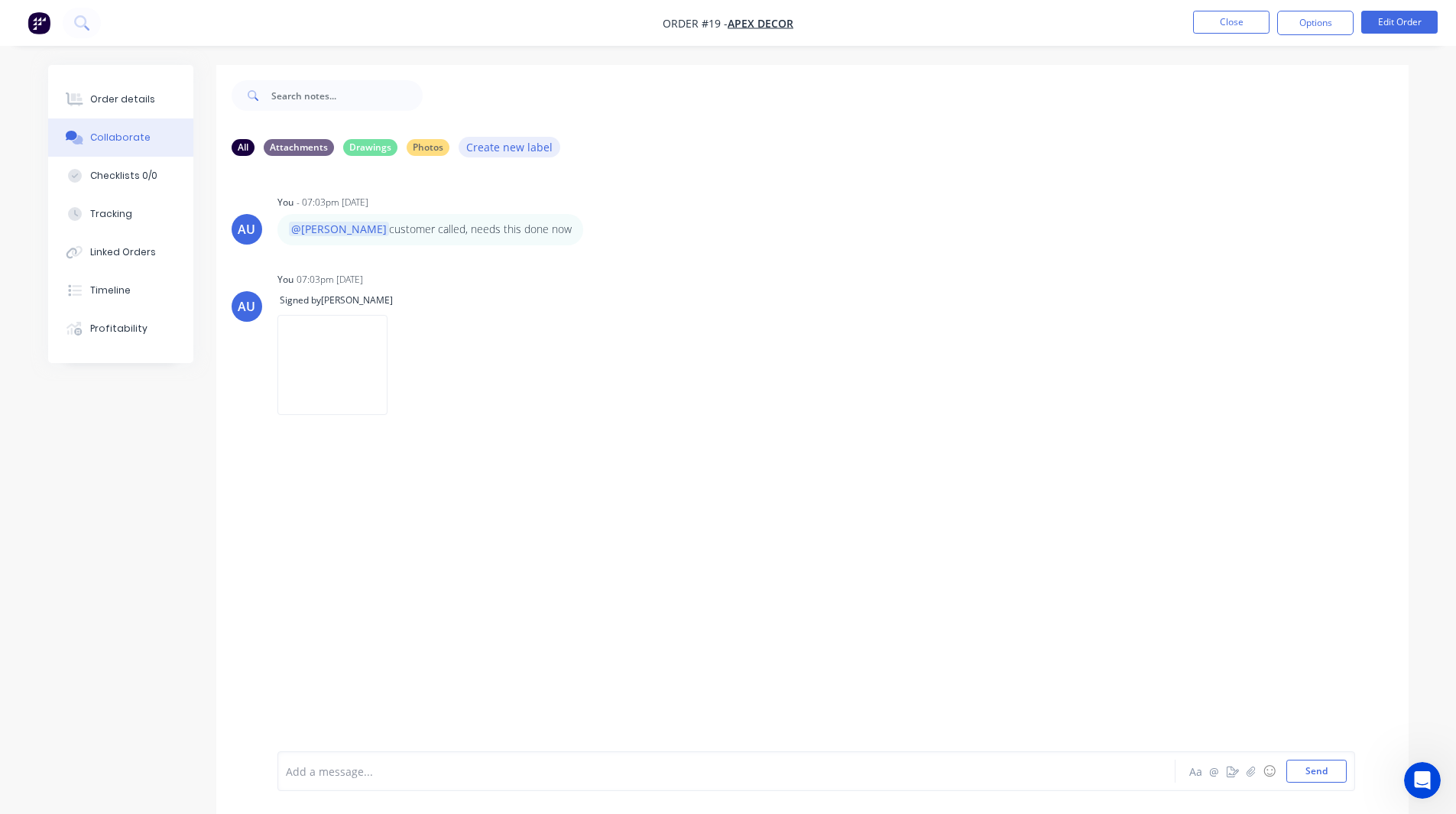
click at [495, 146] on button "Create new label" at bounding box center [510, 147] width 102 height 20
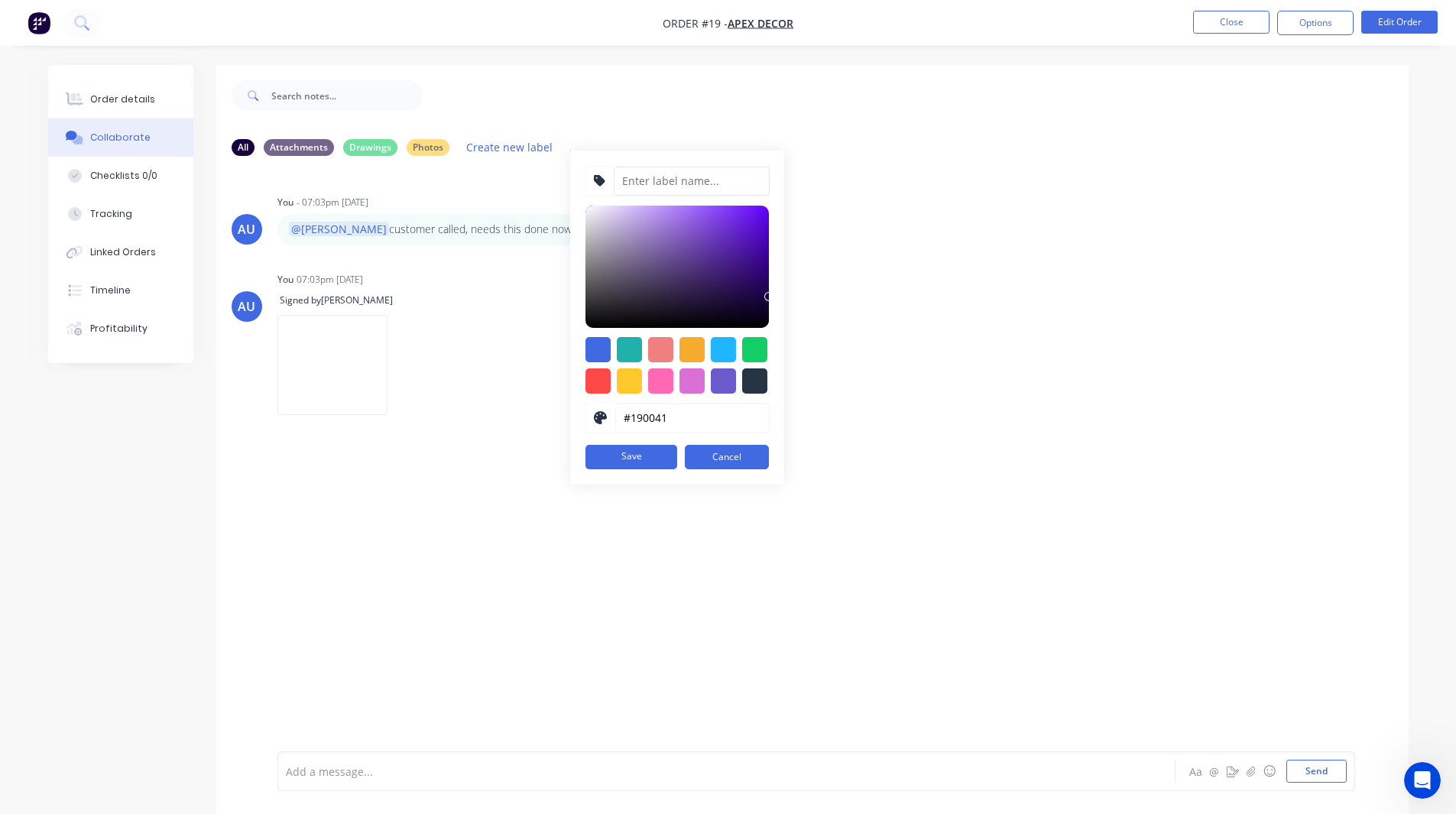
click at [665, 183] on input at bounding box center [691, 180] width 156 height 29
type input "Customer Signatures"
click at [680, 349] on div at bounding box center [692, 350] width 25 height 25
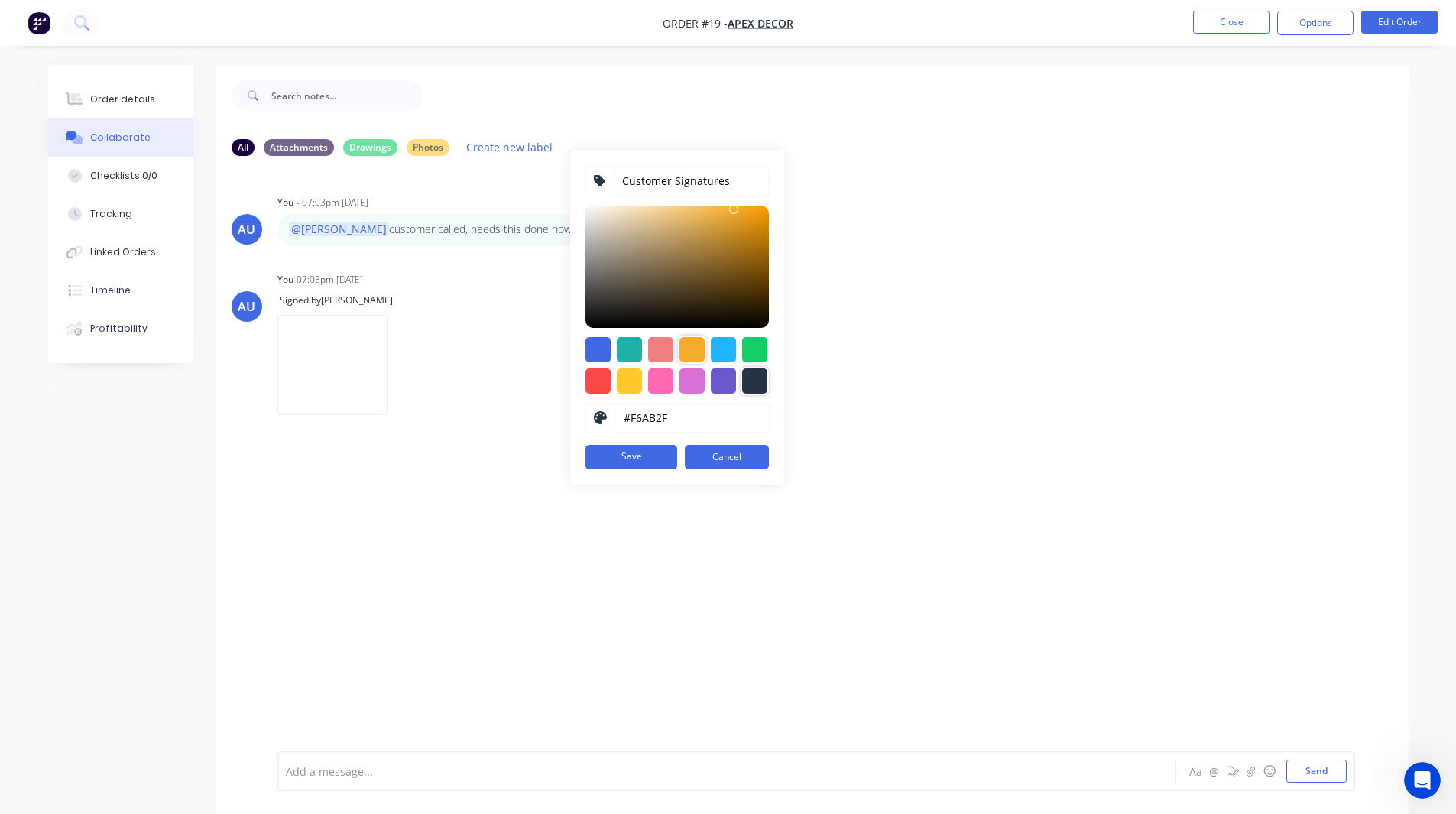
click at [752, 377] on div at bounding box center [755, 381] width 25 height 25
type input "#273444"
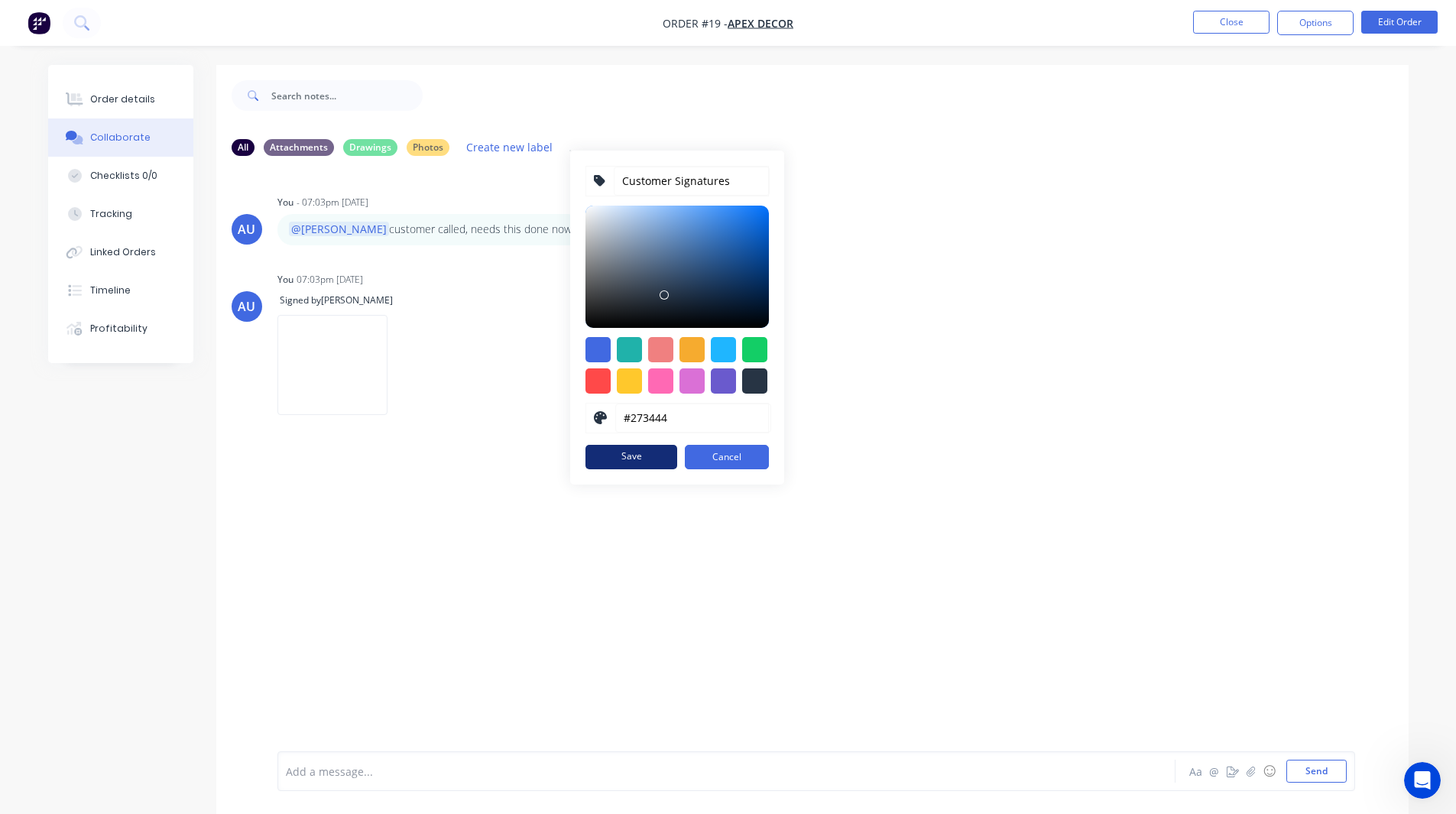
click at [647, 459] on button "Save" at bounding box center [631, 457] width 92 height 24
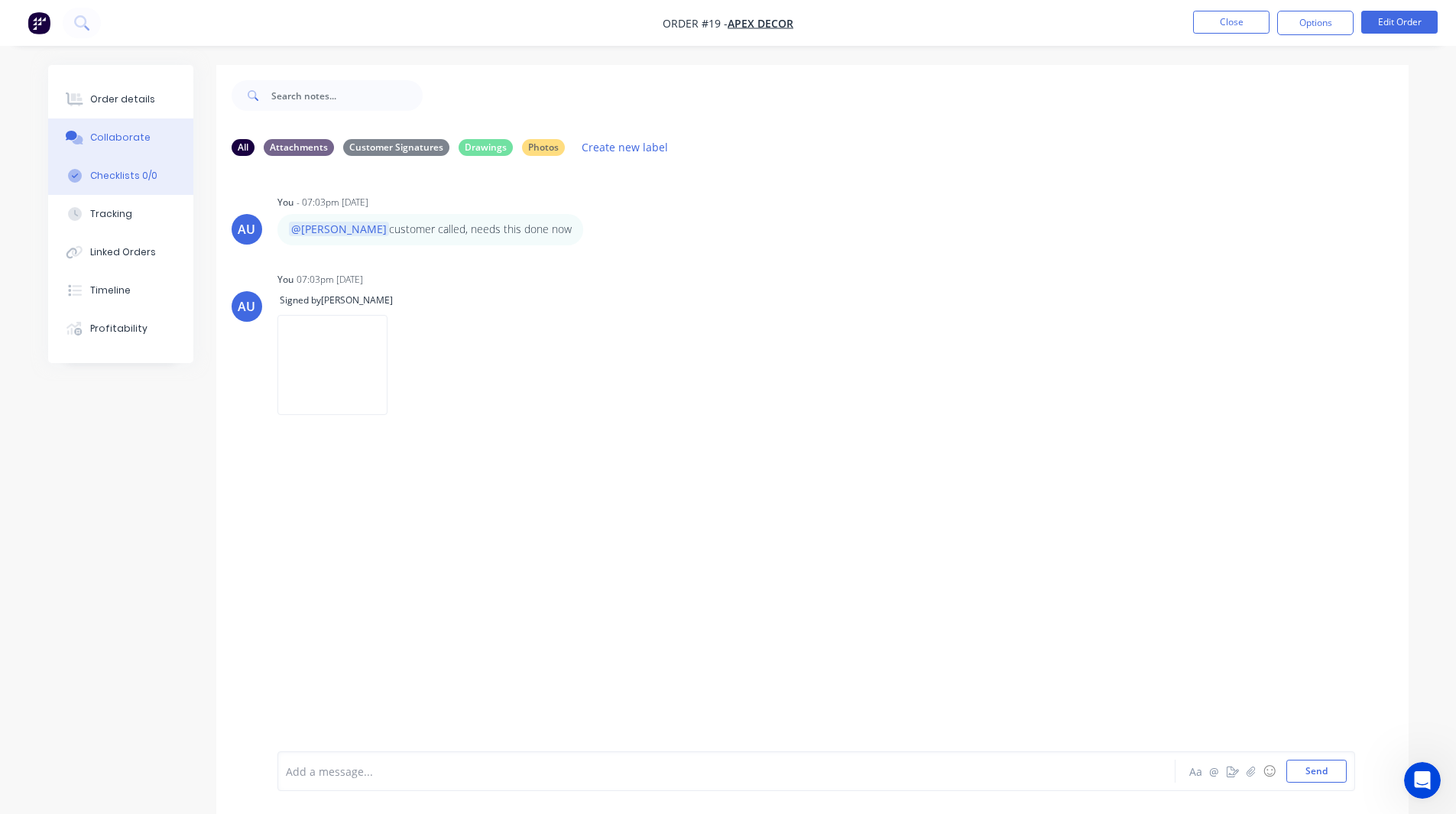
click at [137, 193] on button "Checklists 0/0" at bounding box center [121, 176] width 145 height 38
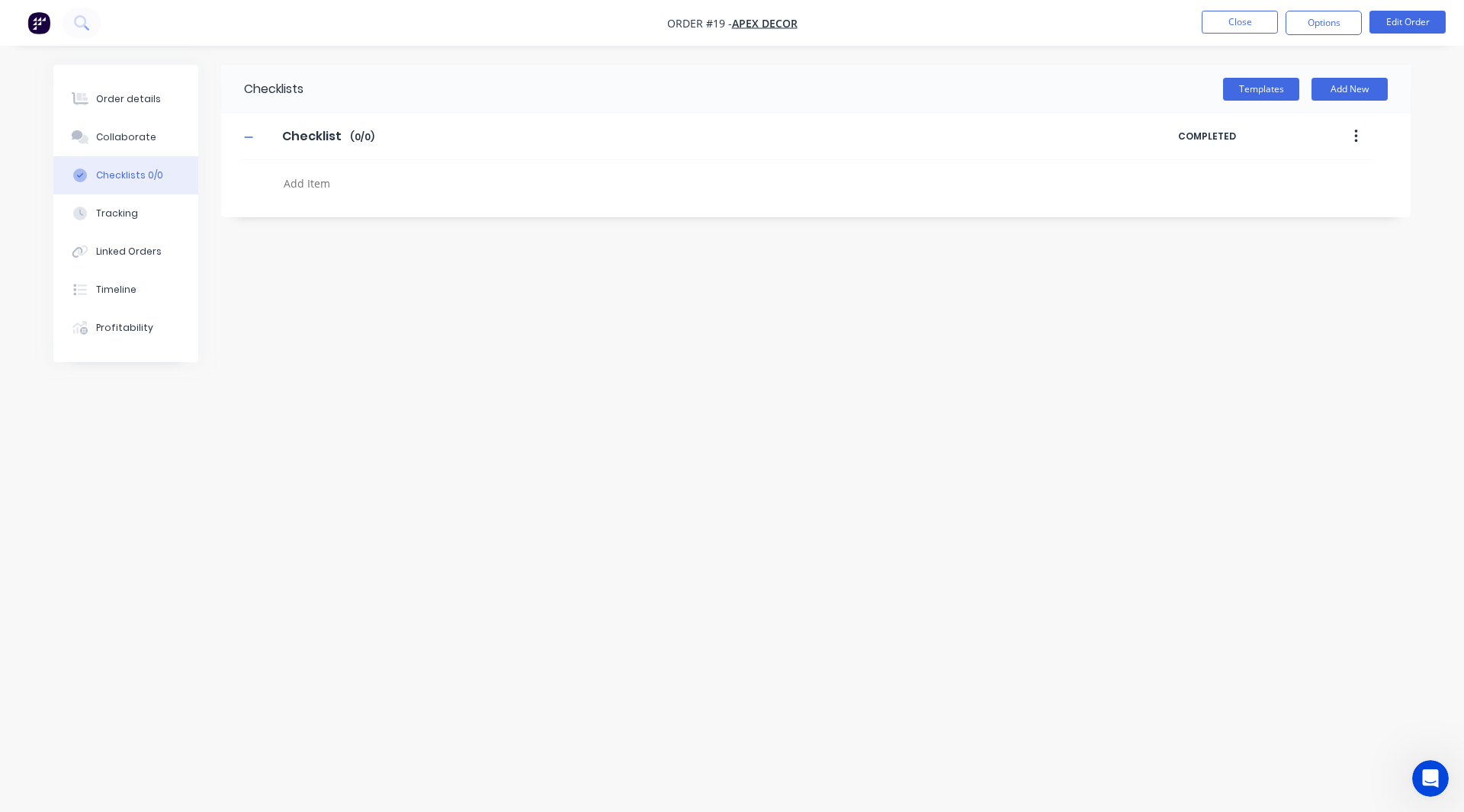
click at [1259, 75] on div "Templates Add New" at bounding box center [857, 89] width 1107 height 49
click at [1258, 83] on button "Templates" at bounding box center [1262, 89] width 76 height 23
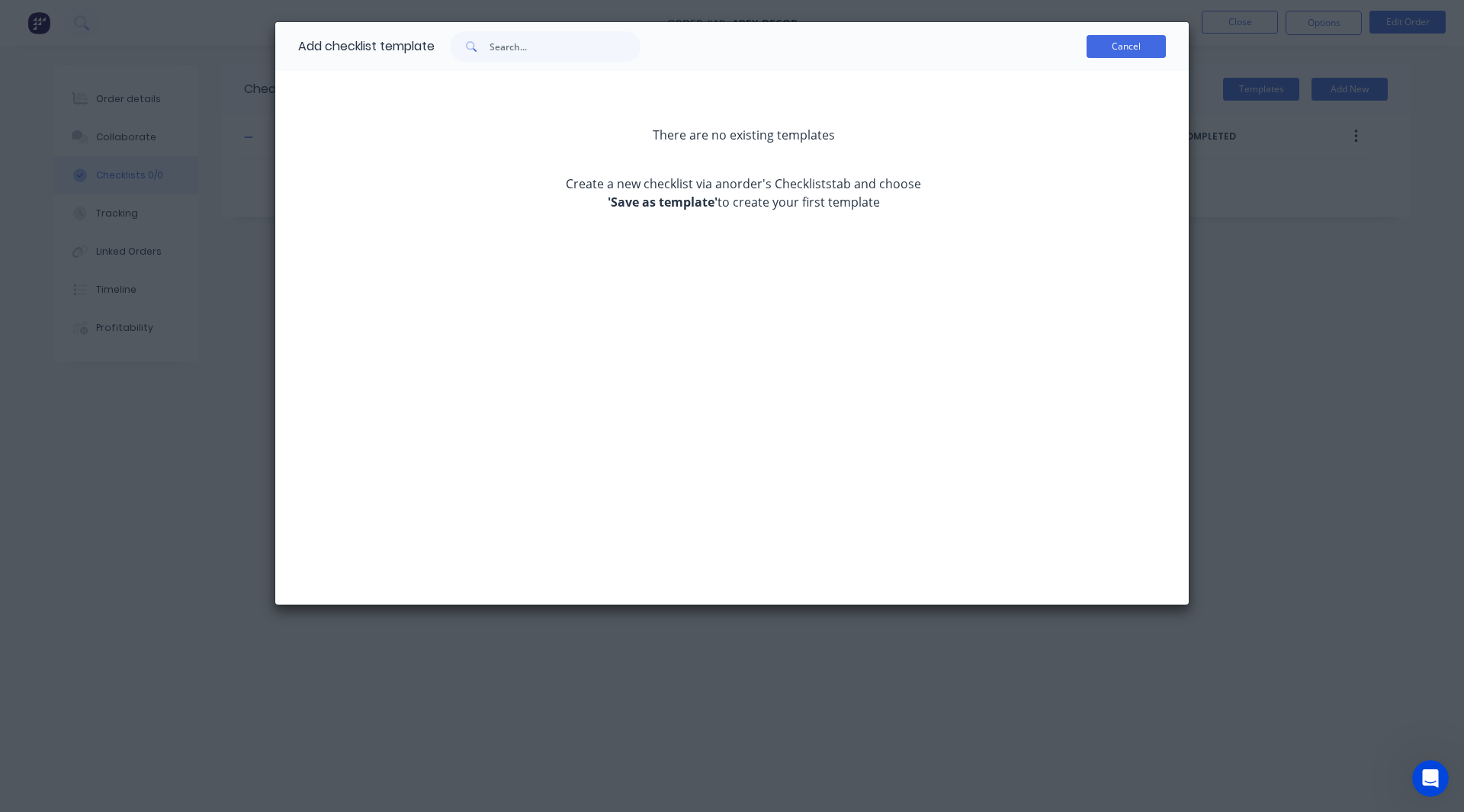
click at [1122, 54] on button "Cancel" at bounding box center [1127, 46] width 79 height 23
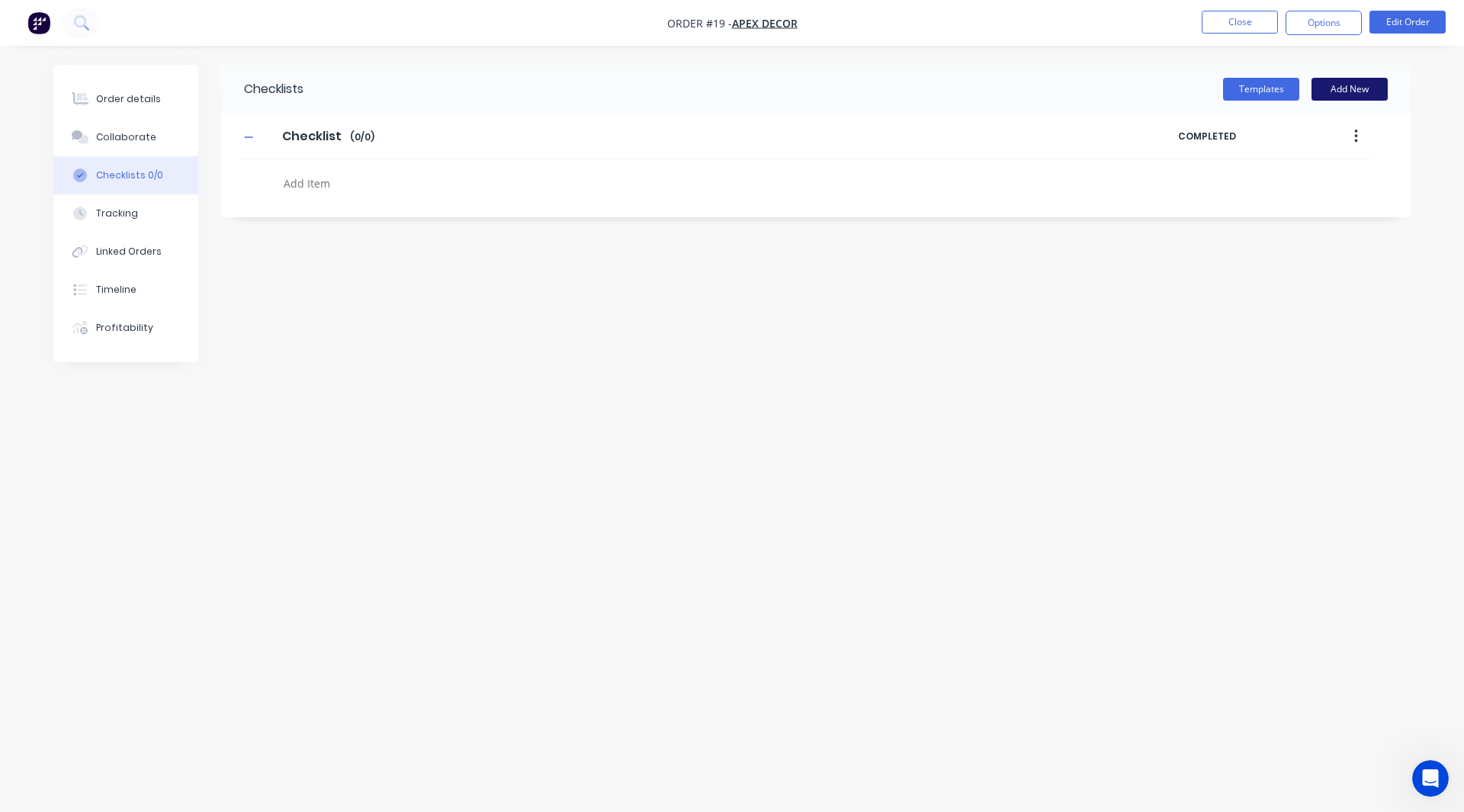
click at [1385, 91] on button "Add New" at bounding box center [1350, 89] width 76 height 23
type textarea "x"
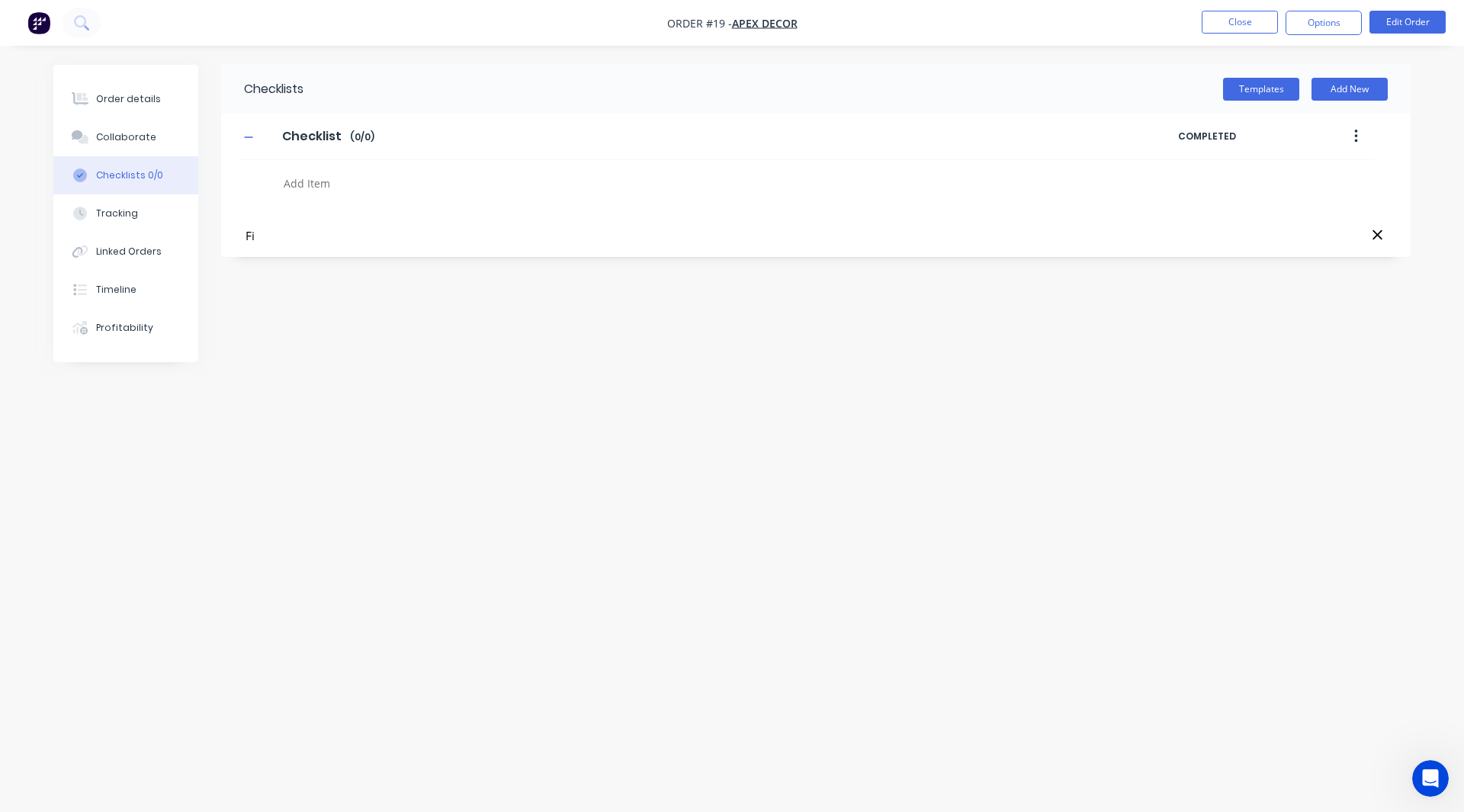
type input "F"
type input "Quality Check"
click at [329, 288] on textarea at bounding box center [644, 283] width 734 height 22
type textarea "x"
type textarea "I"
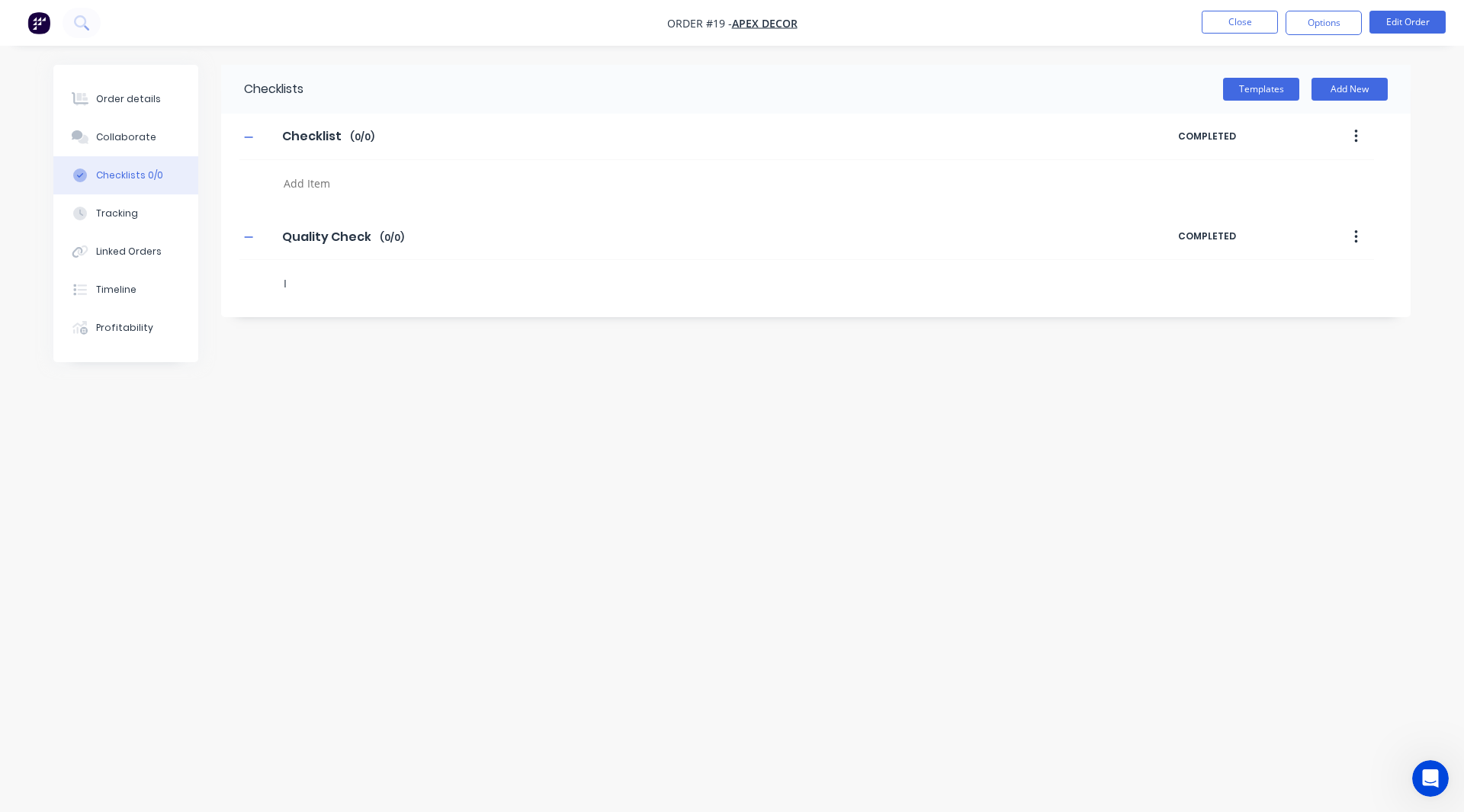
type textarea "x"
type textarea "It"
type textarea "x"
type textarea "Ite"
type textarea "x"
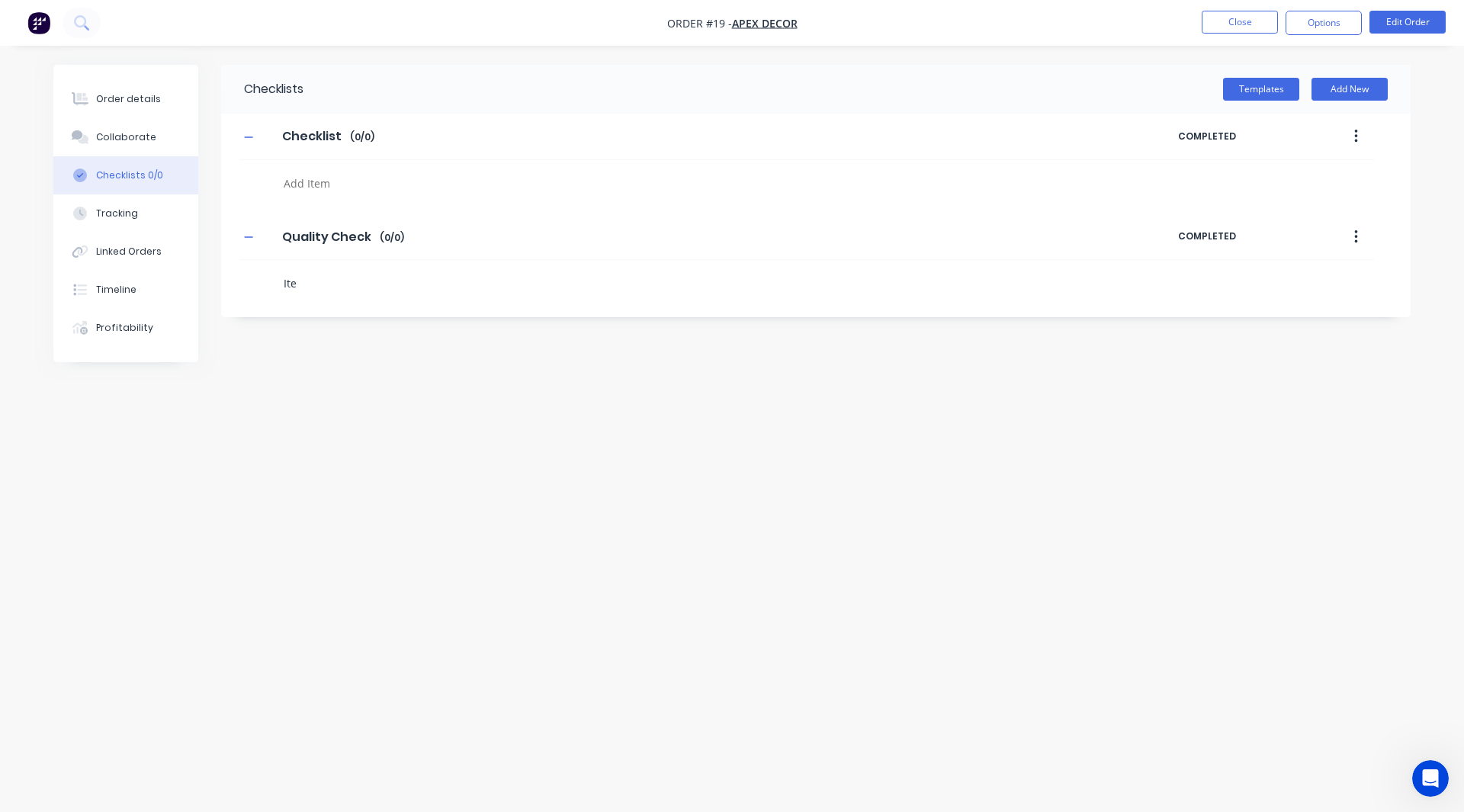
type textarea "Item"
type textarea "x"
type textarea "Item"
type textarea "x"
type textarea "Item 1"
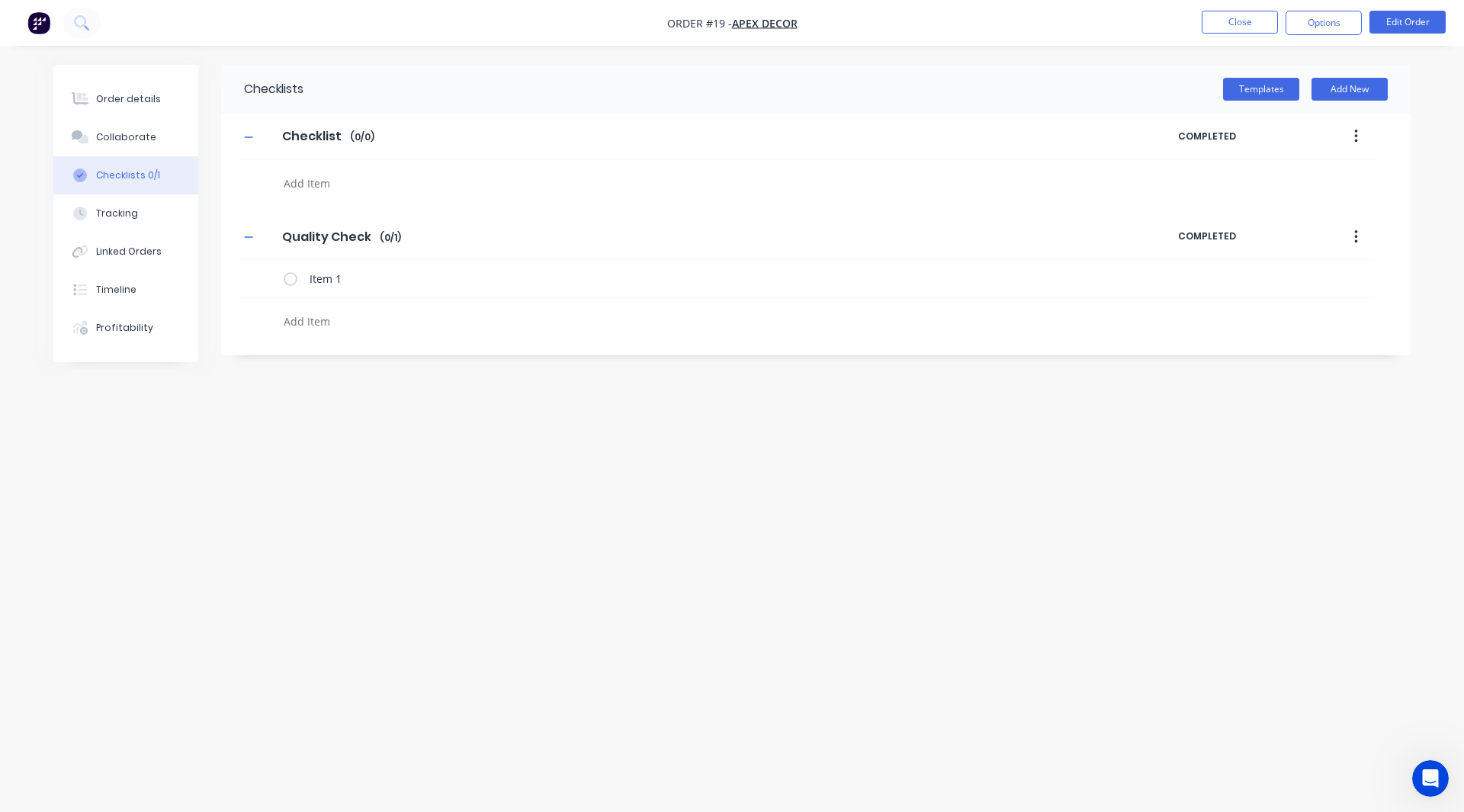
type textarea "x"
type textarea "I"
type textarea "x"
type textarea "It"
type textarea "x"
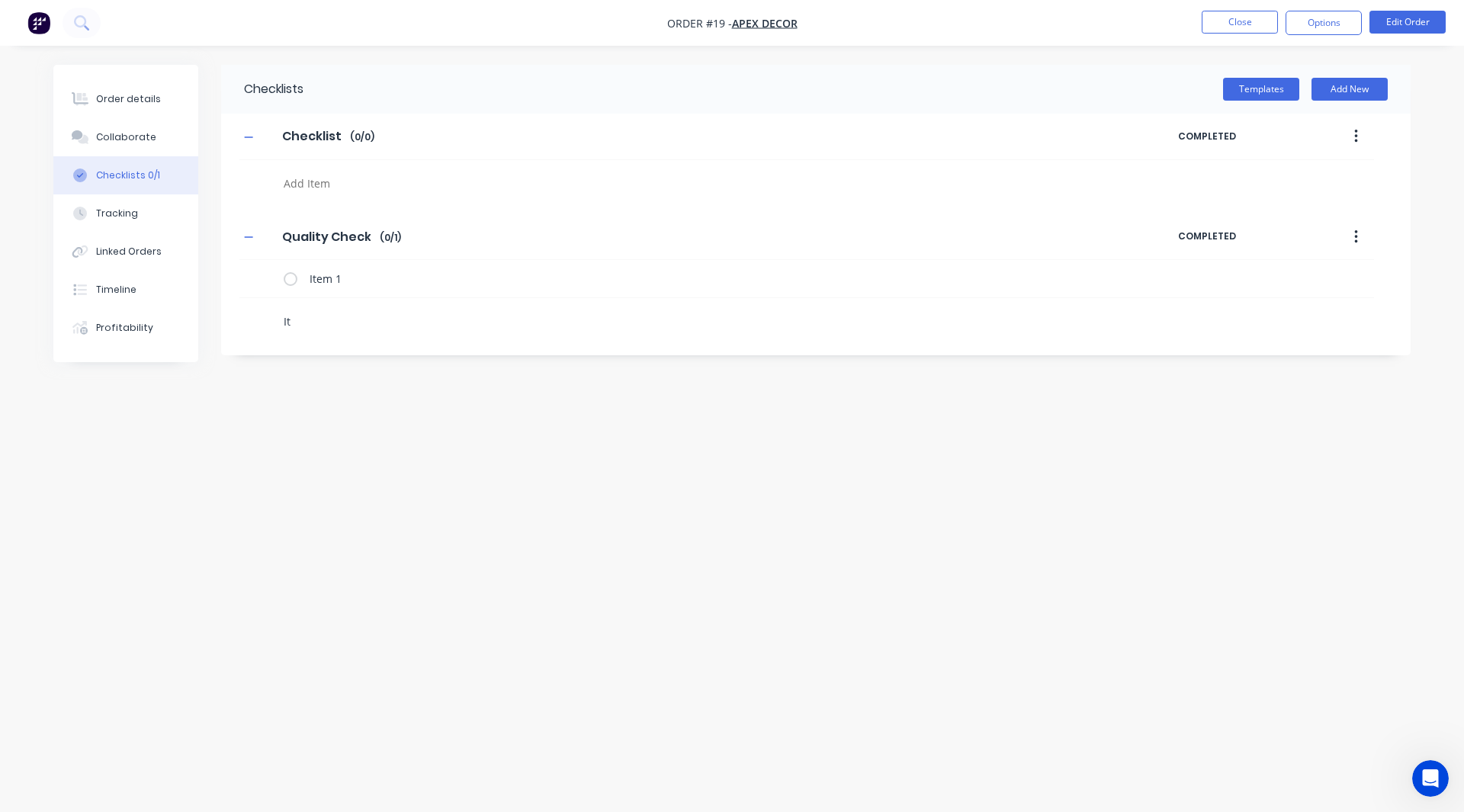
type textarea "Ite"
type textarea "x"
type textarea "Item"
type textarea "x"
type textarea "Item"
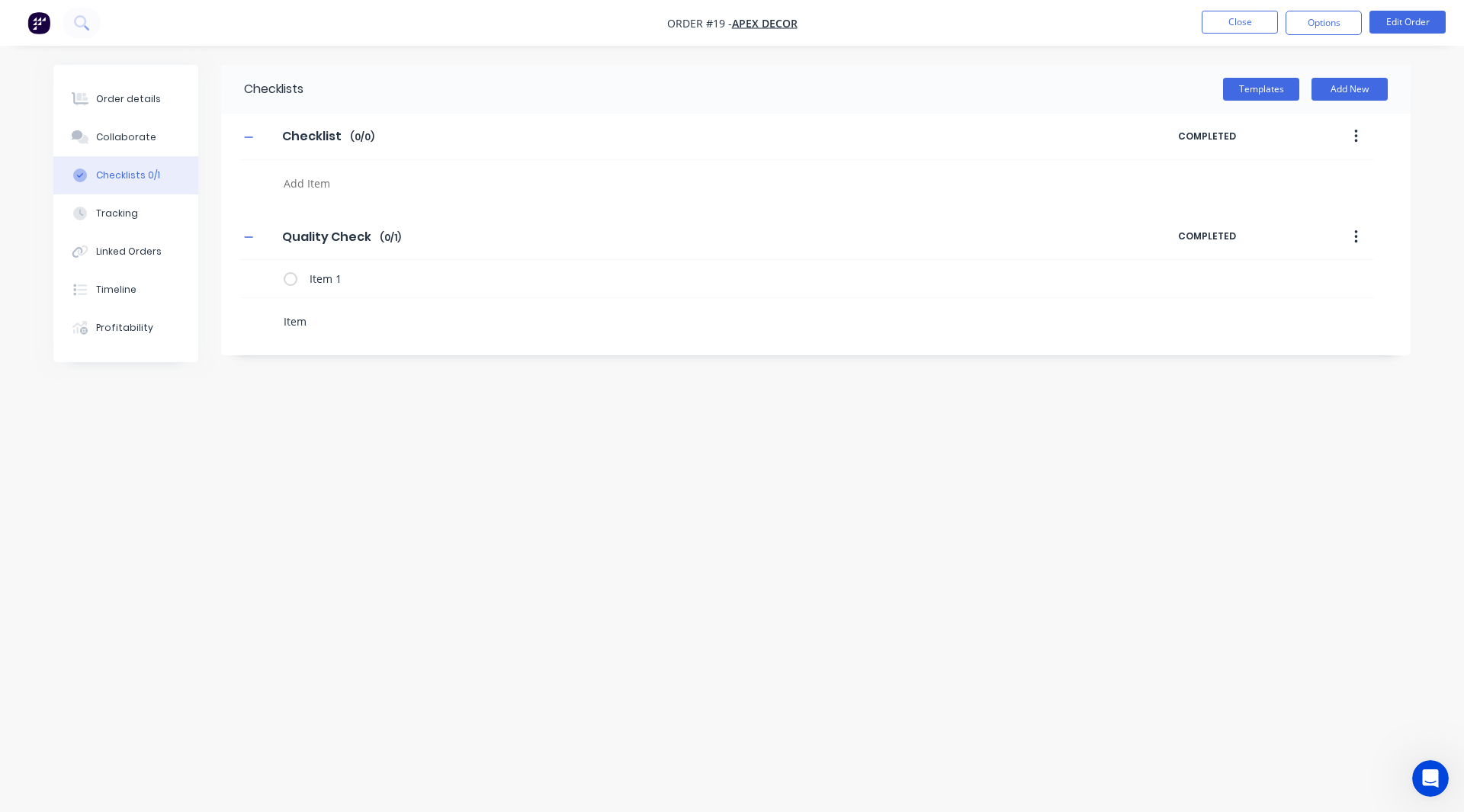
type textarea "x"
type textarea "Item 2"
type textarea "x"
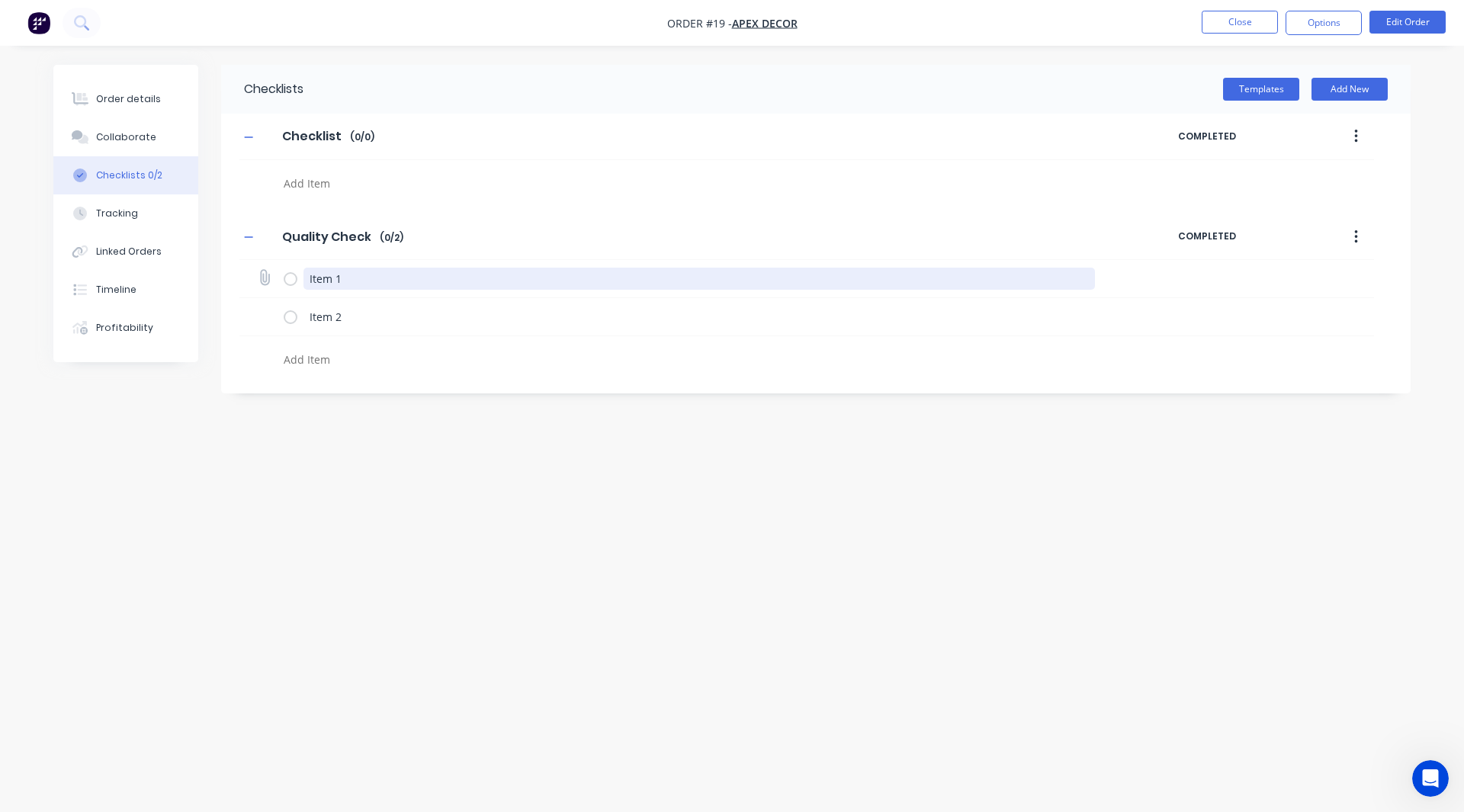
click at [351, 279] on textarea "Item 1" at bounding box center [700, 279] width 793 height 22
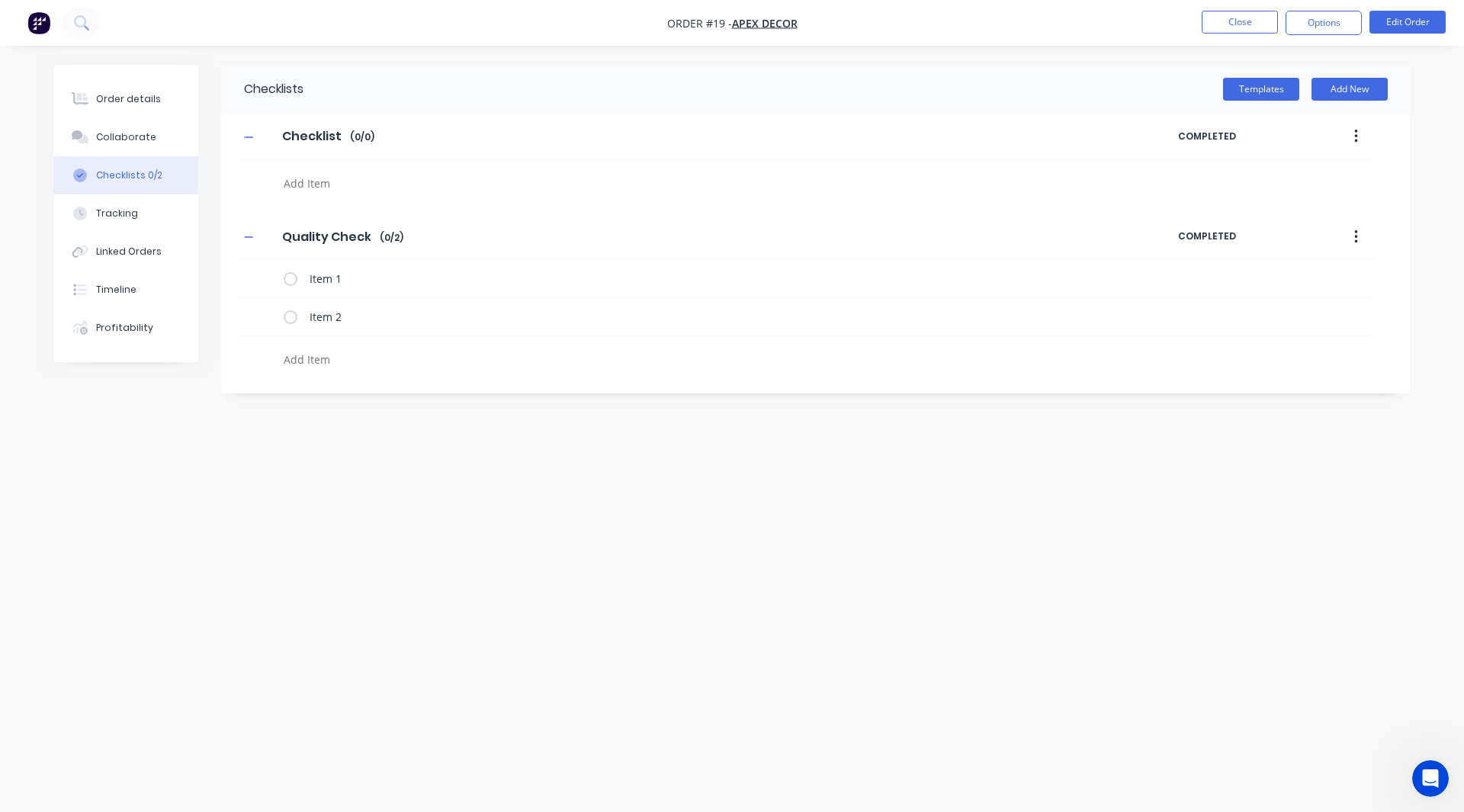
click at [311, 355] on textarea at bounding box center [644, 360] width 734 height 22
type textarea "x"
type textarea "I"
type textarea "x"
type textarea "It"
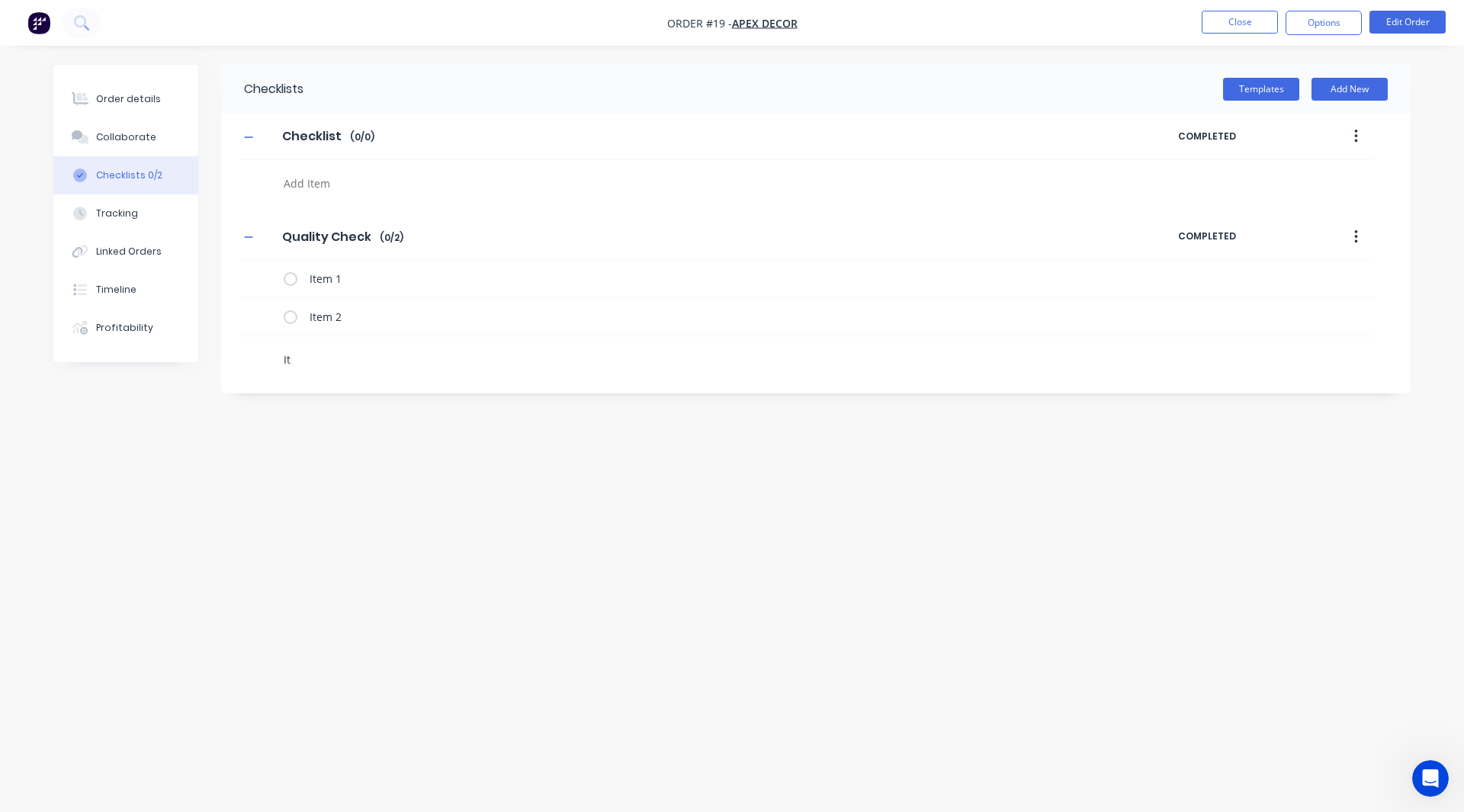
type textarea "x"
type textarea "Ite"
type textarea "x"
type textarea "Item"
type textarea "x"
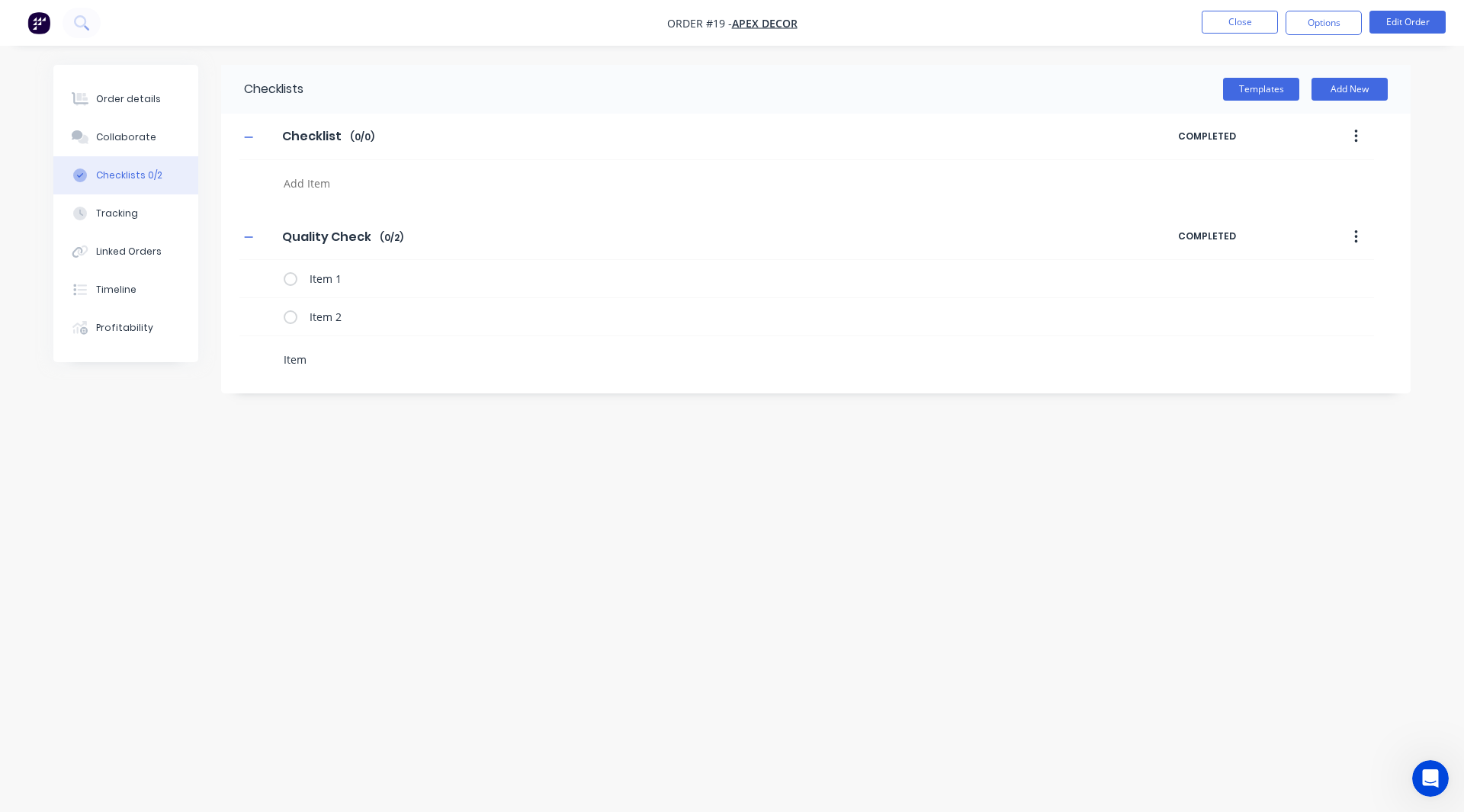
type textarea "Item"
type textarea "x"
type textarea "Item 3"
type textarea "x"
click at [319, 397] on textarea at bounding box center [644, 398] width 734 height 22
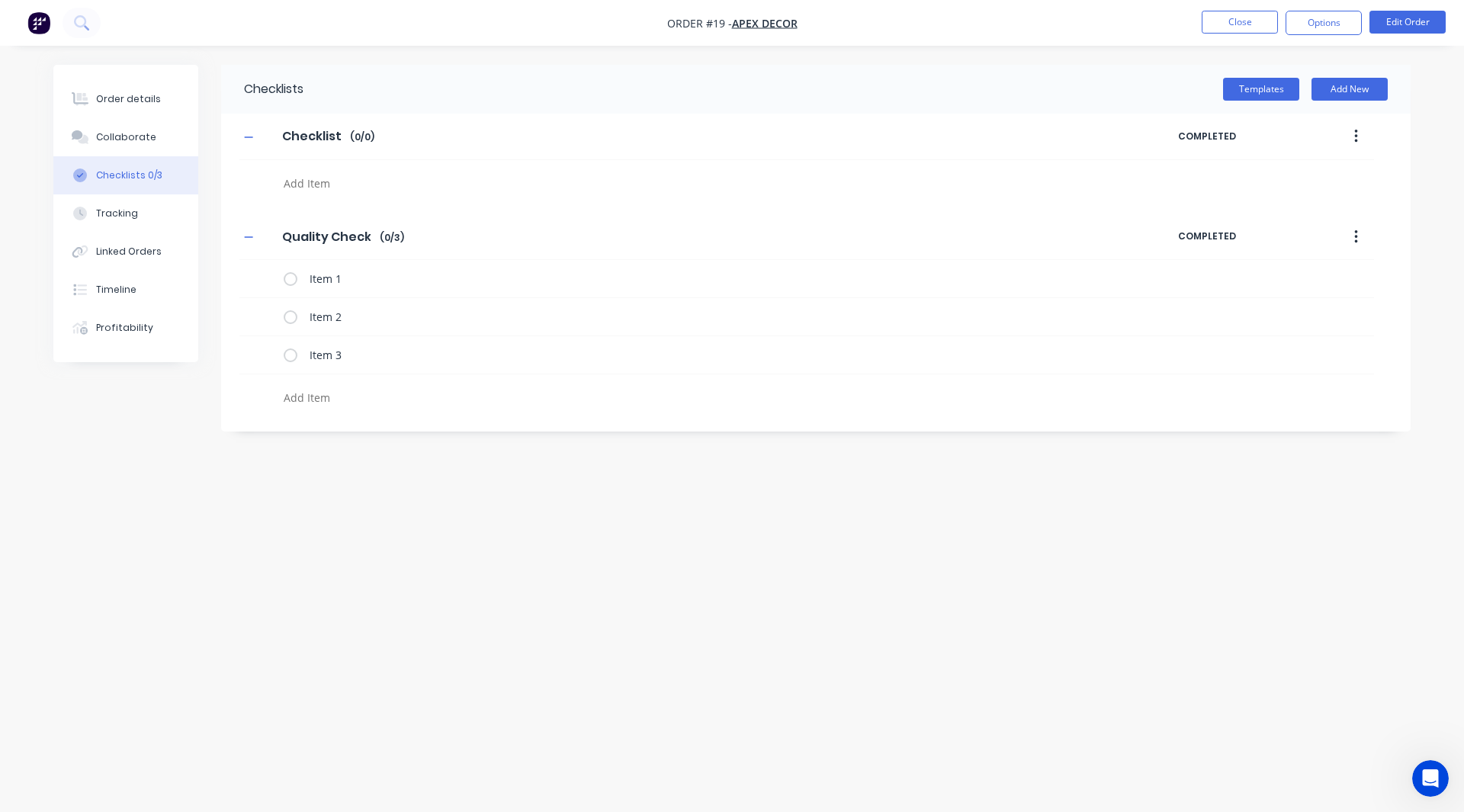
type textarea "x"
type textarea "I"
type textarea "x"
type textarea "It"
type textarea "x"
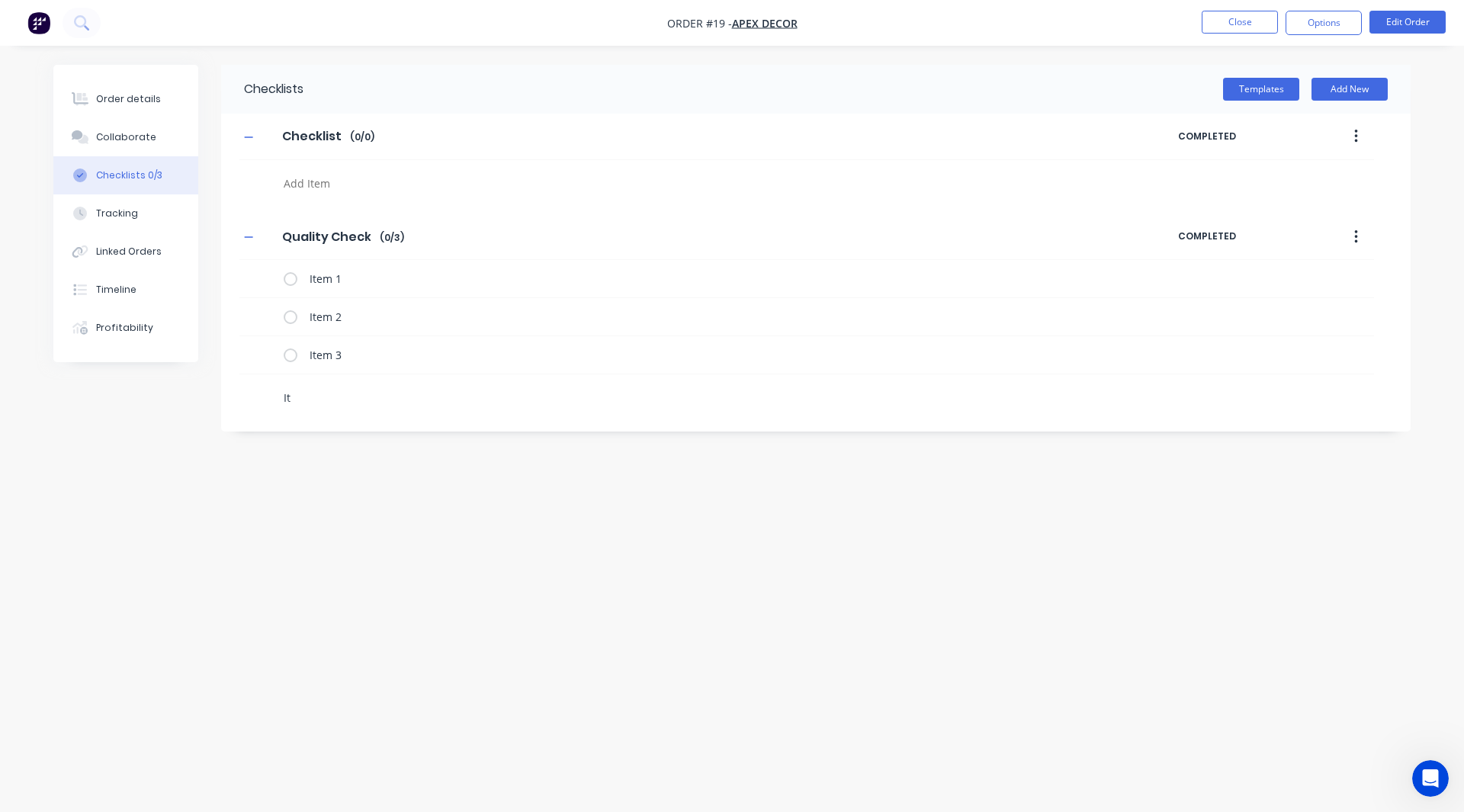
type textarea "Ite"
type textarea "x"
type textarea "Item"
type textarea "x"
type textarea "Item"
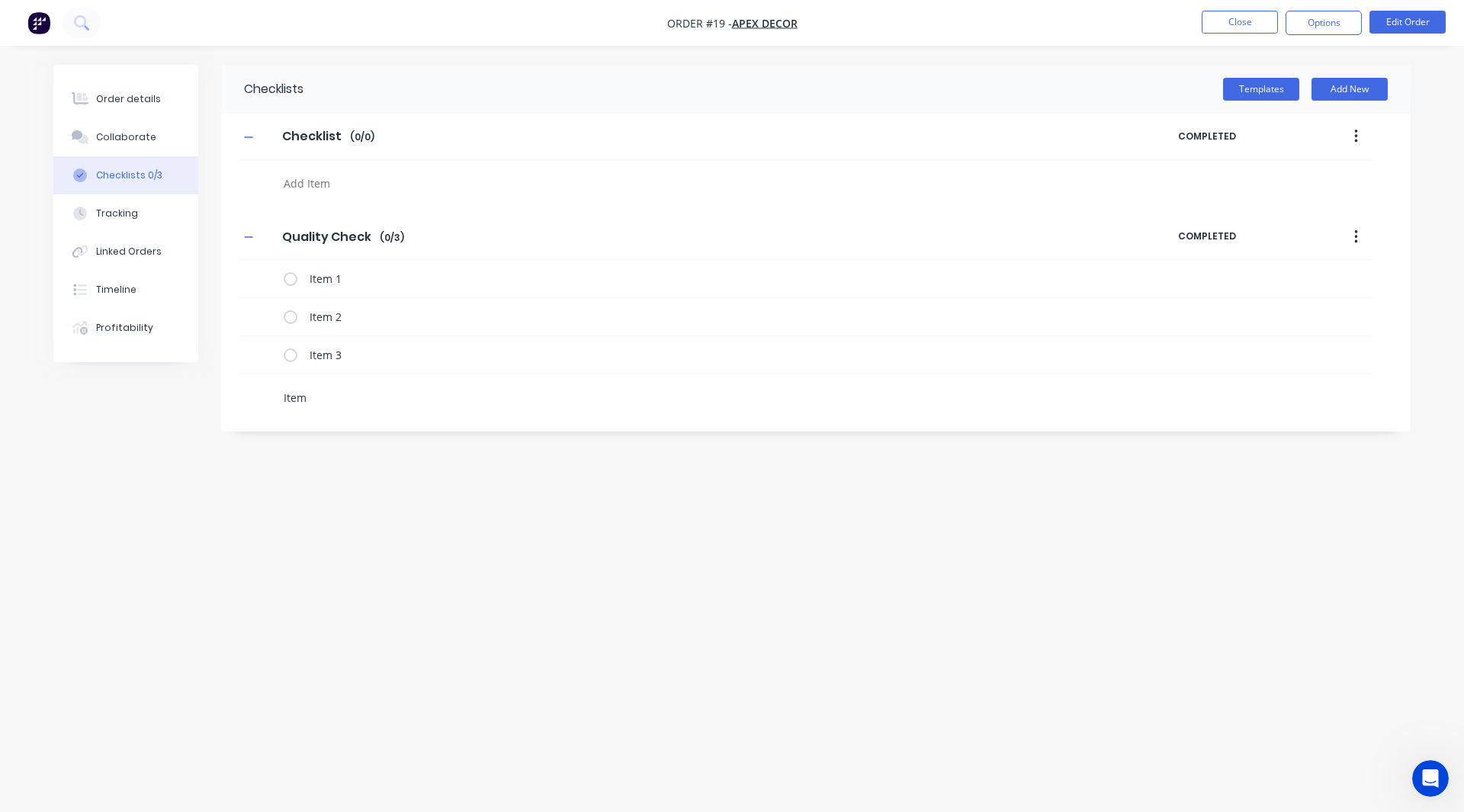
type textarea "x"
type textarea "Item 4"
type textarea "x"
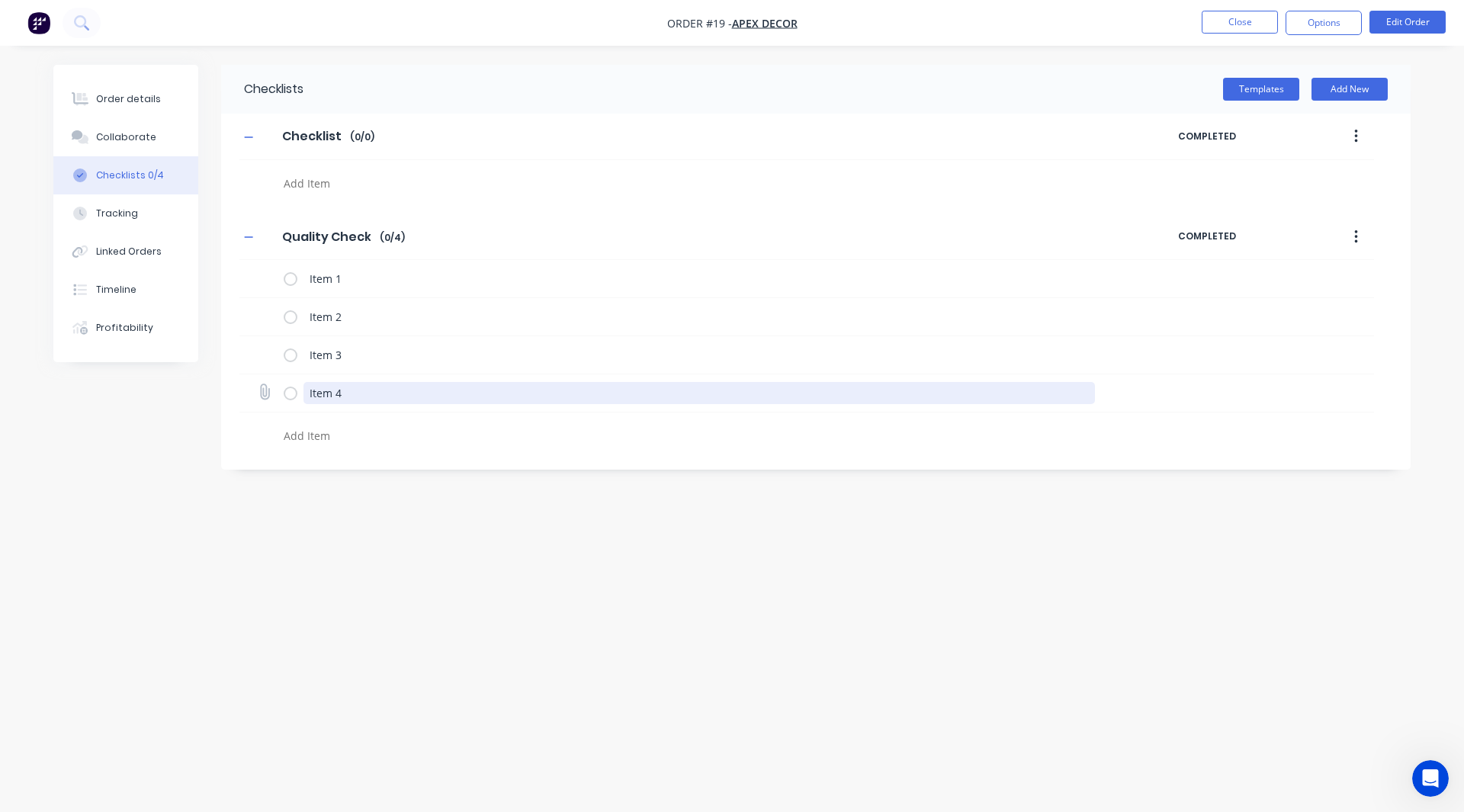
type textarea "x"
type textarea "I"
type textarea "x"
type textarea "It"
type textarea "x"
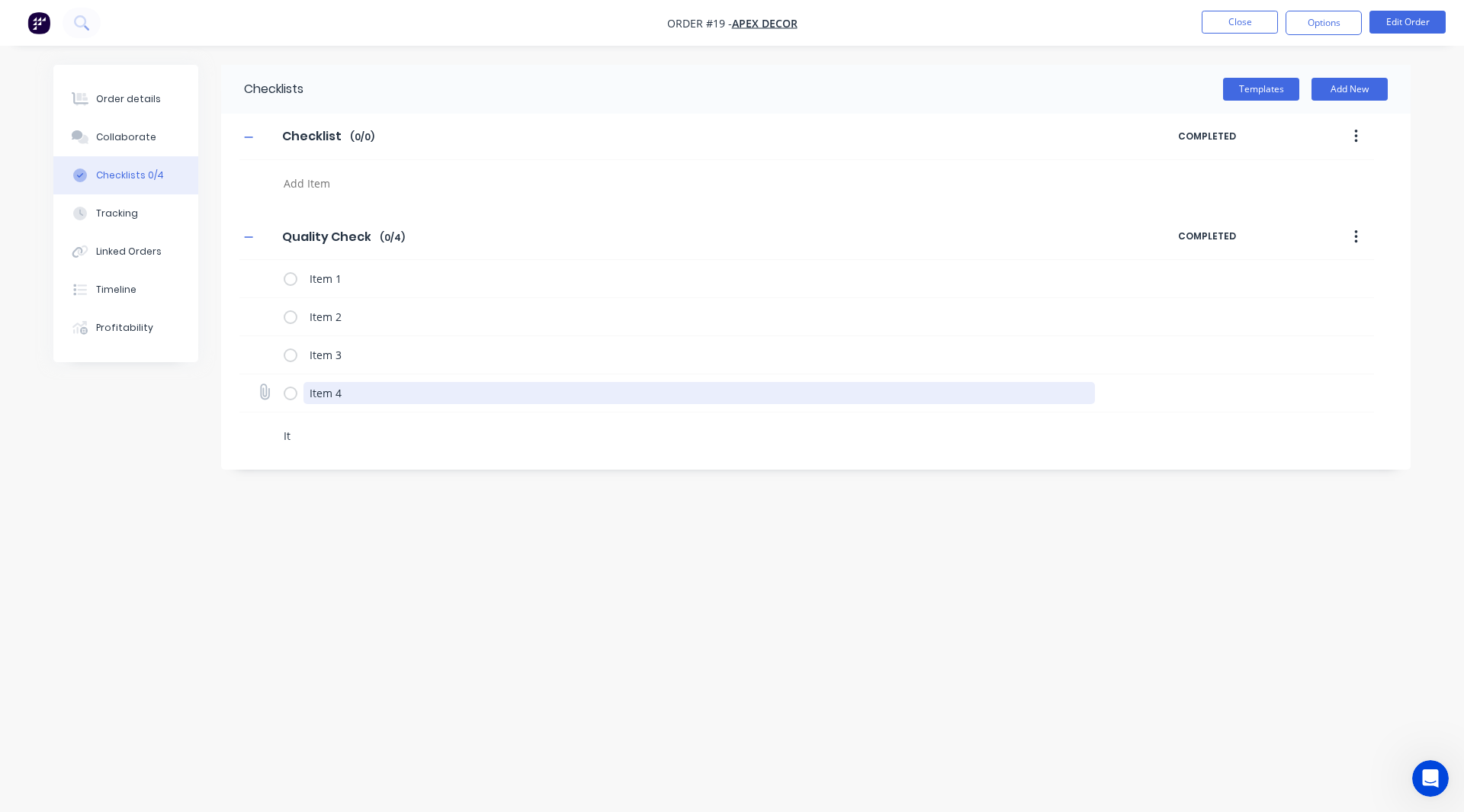
type textarea "Ite"
type textarea "x"
type textarea "Item"
type textarea "x"
type textarea "Item"
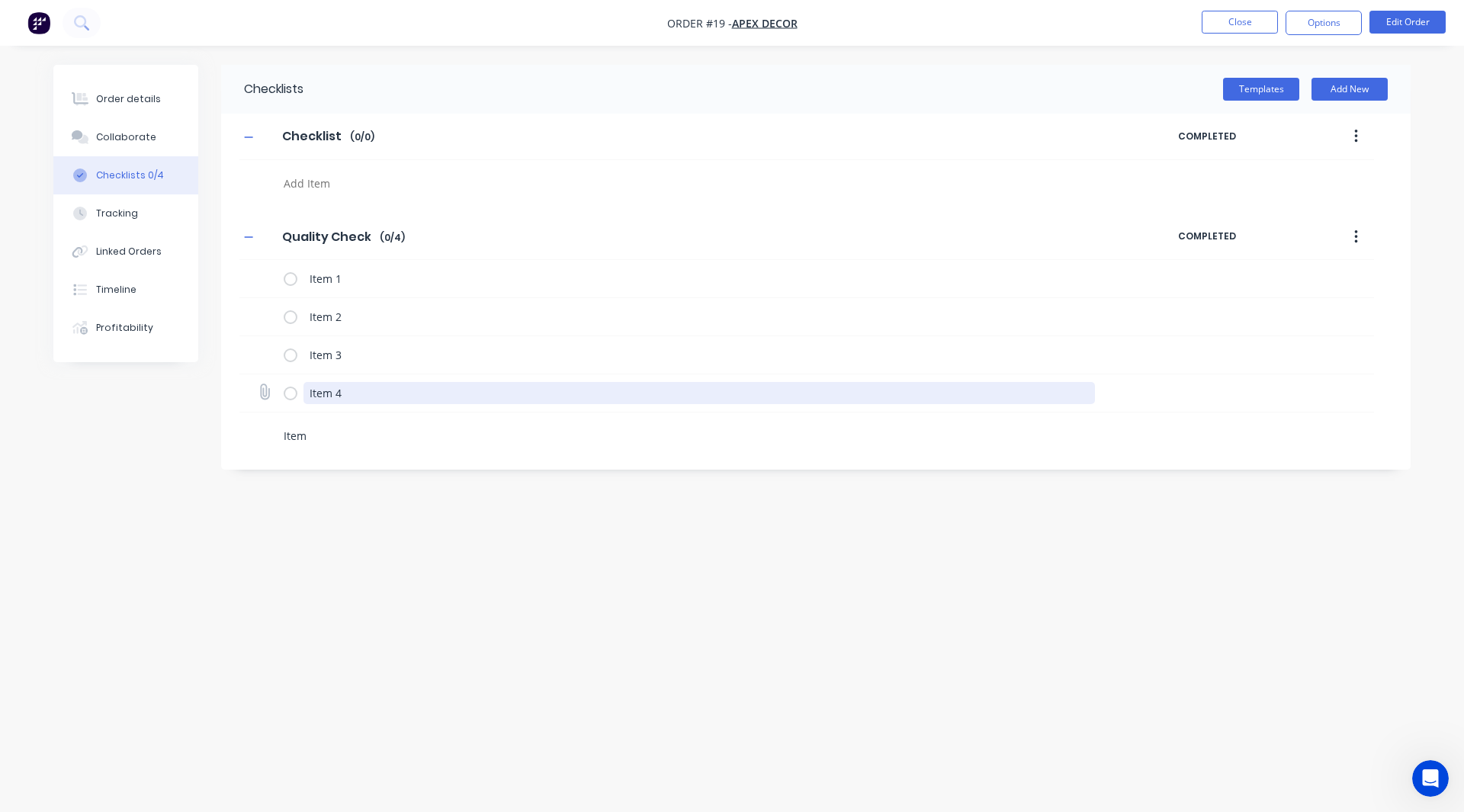
type textarea "x"
type textarea "Item 5"
type textarea "x"
type textarea "I"
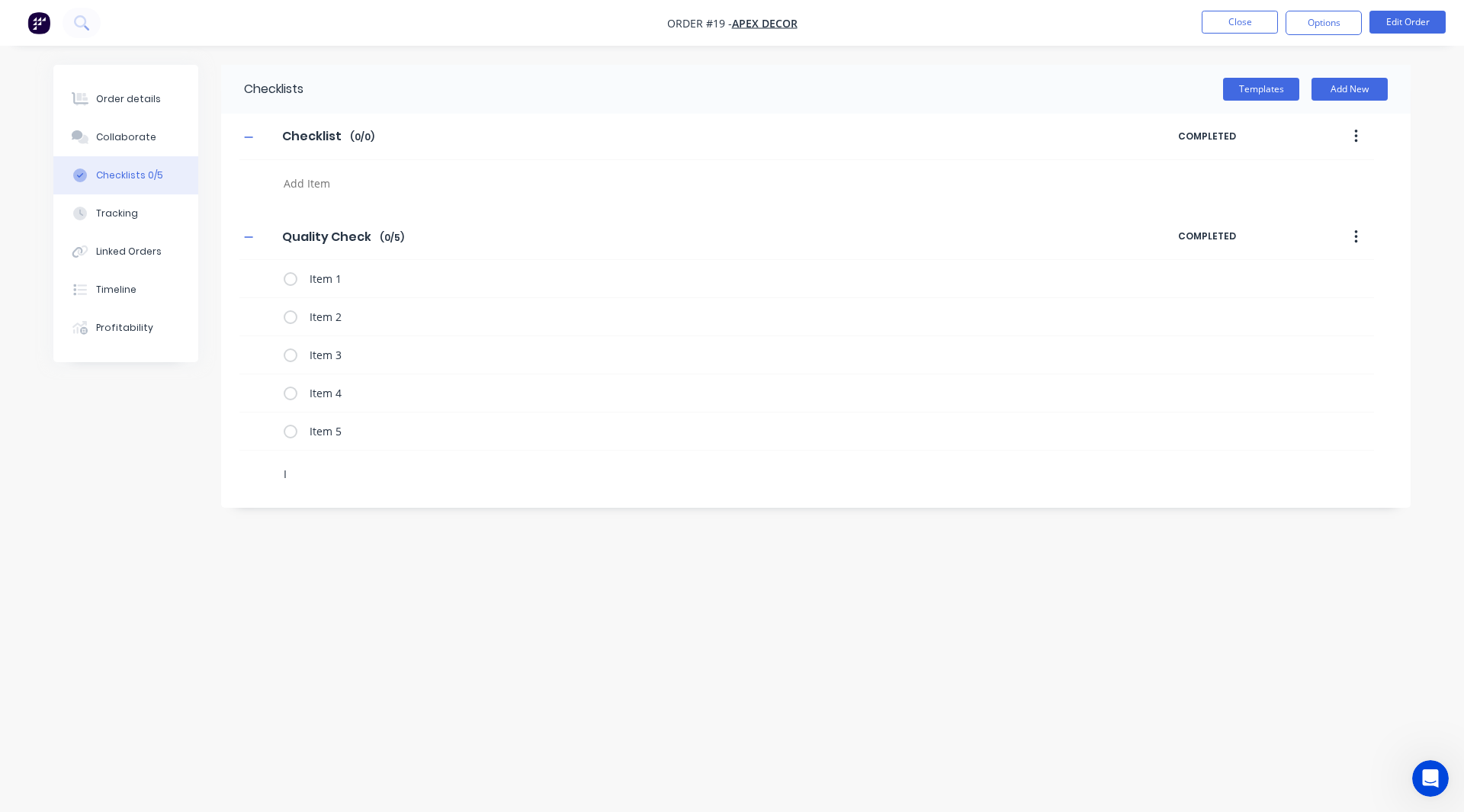
type textarea "x"
type textarea "It"
type textarea "x"
type textarea "Ite"
type textarea "x"
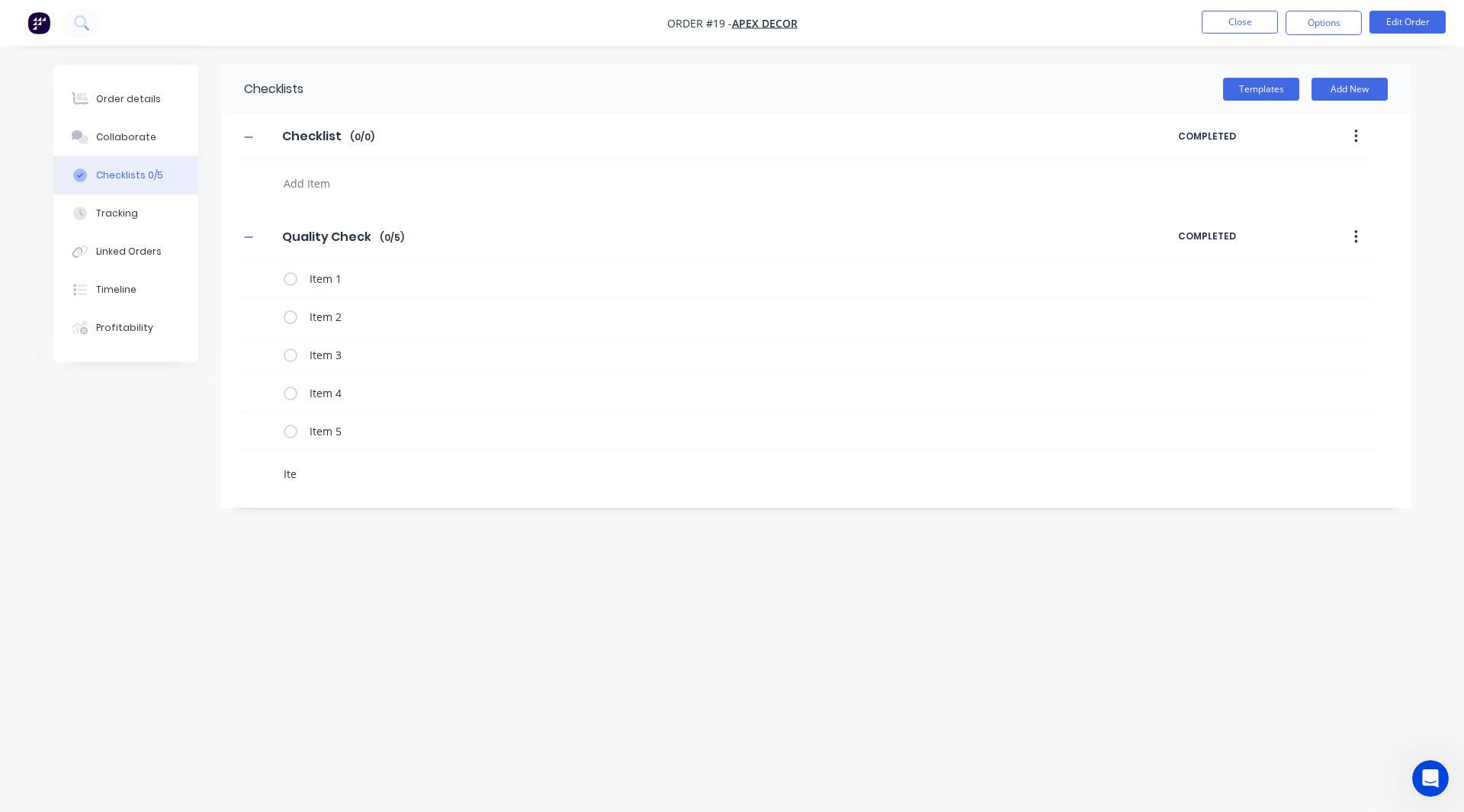
type textarea "Item"
type textarea "x"
type textarea "Item"
type textarea "x"
type textarea "Item 6"
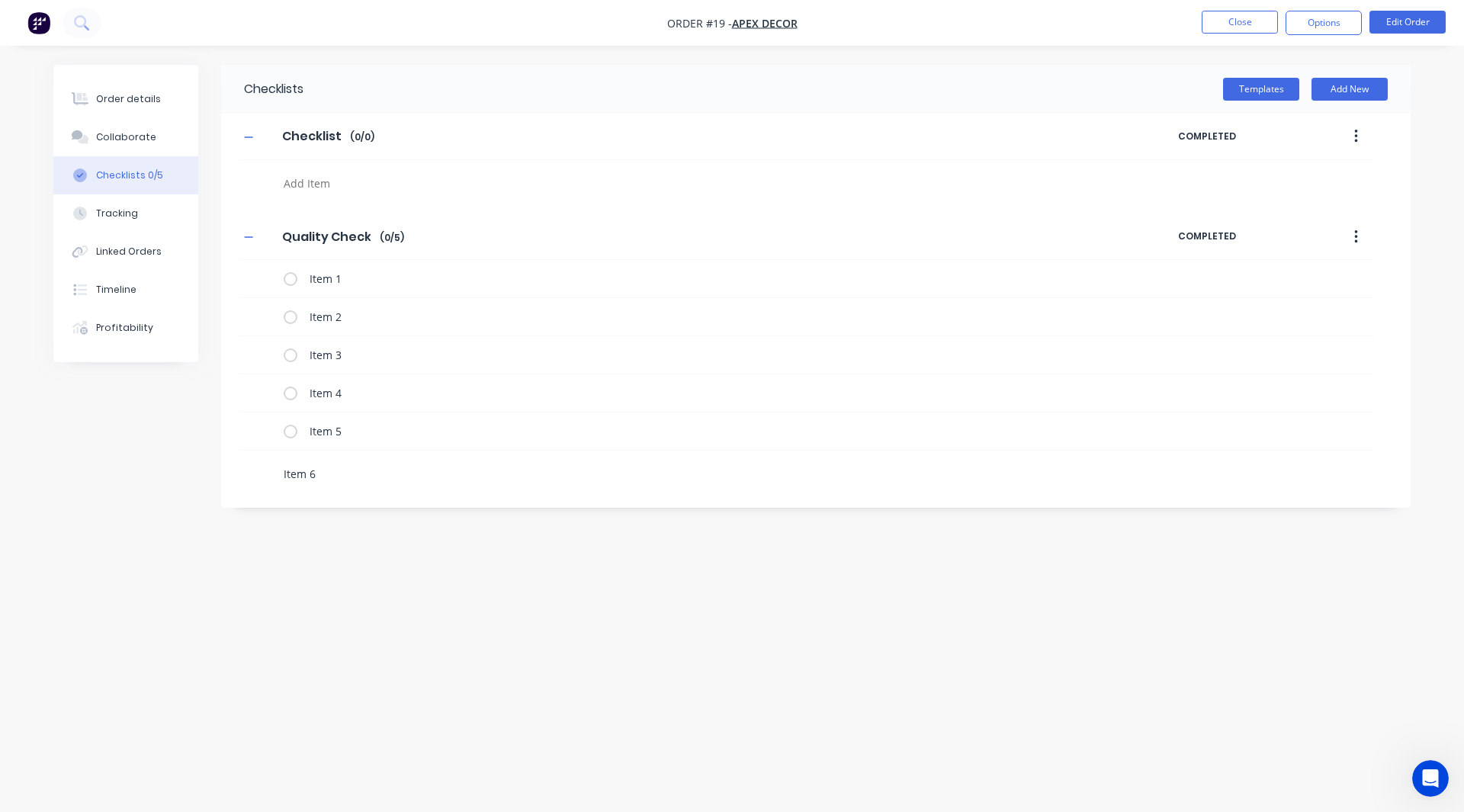
type textarea "x"
type textarea "I"
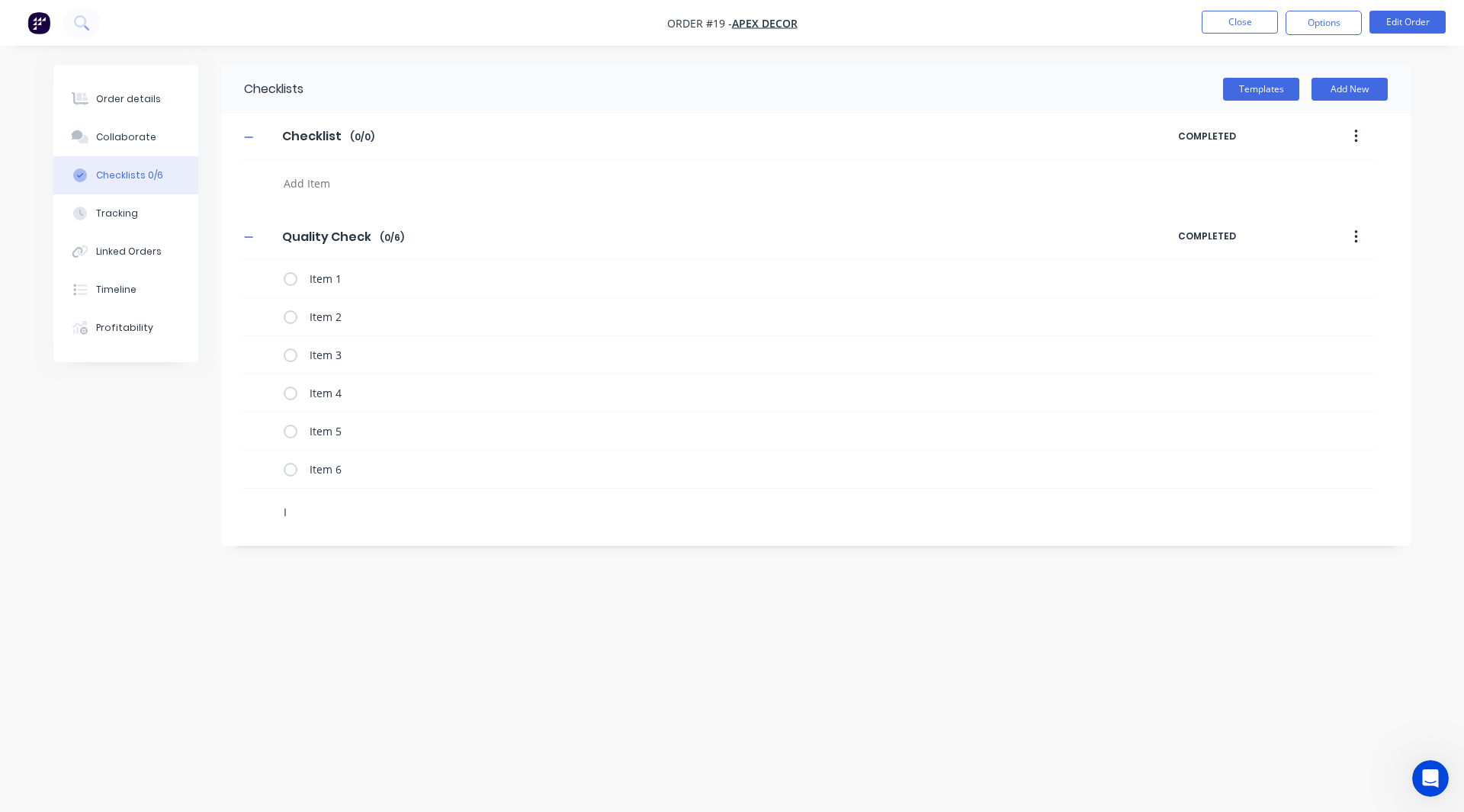
type textarea "x"
type textarea "It"
type textarea "x"
type textarea "Ite"
type textarea "x"
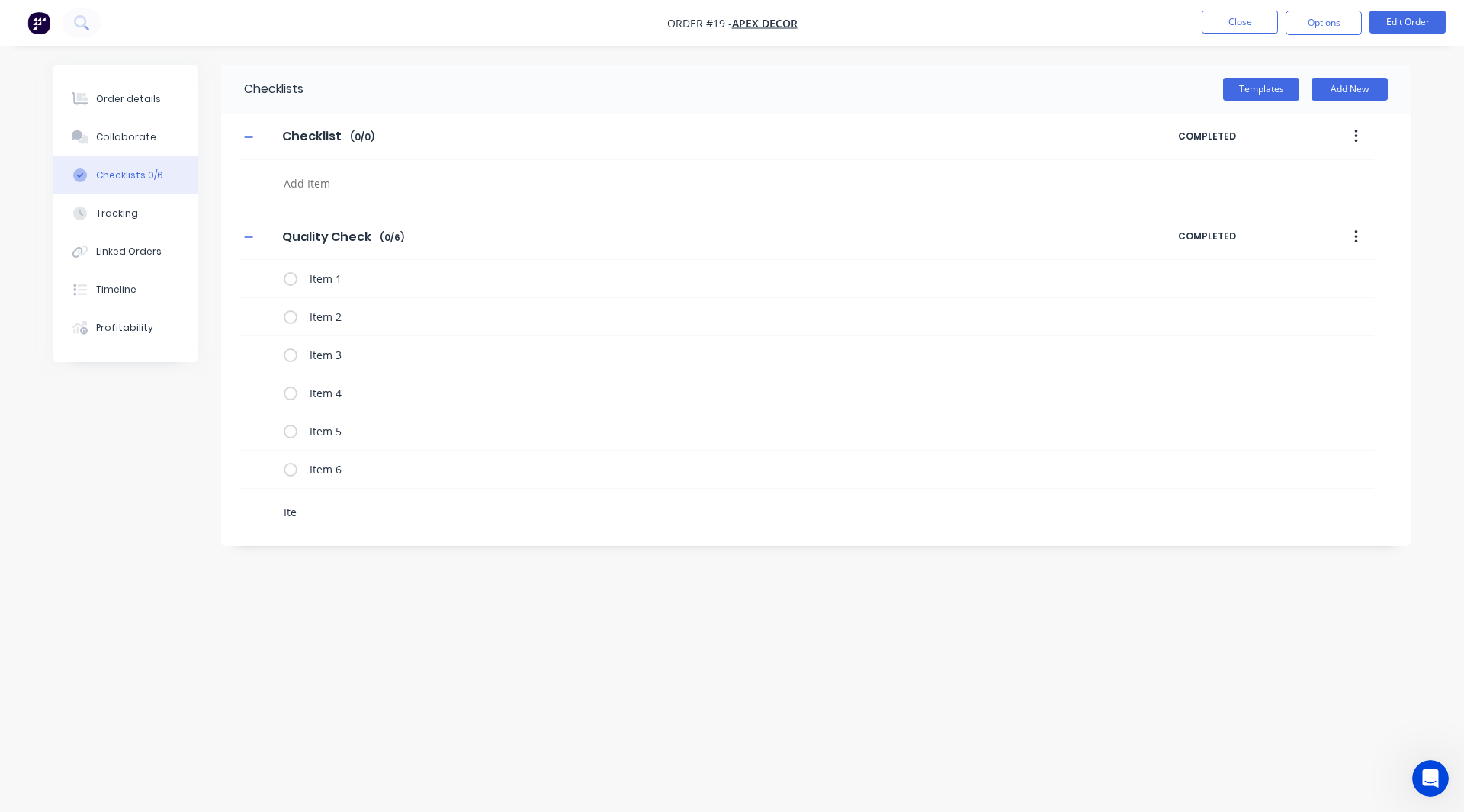
type textarea "Item"
type textarea "x"
type textarea "Item"
type textarea "x"
type textarea "Item 7"
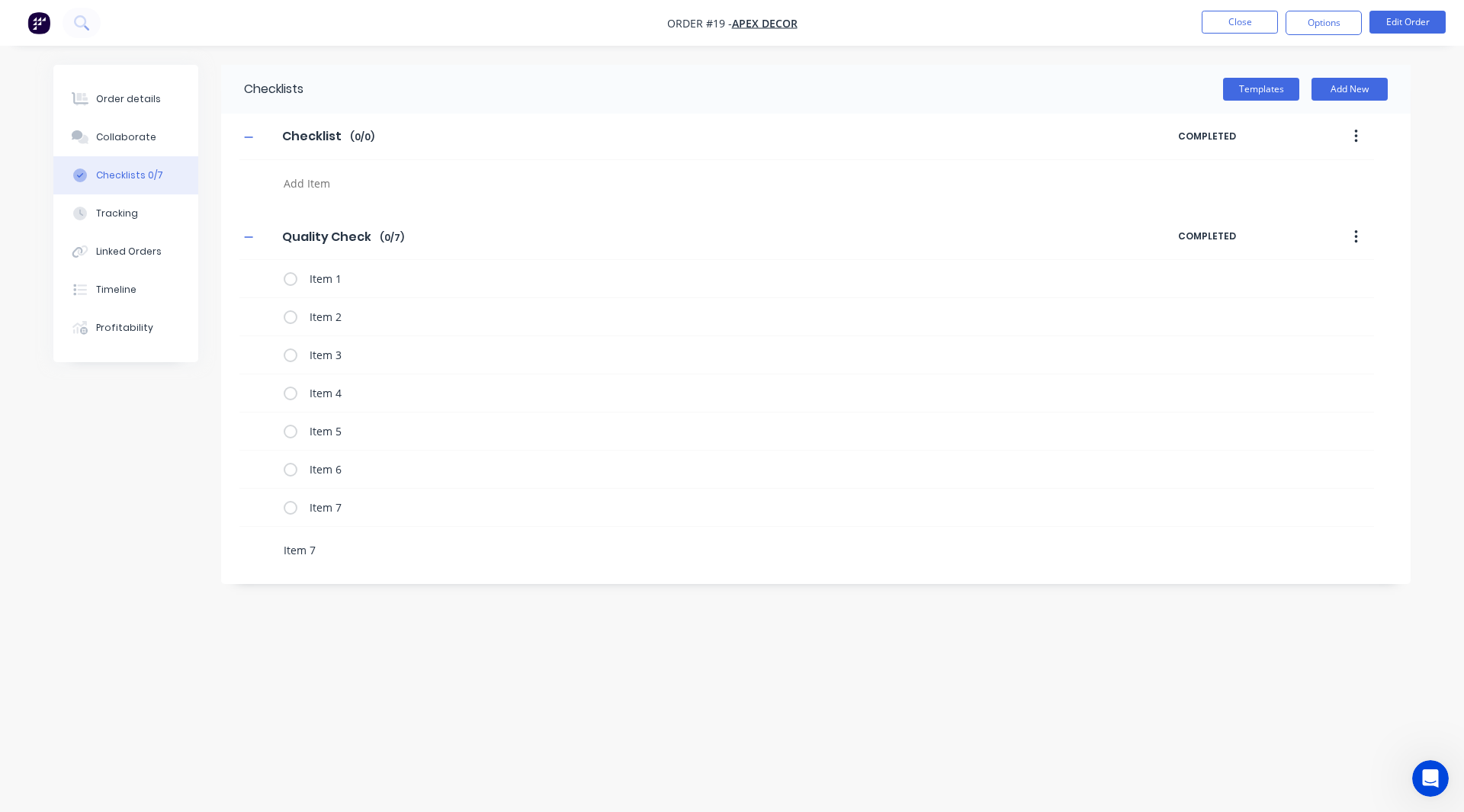
type textarea "x"
click at [293, 504] on label at bounding box center [290, 507] width 14 height 16
click at [0, 0] on input "checkbox" at bounding box center [0, 0] width 0 height 0
click at [286, 465] on label at bounding box center [290, 469] width 14 height 16
click at [0, 0] on input "checkbox" at bounding box center [0, 0] width 0 height 0
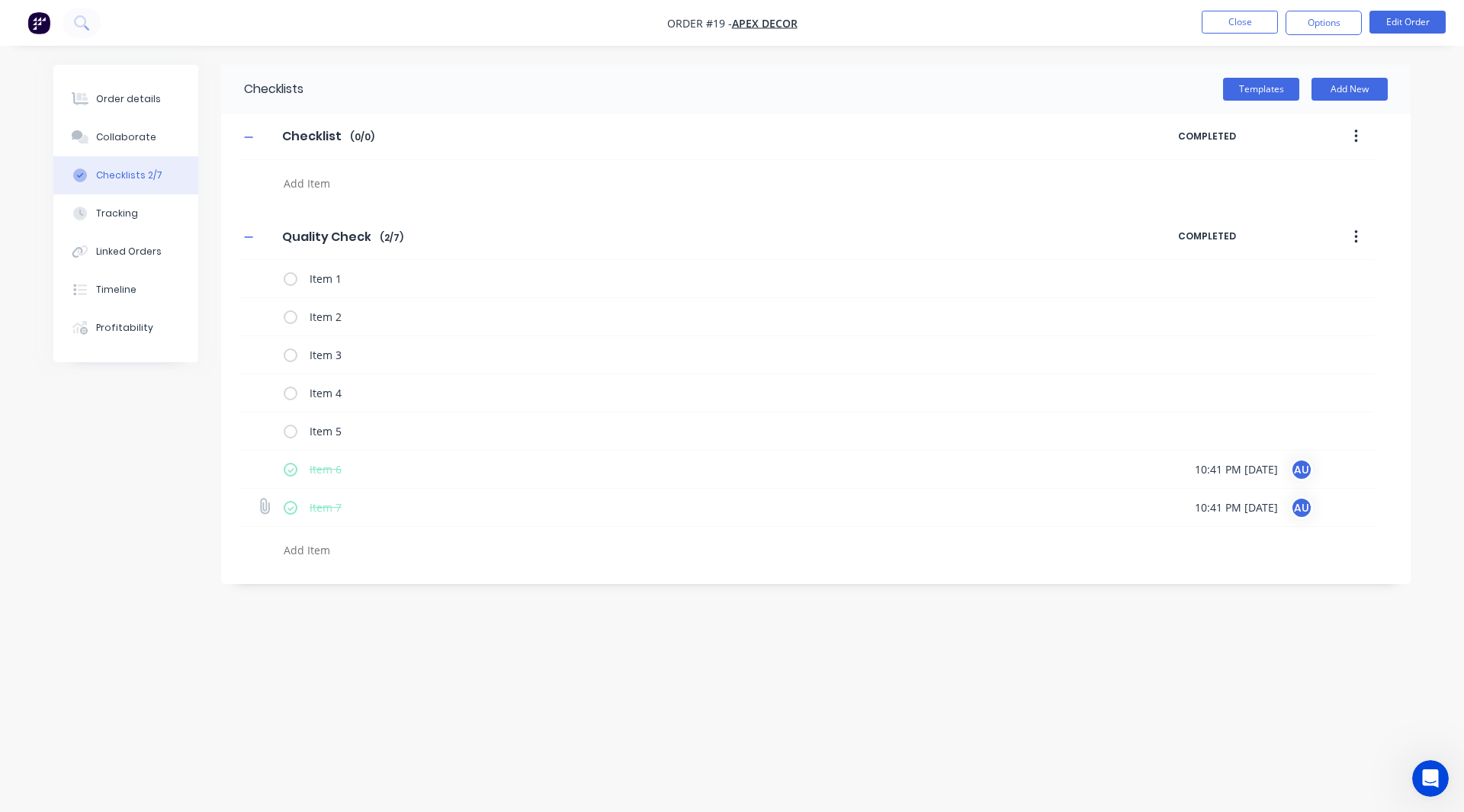
click at [287, 503] on label at bounding box center [290, 507] width 14 height 16
click at [0, 0] on input "checkbox" at bounding box center [0, 0] width 0 height 0
click at [289, 467] on label at bounding box center [290, 469] width 14 height 16
click at [0, 0] on input "checkbox" at bounding box center [0, 0] width 0 height 0
click at [320, 547] on textarea at bounding box center [644, 550] width 734 height 22
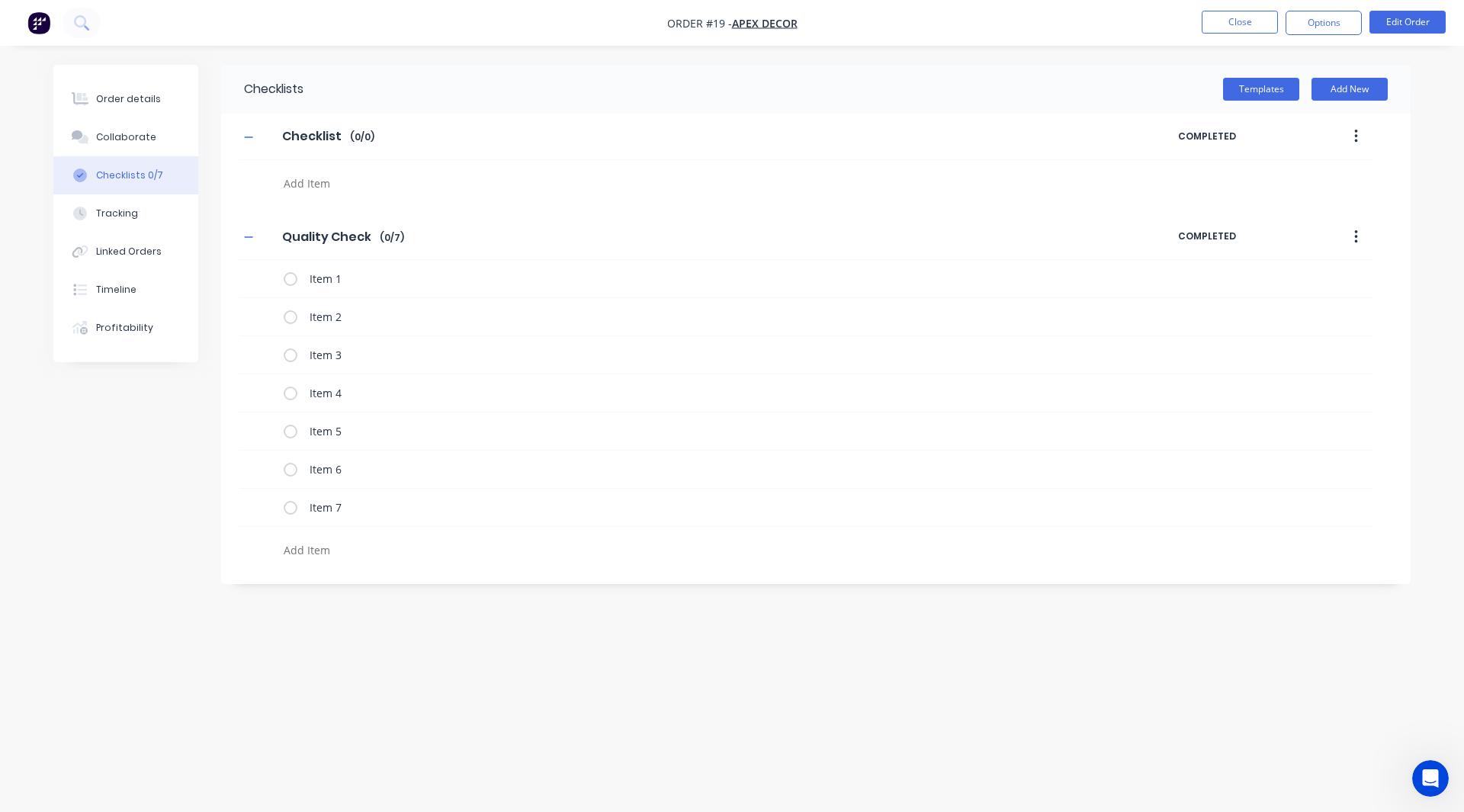
type textarea "x"
type textarea "I"
type textarea "x"
type textarea "It"
type textarea "x"
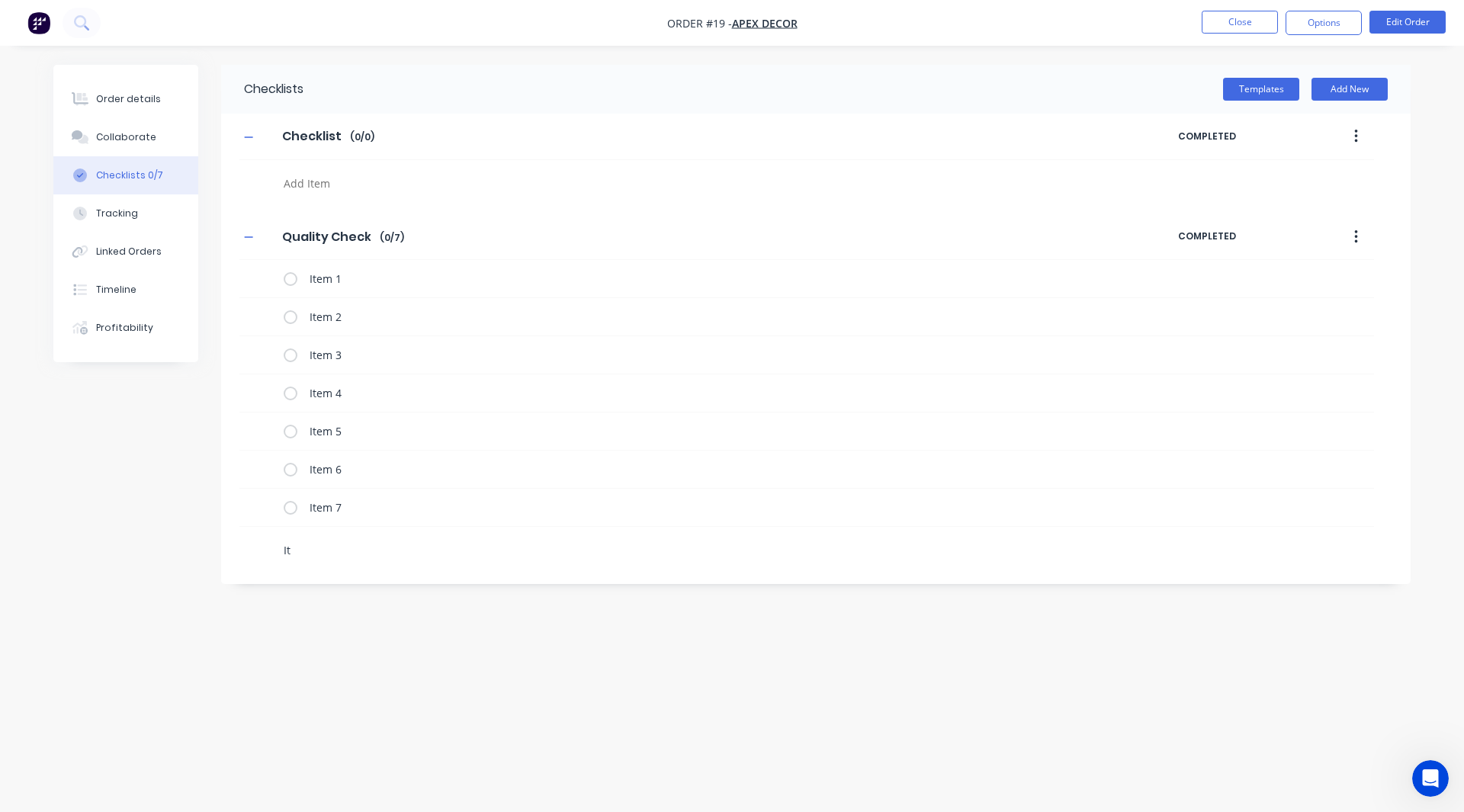
type textarea "Ite"
type textarea "x"
type textarea "Item"
type textarea "x"
type textarea "Item"
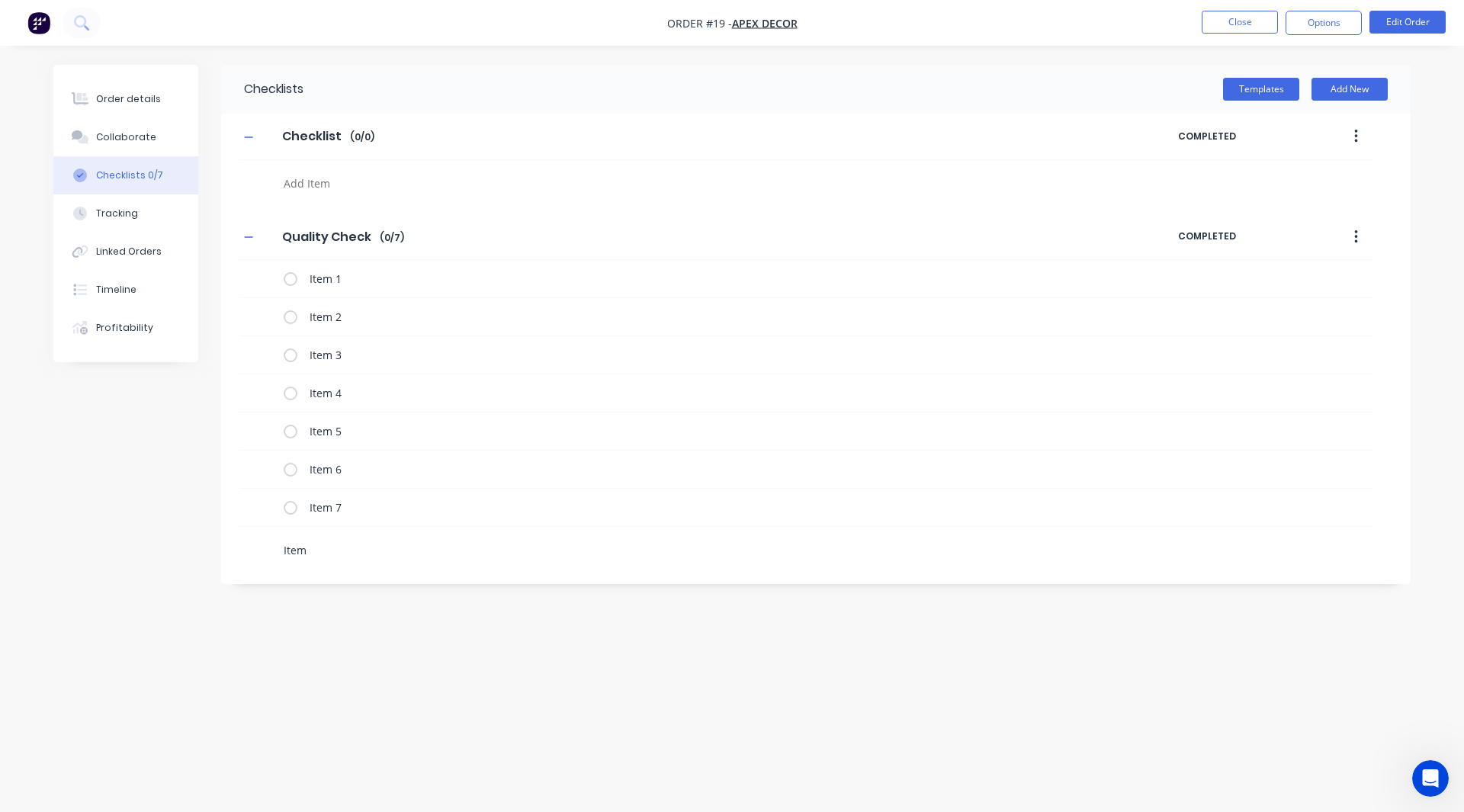
type textarea "x"
type textarea "Item 8"
type textarea "x"
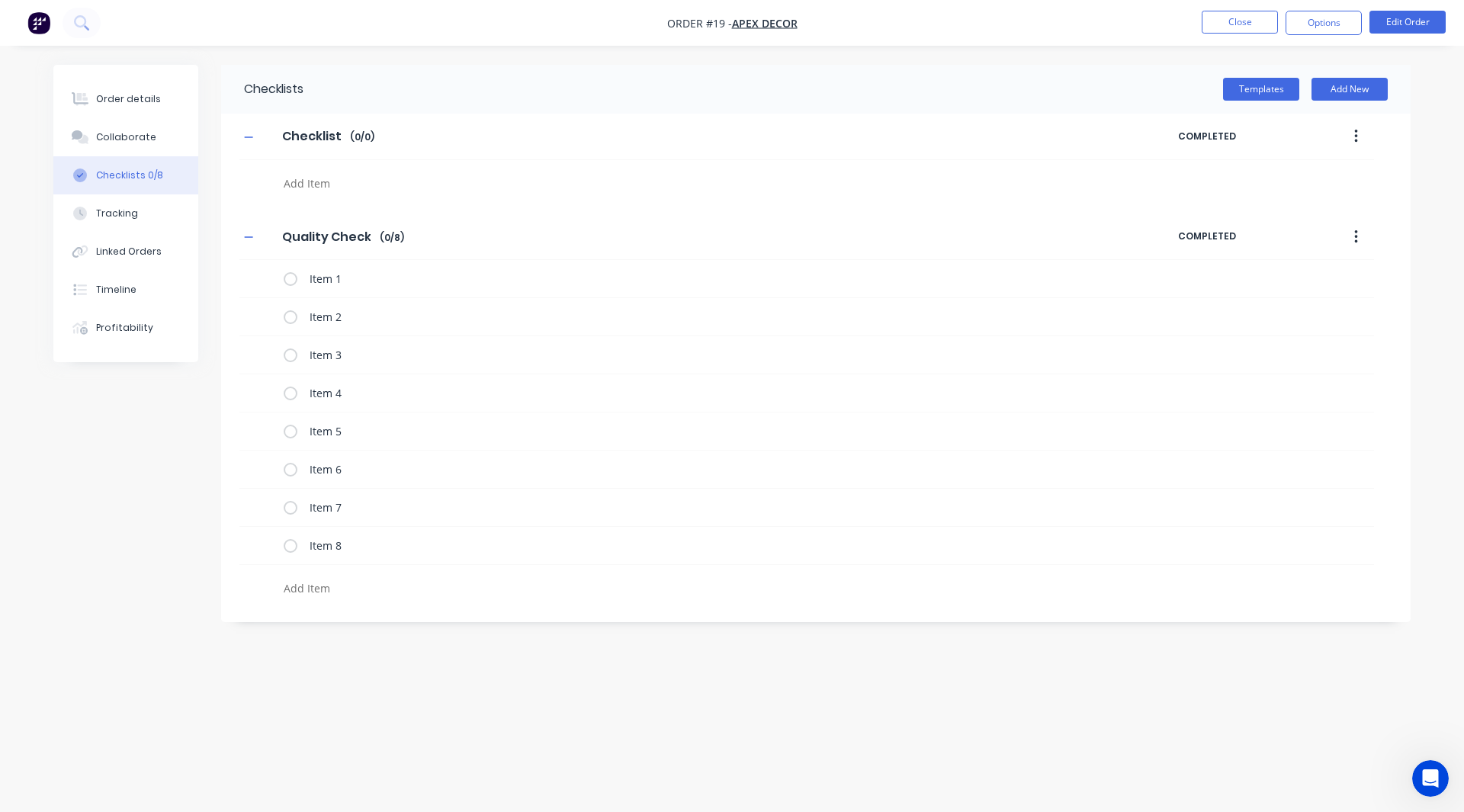
click at [495, 645] on div "Checklists Templates Add New Checklist Checklist Enter Checklist name ( 0 / 0 )…" at bounding box center [732, 377] width 1357 height 624
click at [1360, 234] on button "button" at bounding box center [1357, 237] width 36 height 27
click at [1286, 275] on span "Save as Template" at bounding box center [1300, 277] width 114 height 16
click at [537, 682] on div "Checklists Templates Add New Checklist Checklist Enter Checklist name ( 0 / 0 )…" at bounding box center [732, 377] width 1357 height 624
click at [322, 176] on textarea at bounding box center [644, 183] width 734 height 22
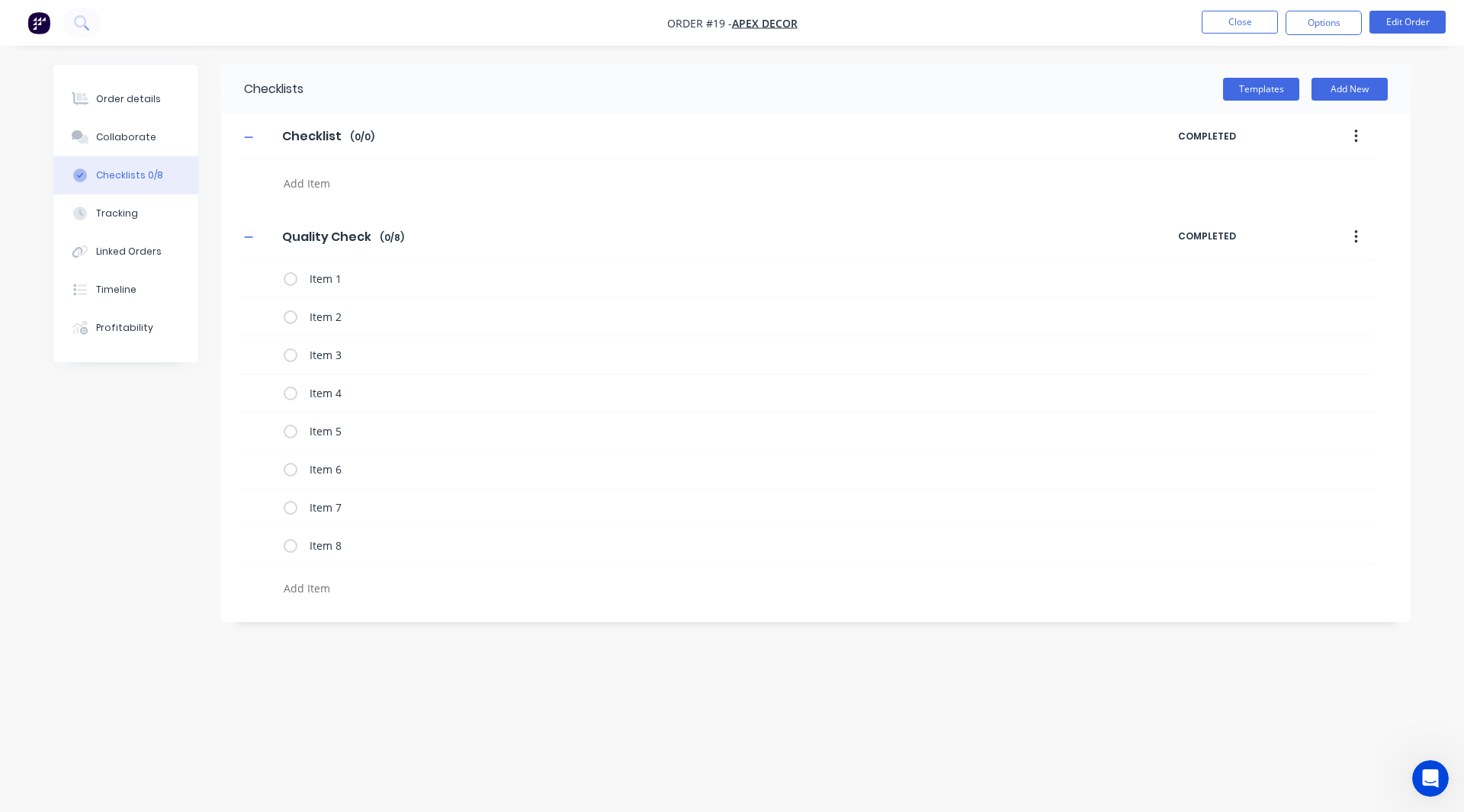
type textarea "x"
click at [1066, 8] on nav "Order #19 - Apex Decor Close Options Edit Order" at bounding box center [732, 23] width 1464 height 46
click at [35, 17] on img "button" at bounding box center [38, 23] width 23 height 23
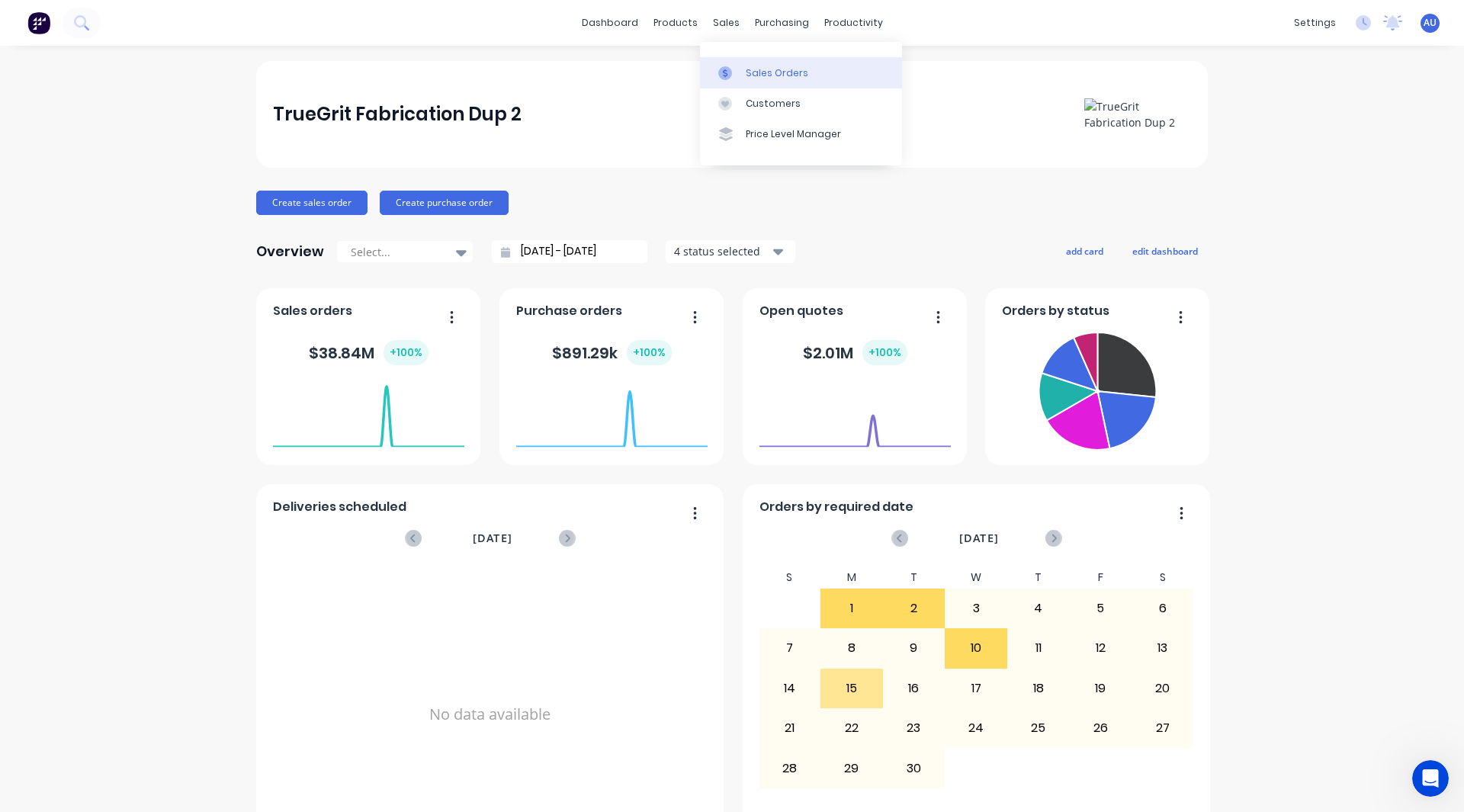
click at [751, 67] on div "Sales Orders" at bounding box center [777, 73] width 62 height 14
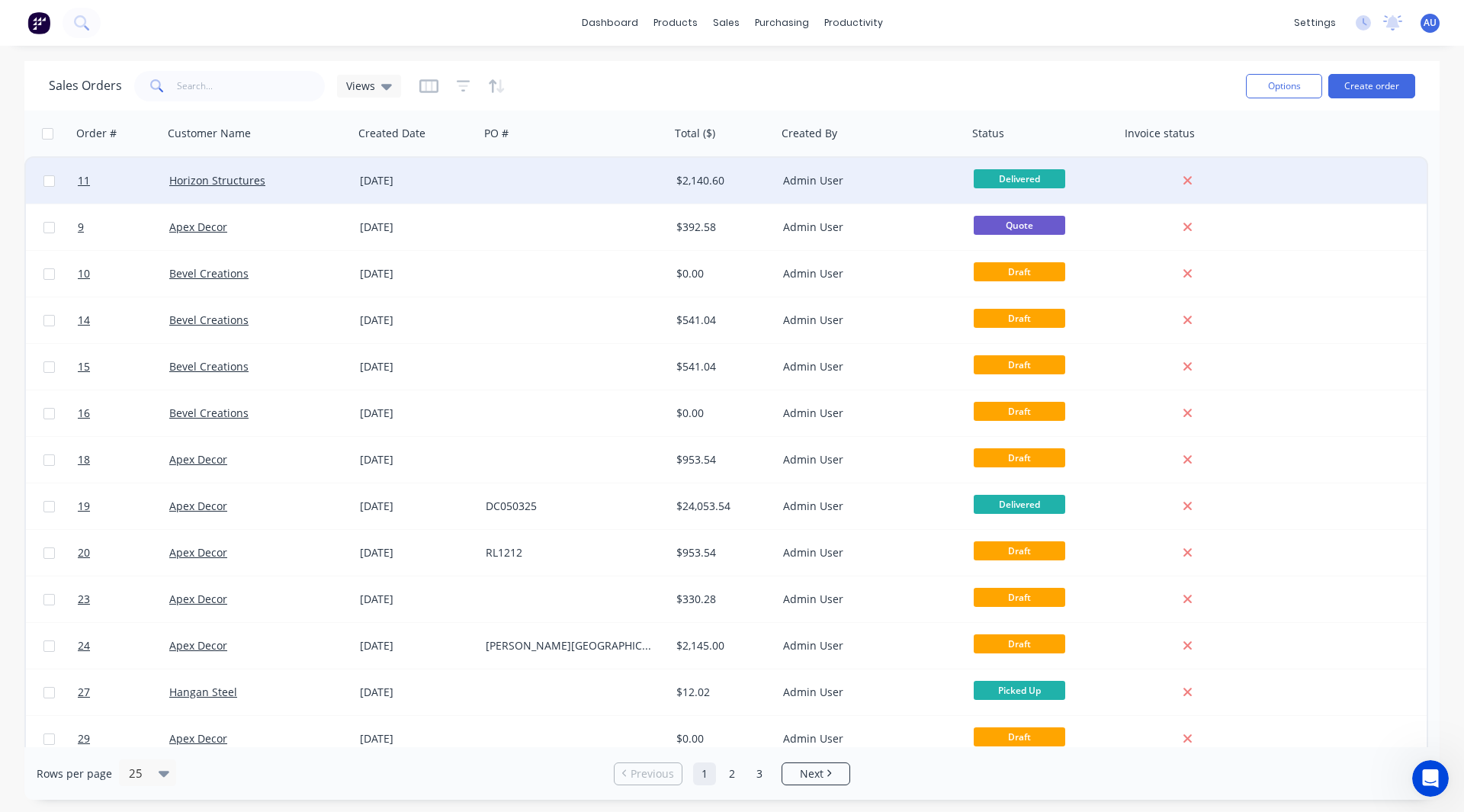
click at [897, 171] on div "Admin User" at bounding box center [872, 181] width 191 height 46
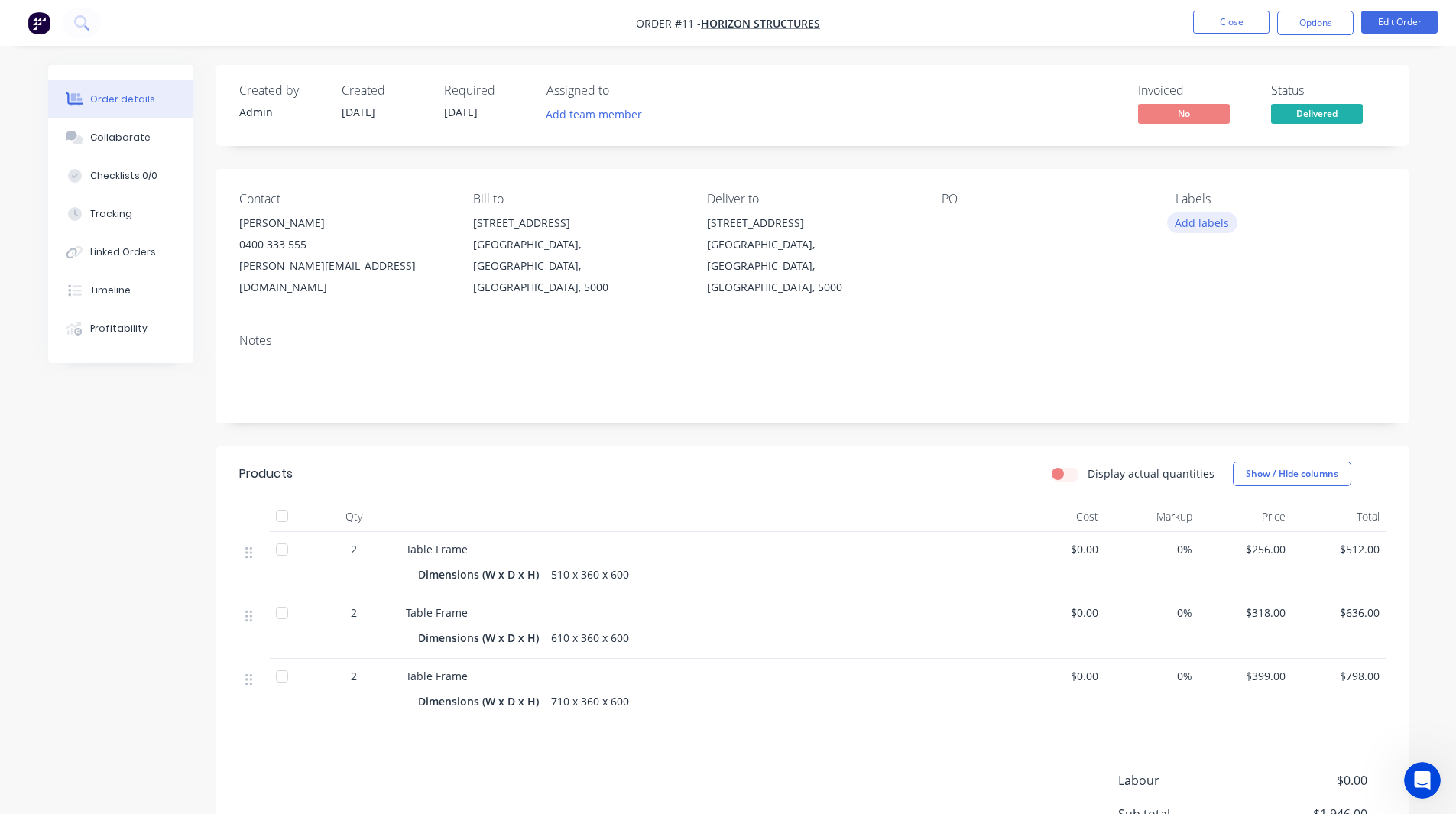
click at [1203, 219] on button "Add labels" at bounding box center [1202, 222] width 70 height 20
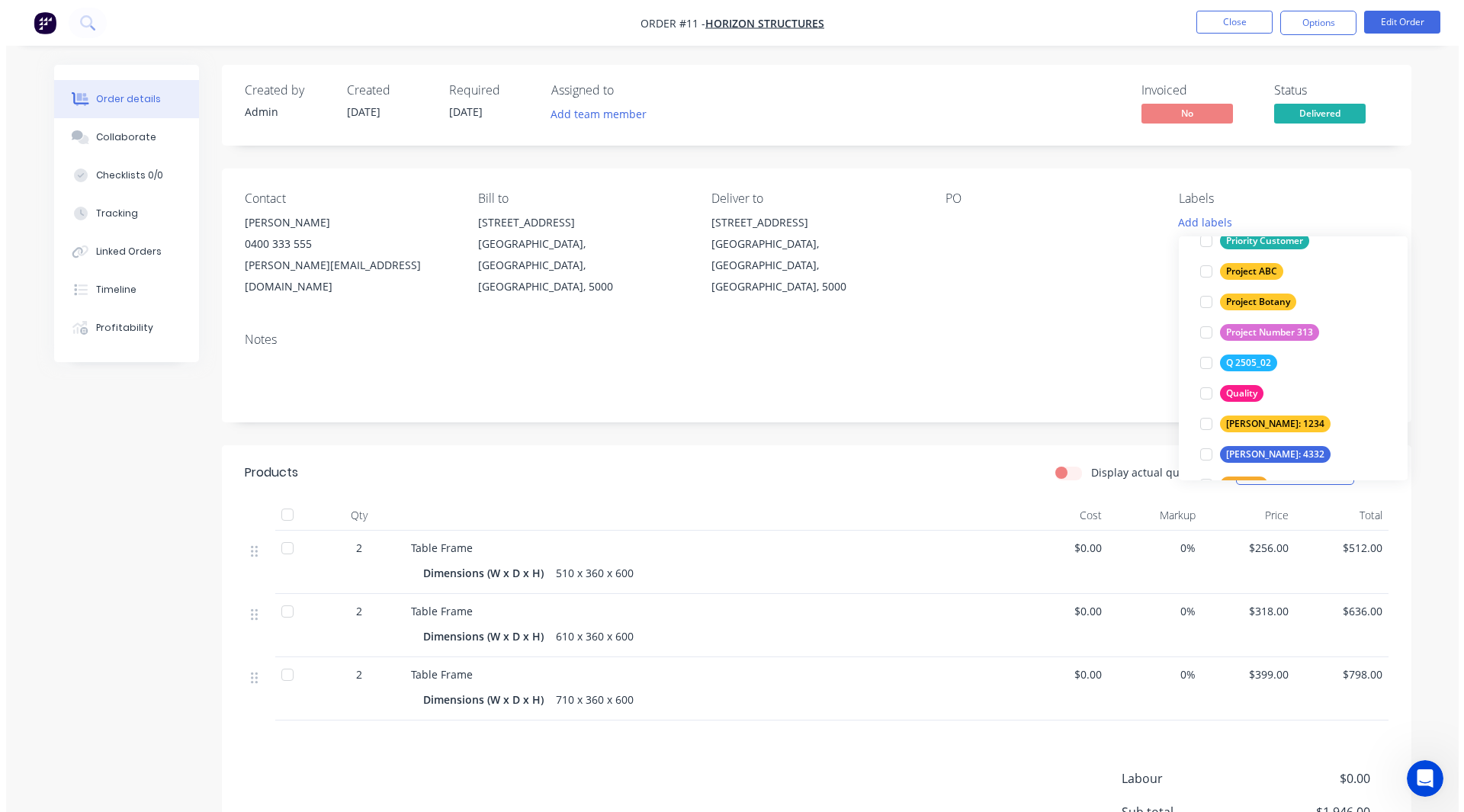
scroll to position [2355, 0]
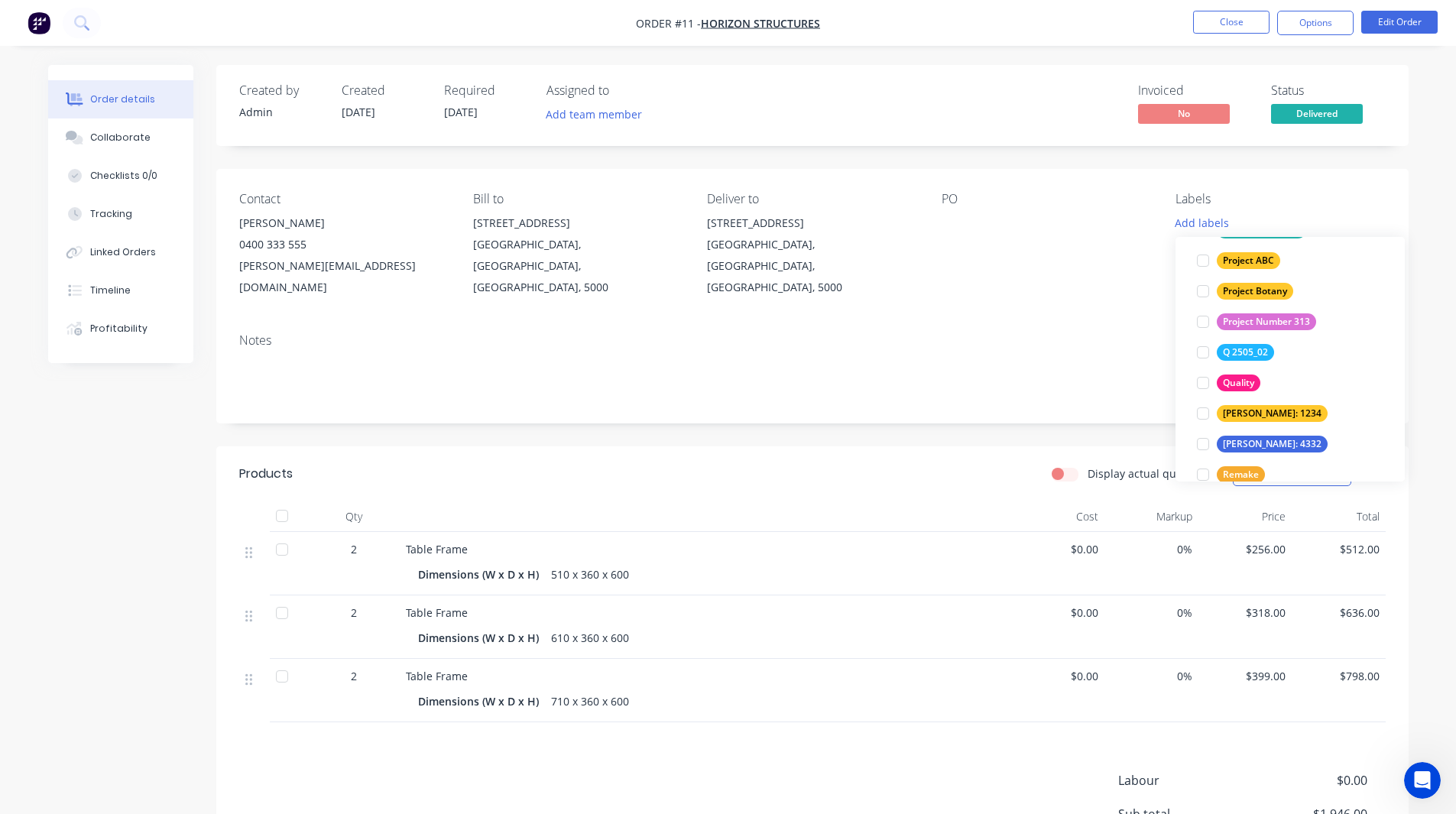
click at [1435, 341] on div "Order details Collaborate Checklists 0/0 Tracking Linked Orders Timeline Profit…" at bounding box center [728, 497] width 1456 height 994
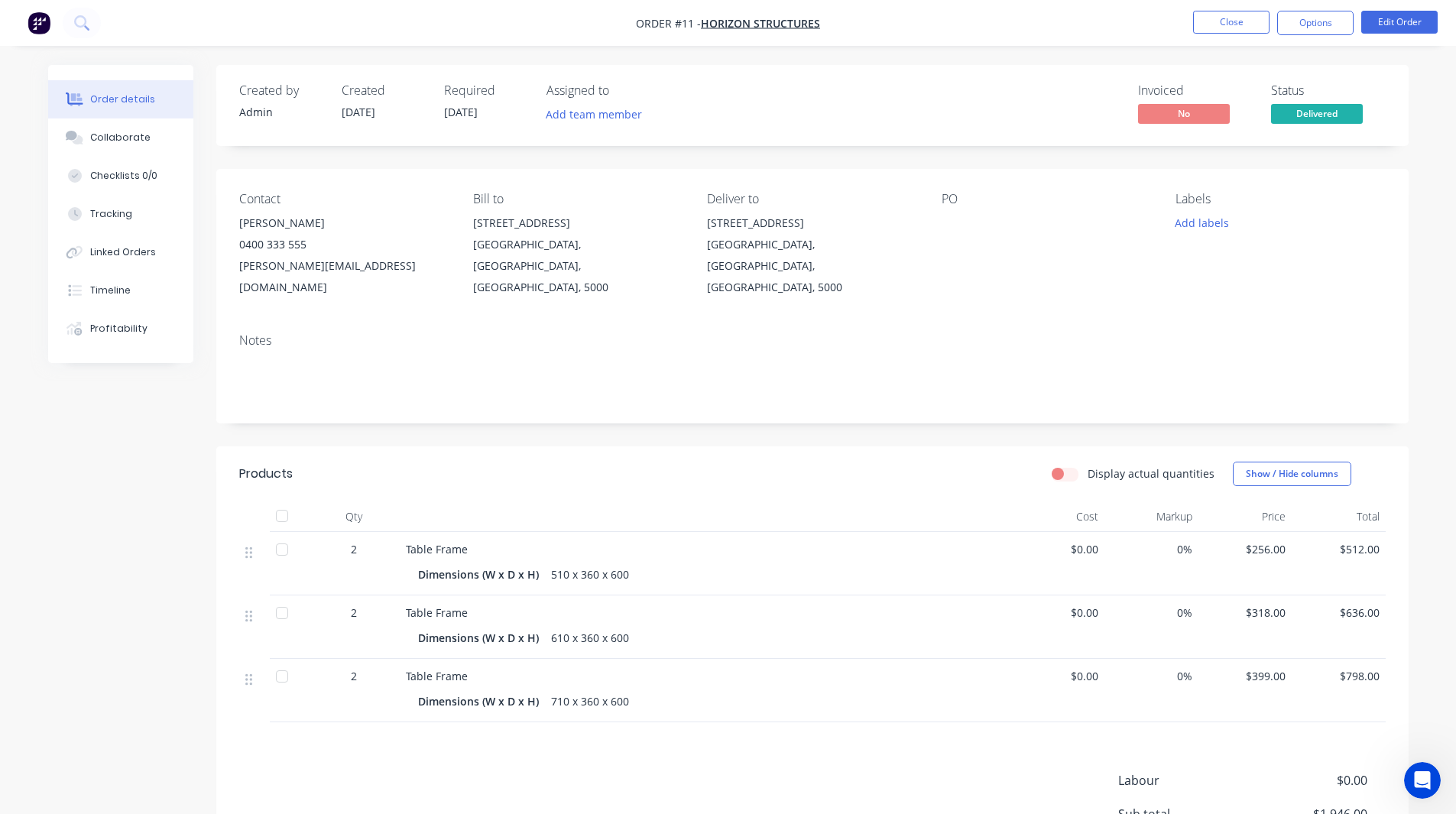
click at [46, 14] on img "button" at bounding box center [38, 23] width 23 height 23
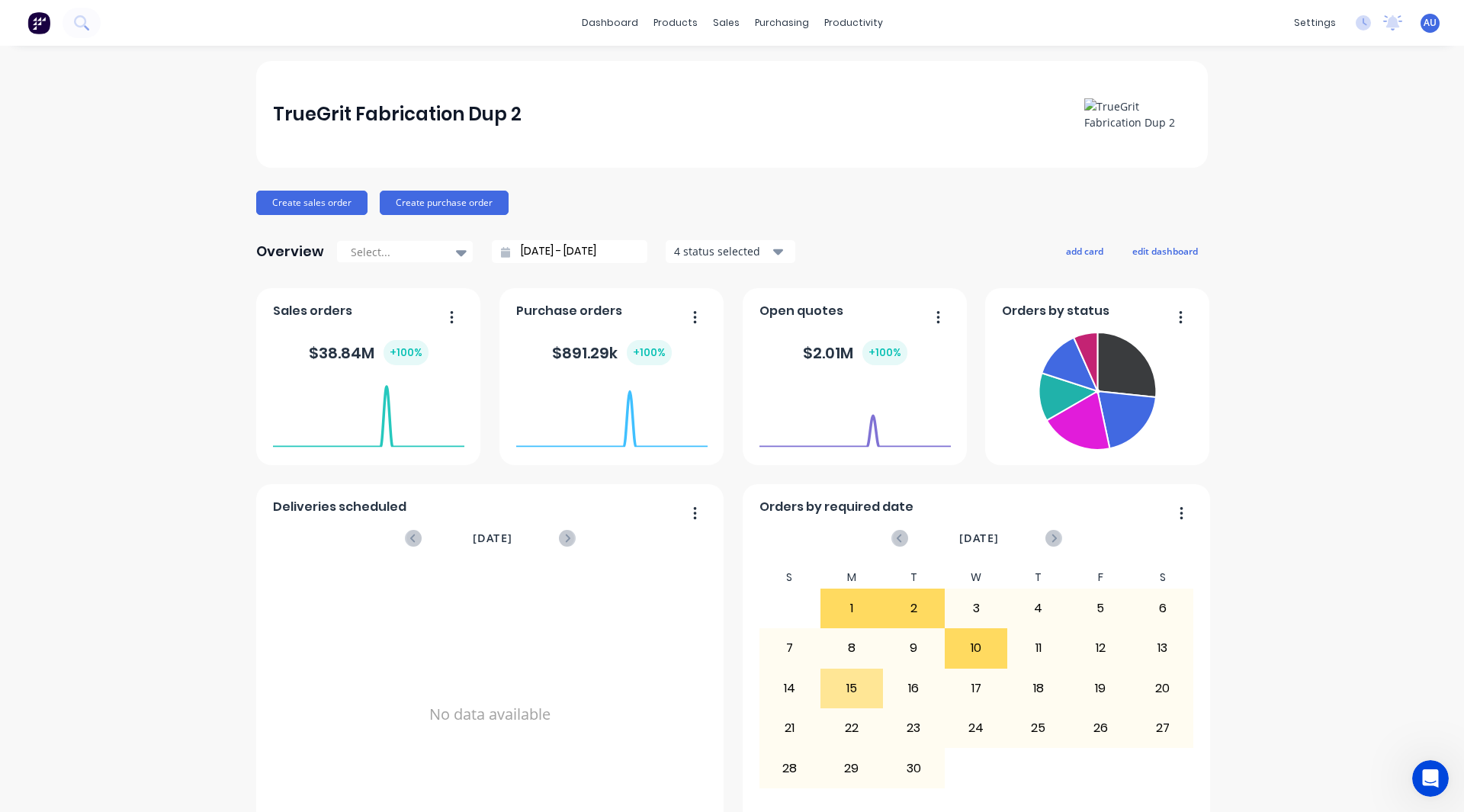
click at [1314, 212] on div "TrueGrit Fabrication Dup 2 Create sales order Create purchase order Overview Se…" at bounding box center [732, 459] width 1464 height 796
click at [711, 69] on div "Product Catalogue" at bounding box center [737, 73] width 94 height 14
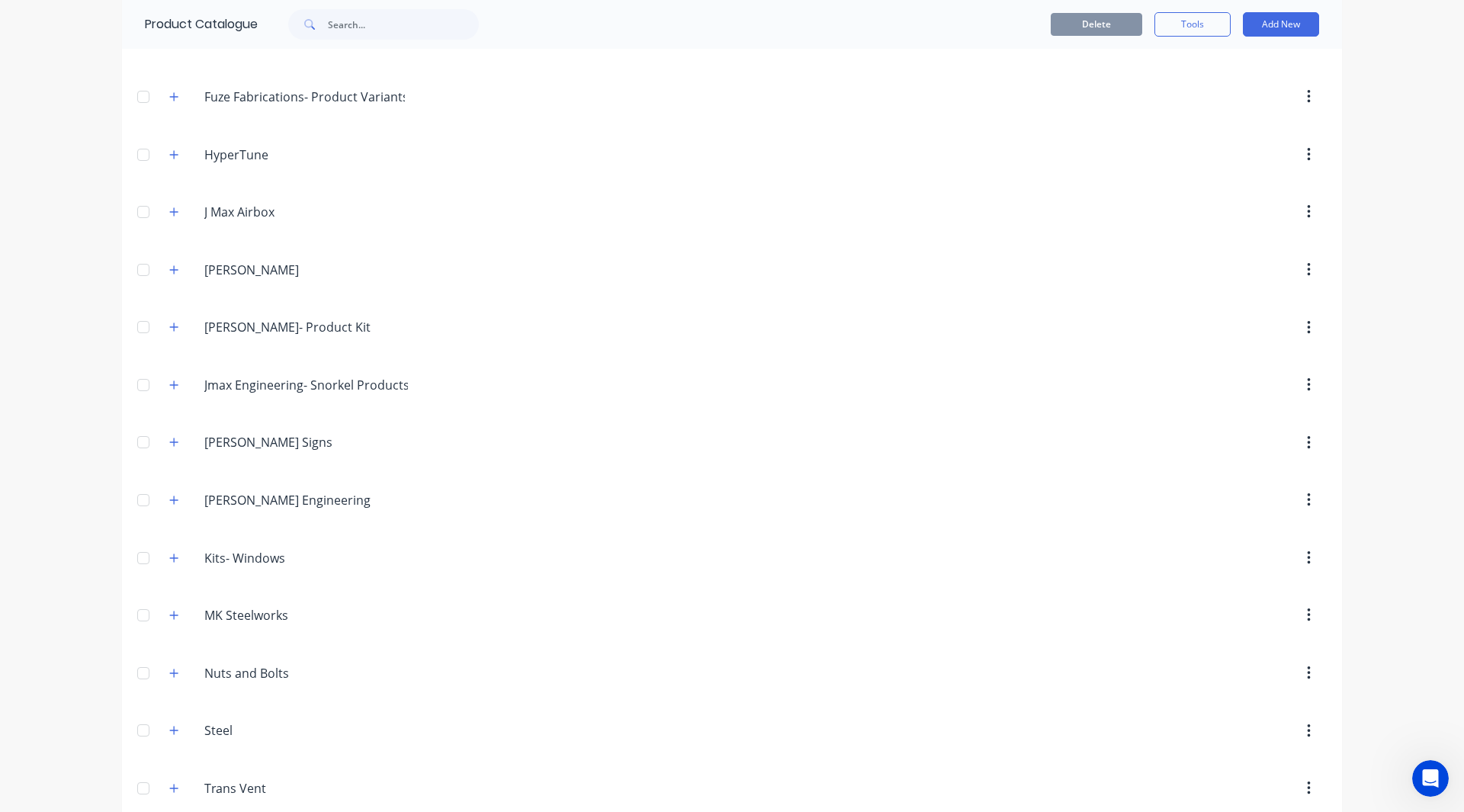
scroll to position [781, 0]
click at [1306, 620] on button "button" at bounding box center [1309, 617] width 36 height 27
click at [1225, 653] on div "Delete" at bounding box center [1255, 658] width 118 height 22
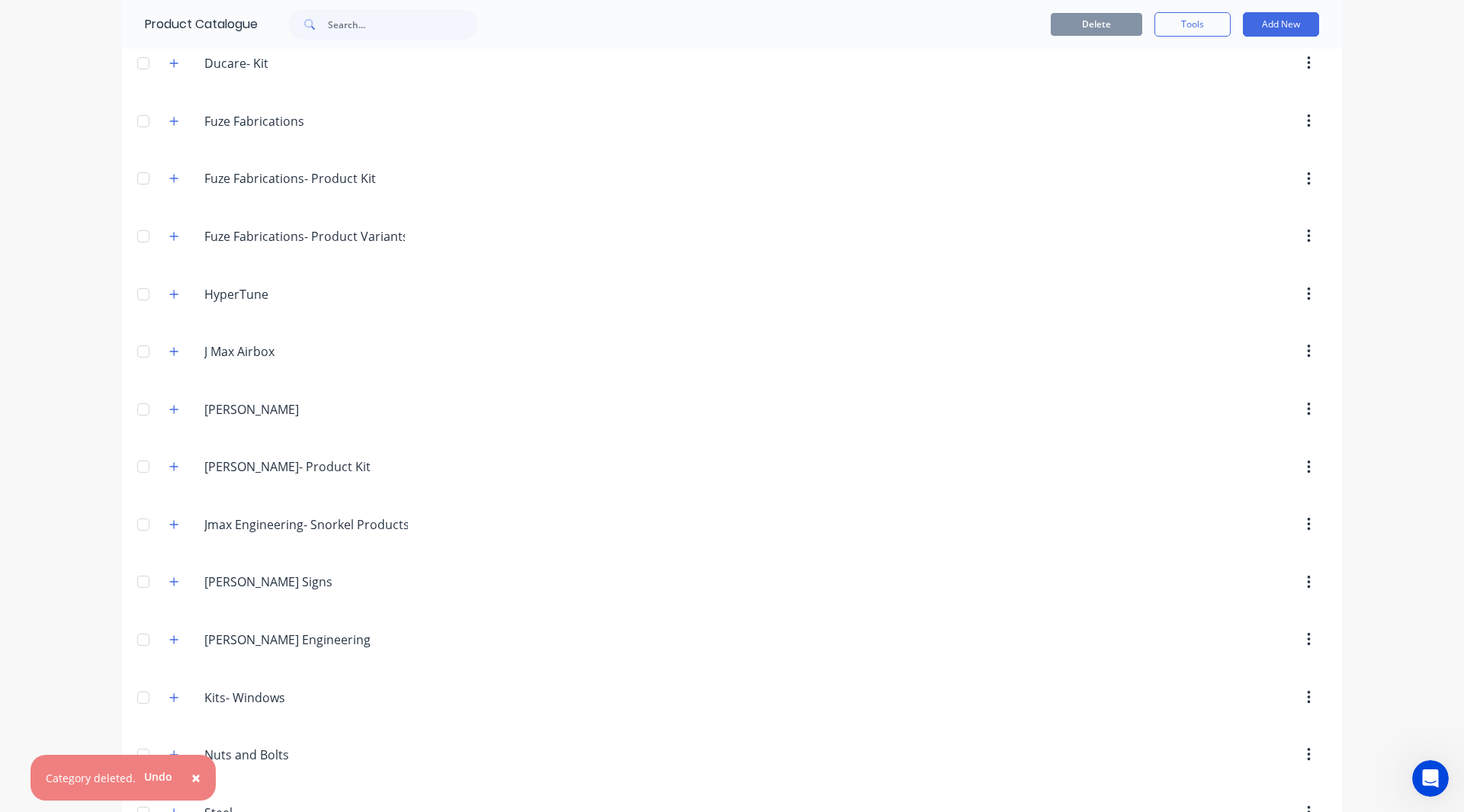
scroll to position [643, 0]
click at [1307, 581] on icon "button" at bounding box center [1309, 583] width 4 height 17
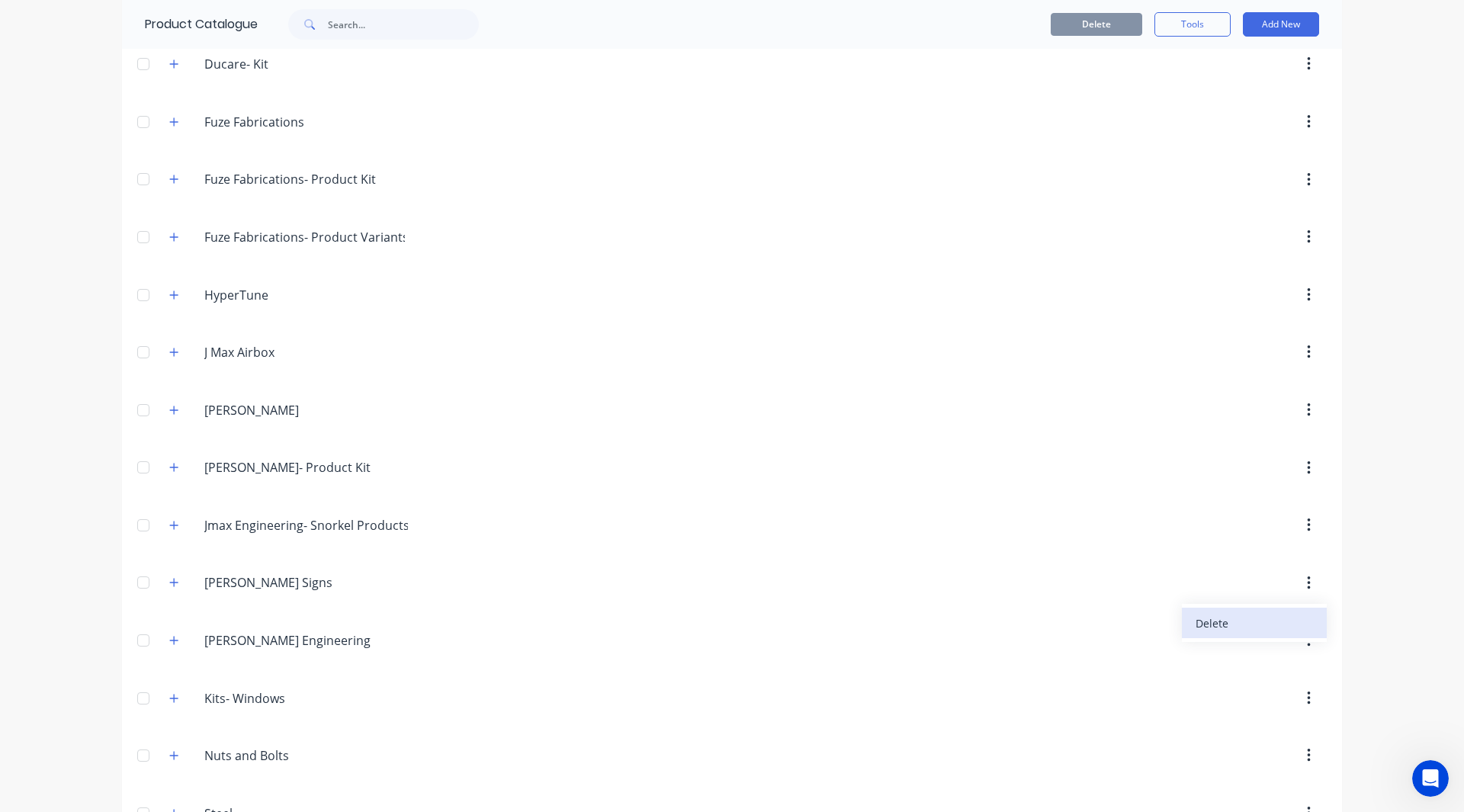
click at [1252, 623] on div "Delete" at bounding box center [1255, 623] width 118 height 22
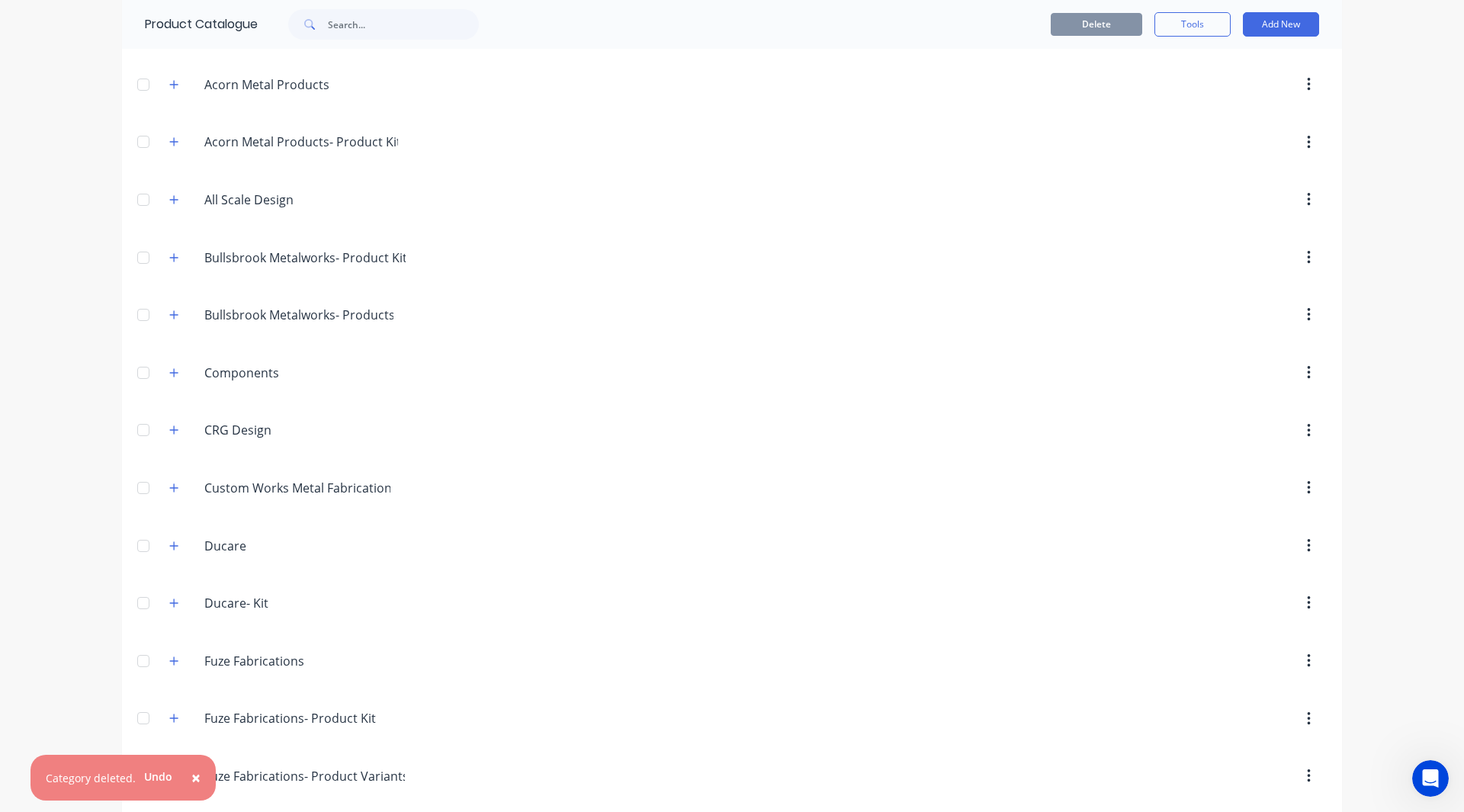
scroll to position [0, 0]
